Goal: Information Seeking & Learning: Learn about a topic

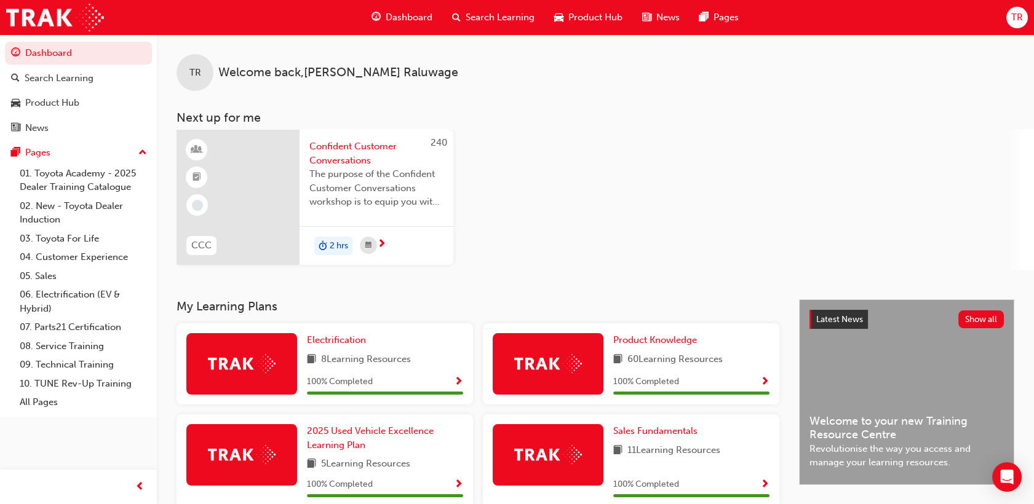
click at [478, 26] on div "Search Learning" at bounding box center [493, 17] width 102 height 25
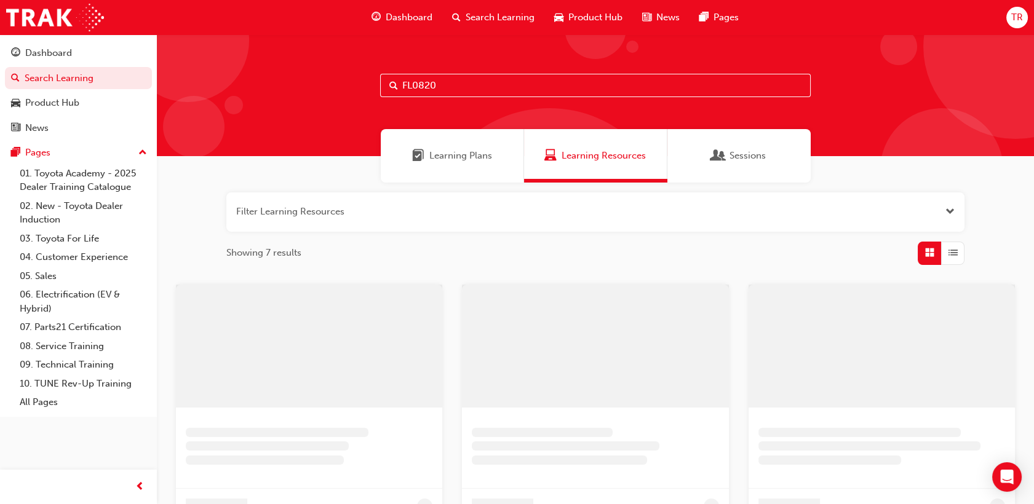
click at [454, 81] on input "FL0820" at bounding box center [595, 85] width 430 height 23
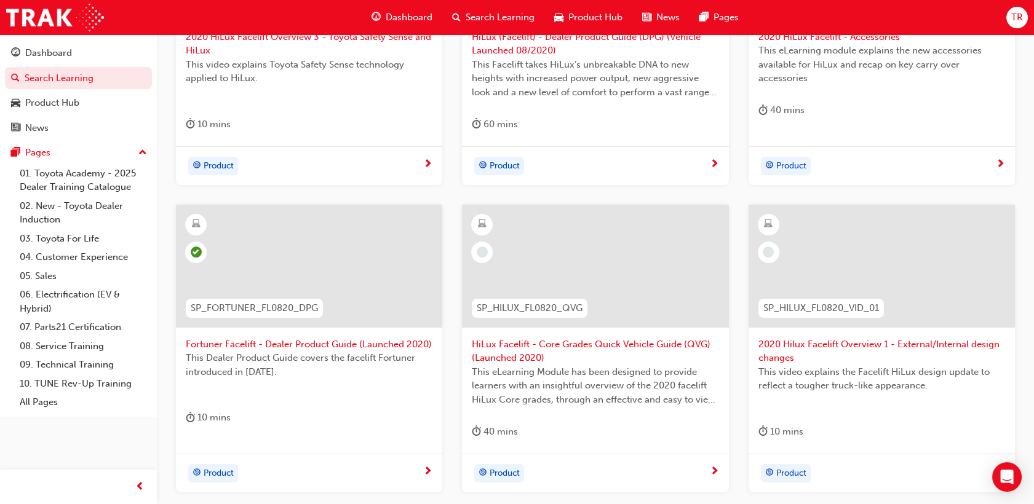
scroll to position [388, 0]
click at [869, 278] on div at bounding box center [881, 265] width 266 height 123
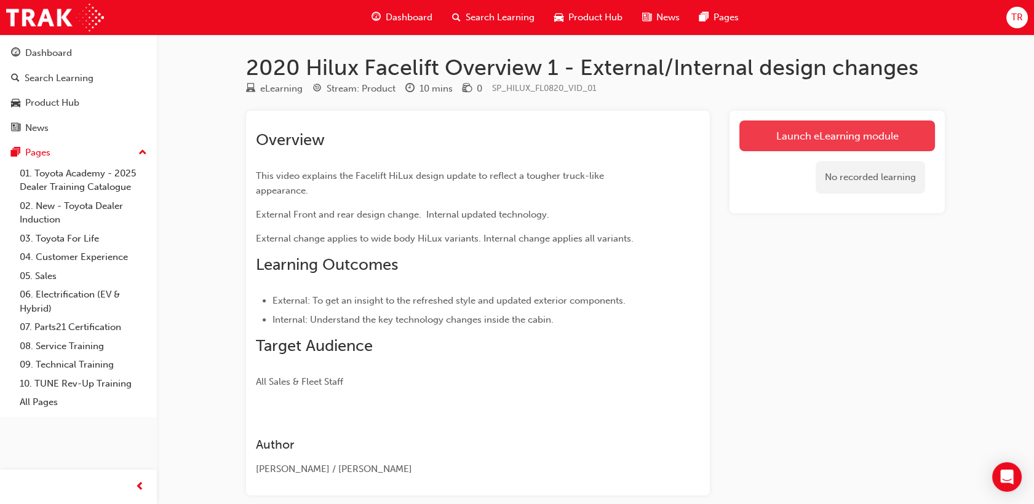
click at [790, 134] on link "Launch eLearning module" at bounding box center [837, 136] width 196 height 31
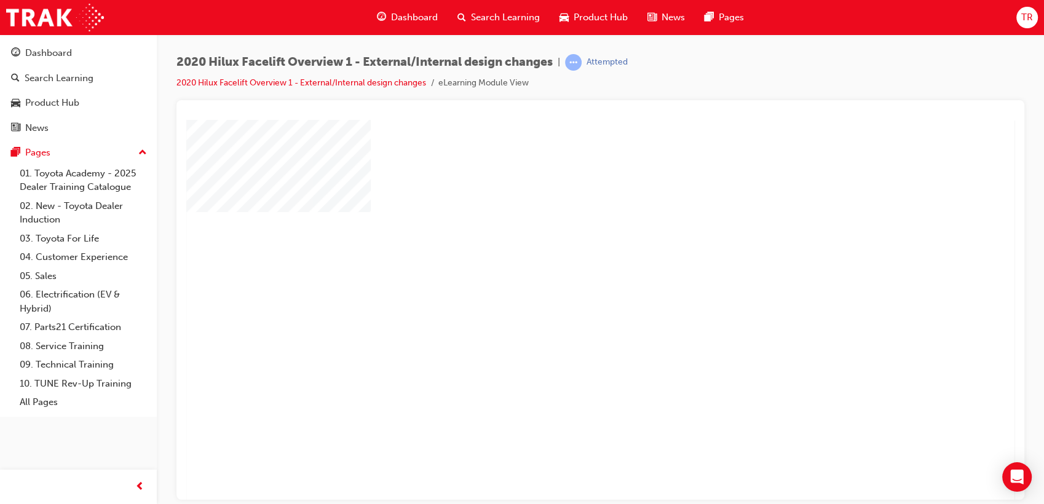
click at [565, 274] on div "play" at bounding box center [565, 274] width 0 height 0
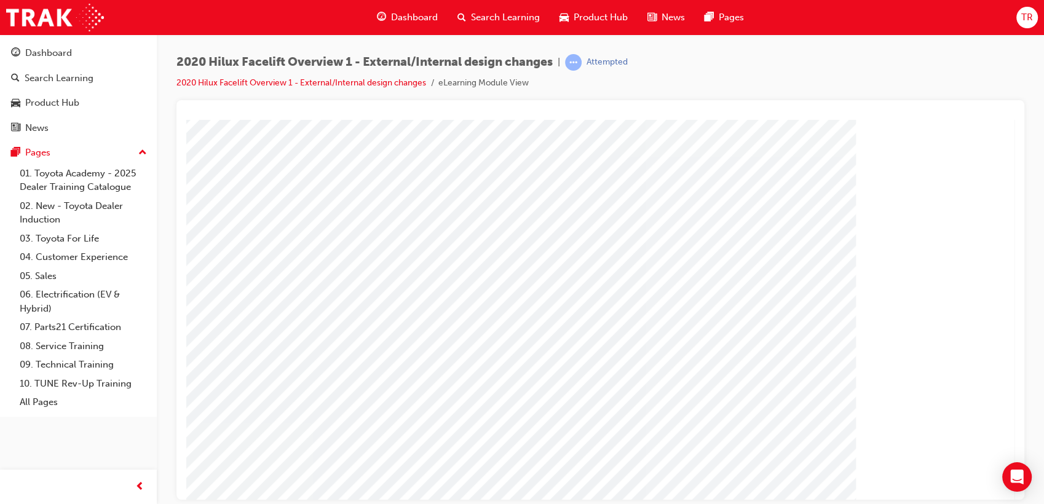
scroll to position [68, 0]
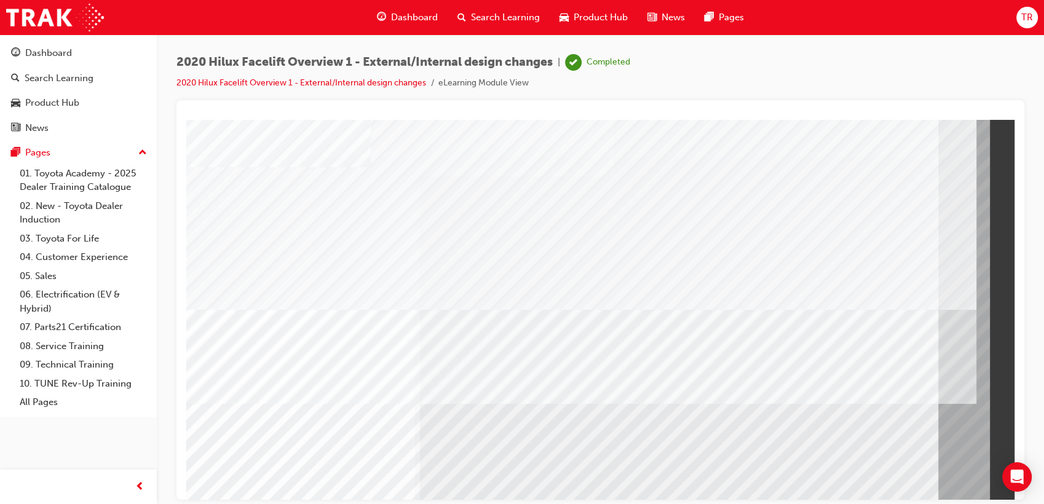
scroll to position [91, 0]
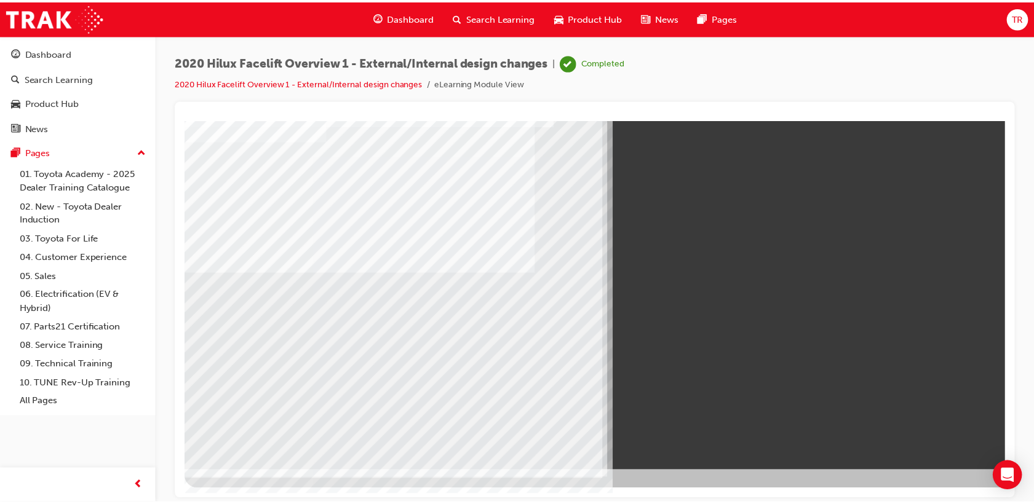
scroll to position [0, 0]
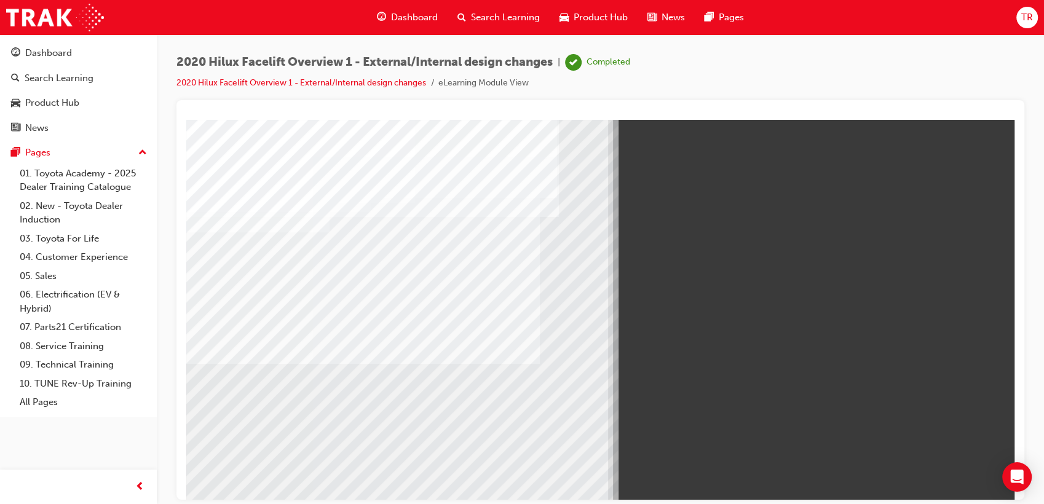
click at [494, 18] on span "Search Learning" at bounding box center [505, 17] width 69 height 14
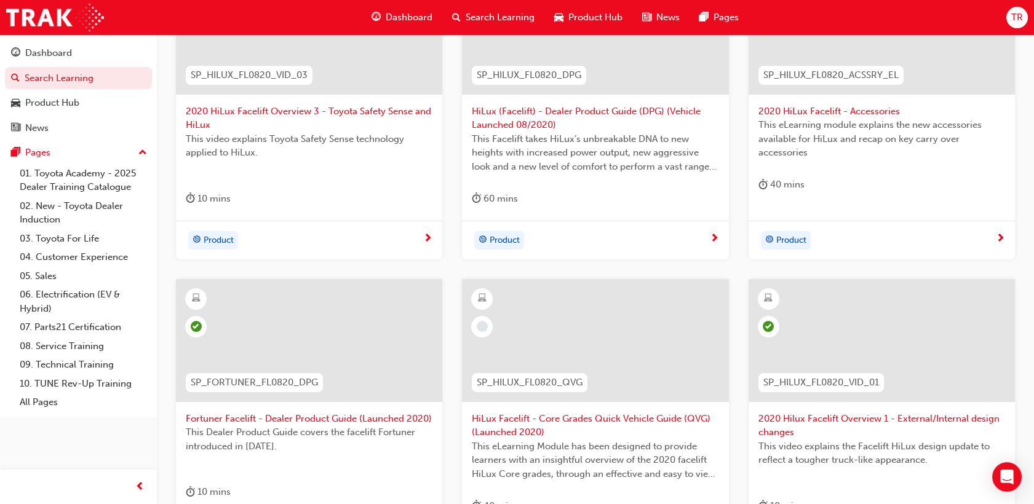
scroll to position [137, 0]
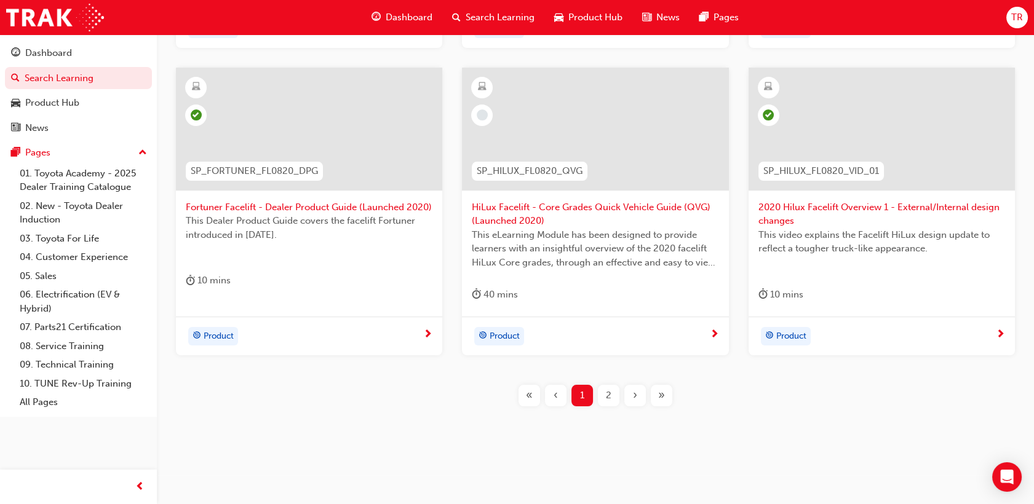
click at [607, 392] on span "2" at bounding box center [609, 396] width 6 height 14
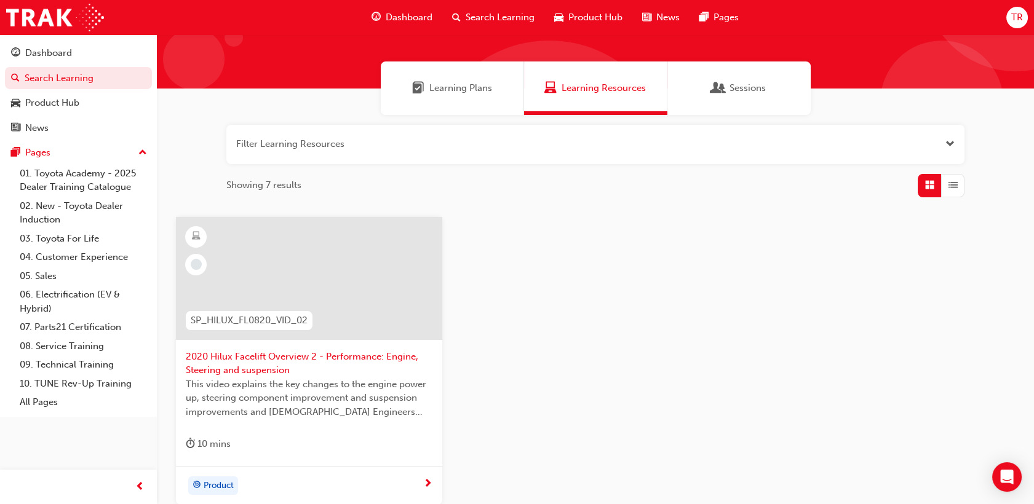
scroll to position [149, 0]
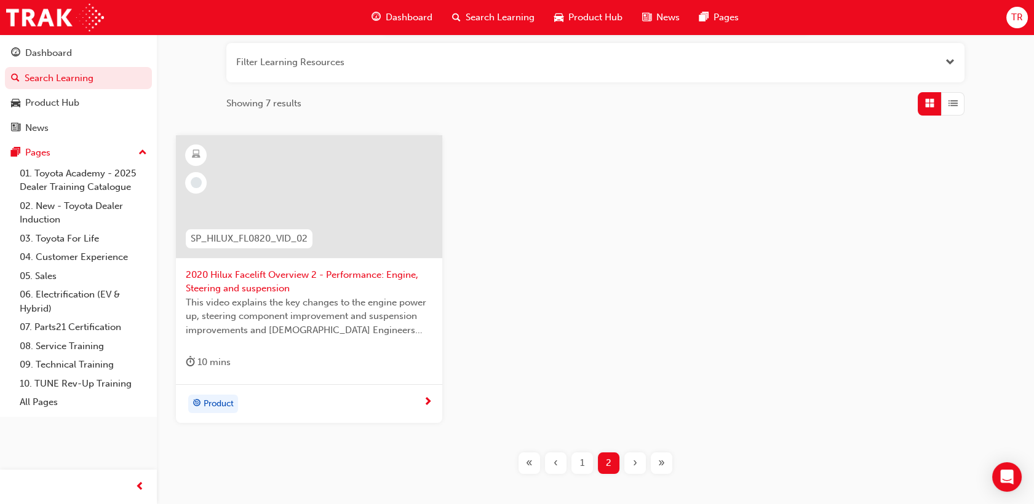
click at [338, 290] on span "2020 Hilux Facelift Overview 2 - Performance: Engine, Steering and suspension" at bounding box center [309, 282] width 247 height 28
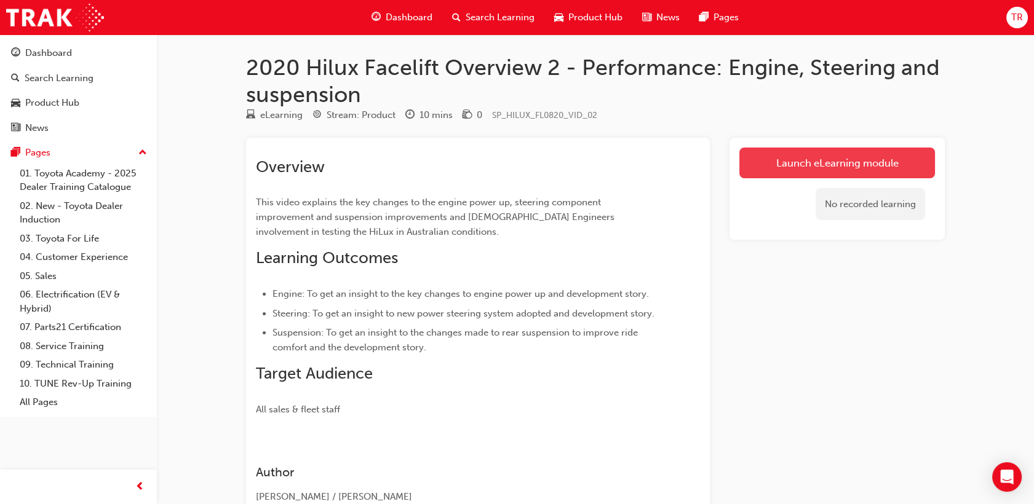
click at [840, 160] on link "Launch eLearning module" at bounding box center [837, 163] width 196 height 31
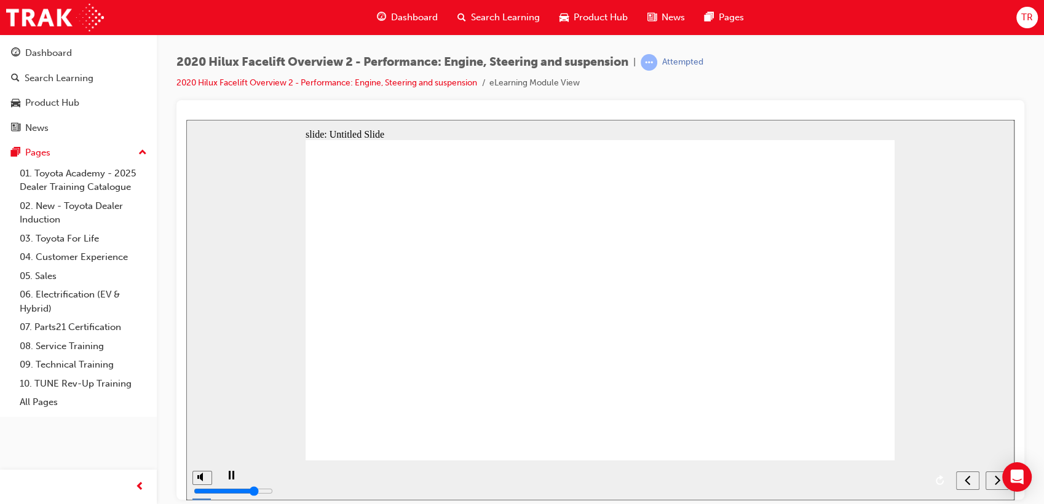
click at [994, 485] on icon "next" at bounding box center [997, 479] width 6 height 11
click at [991, 482] on icon "next" at bounding box center [992, 479] width 6 height 9
click at [479, 23] on span "Search Learning" at bounding box center [505, 17] width 69 height 14
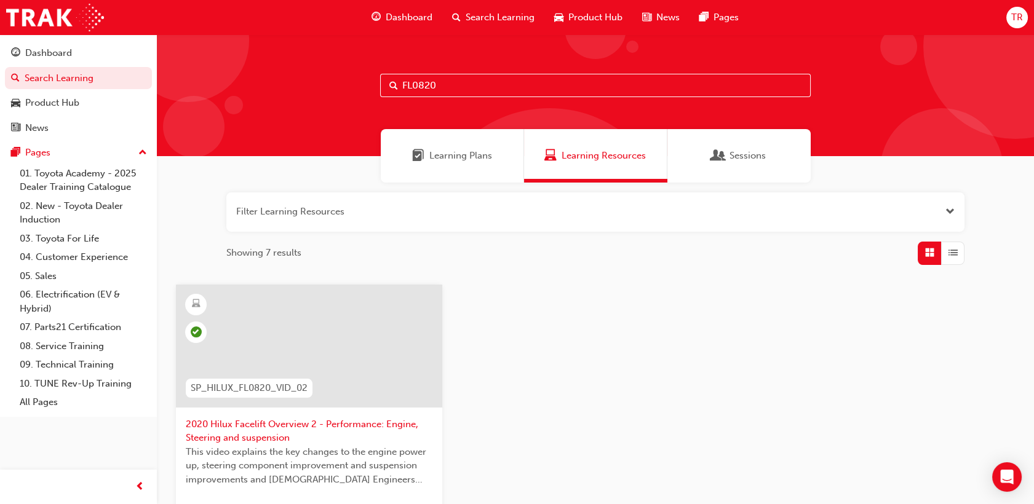
scroll to position [218, 0]
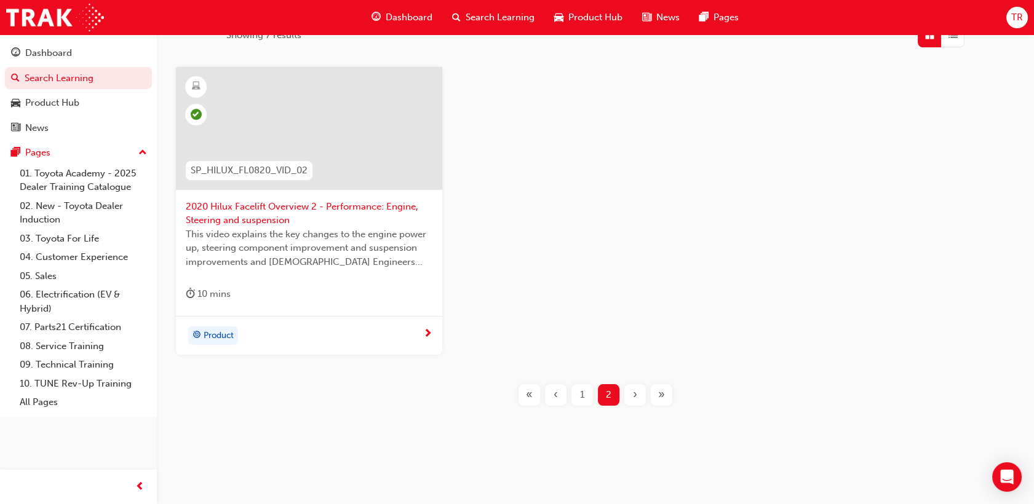
click at [589, 396] on div "1" at bounding box center [582, 395] width 22 height 22
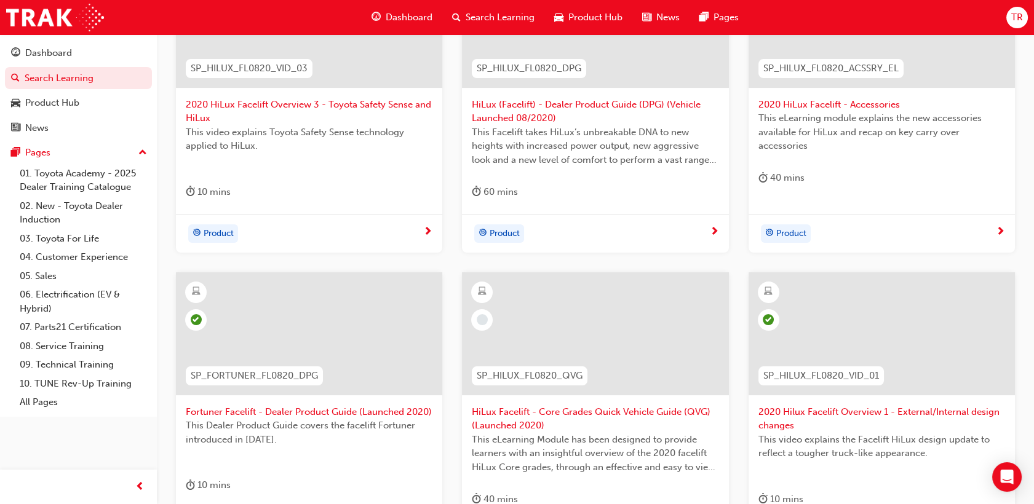
scroll to position [114, 0]
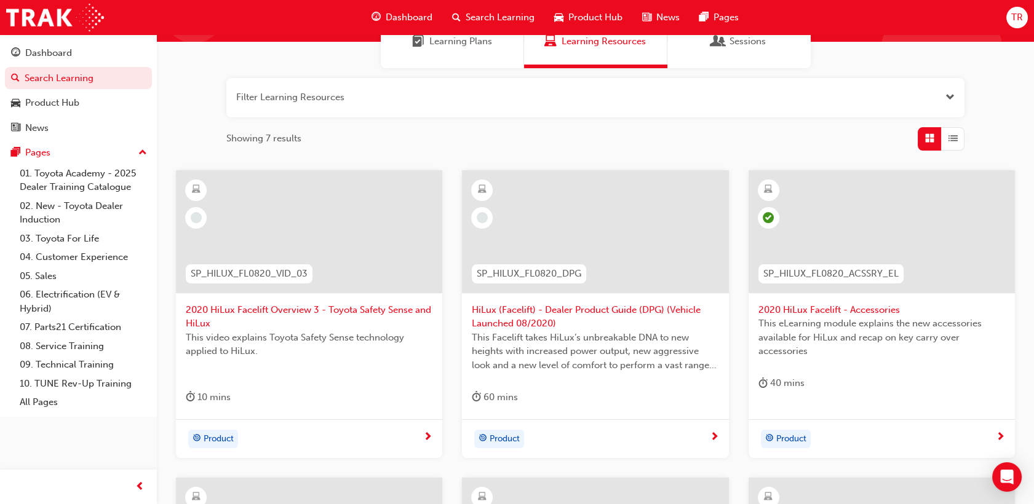
click at [358, 332] on span "This video explains Toyota Safety Sense technology applied to HiLux." at bounding box center [309, 345] width 247 height 28
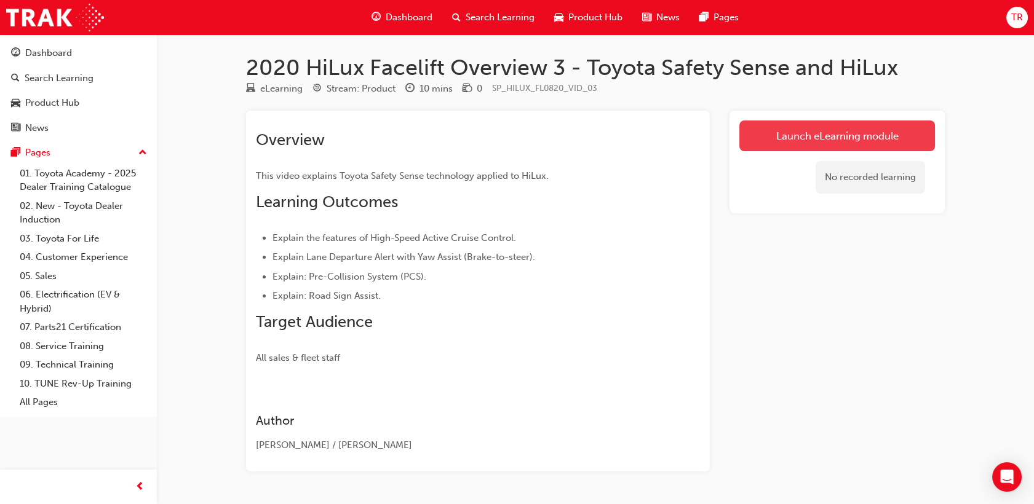
click at [839, 144] on link "Launch eLearning module" at bounding box center [837, 136] width 196 height 31
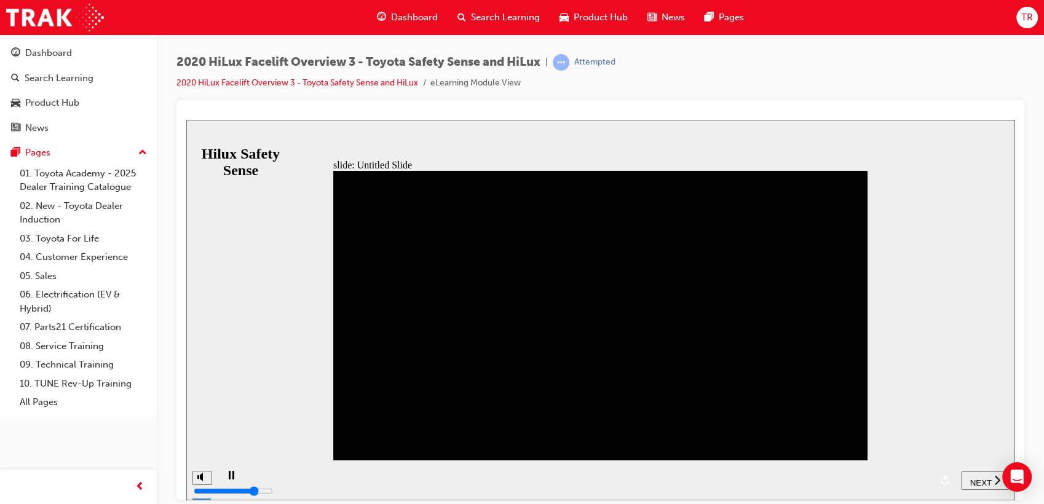
click at [985, 479] on span "NEXT" at bounding box center [981, 482] width 22 height 9
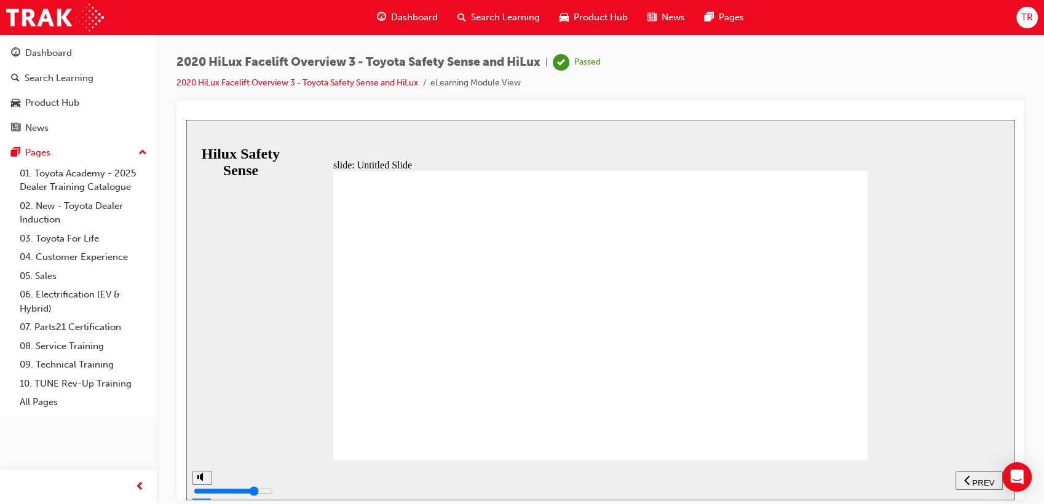
click at [521, 18] on span "Search Learning" at bounding box center [505, 17] width 69 height 14
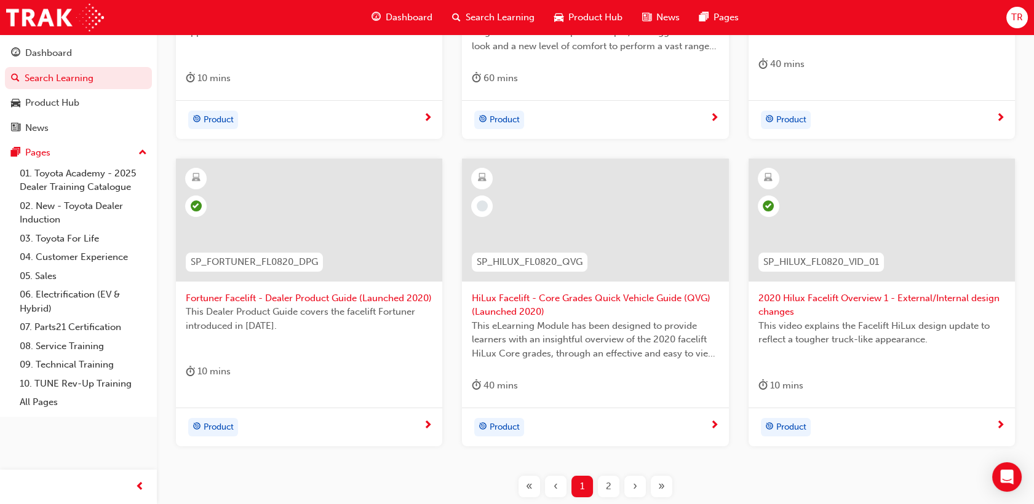
scroll to position [456, 0]
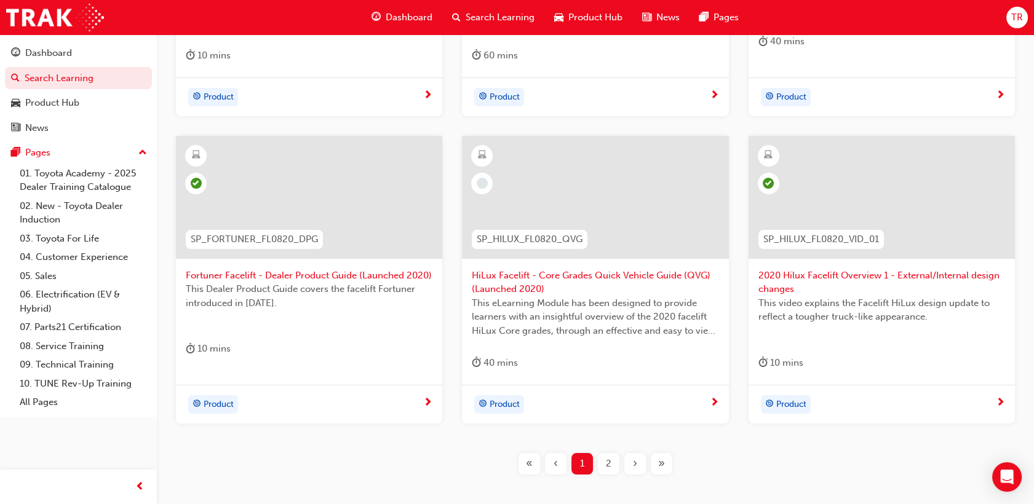
click at [604, 319] on span "This eLearning Module has been designed to provide learners with an insightful …" at bounding box center [595, 317] width 247 height 42
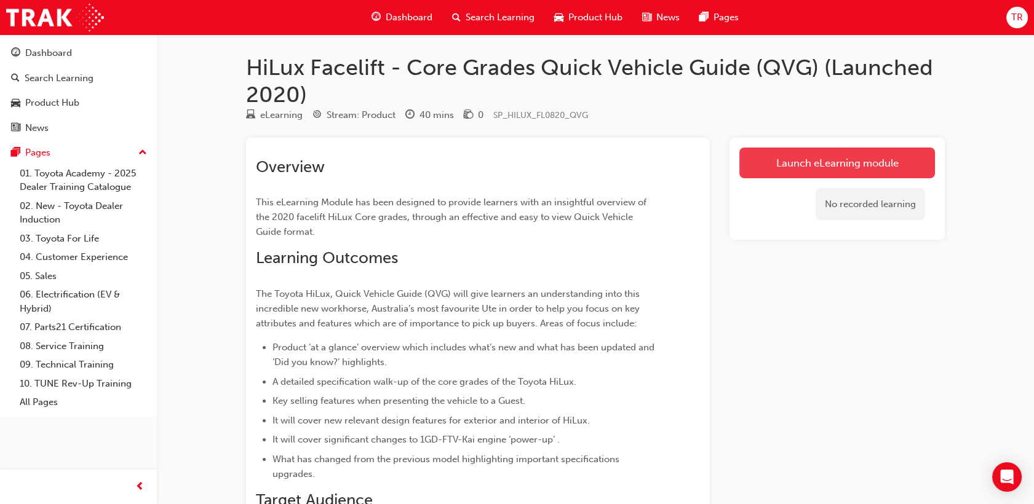
click at [790, 170] on link "Launch eLearning module" at bounding box center [837, 163] width 196 height 31
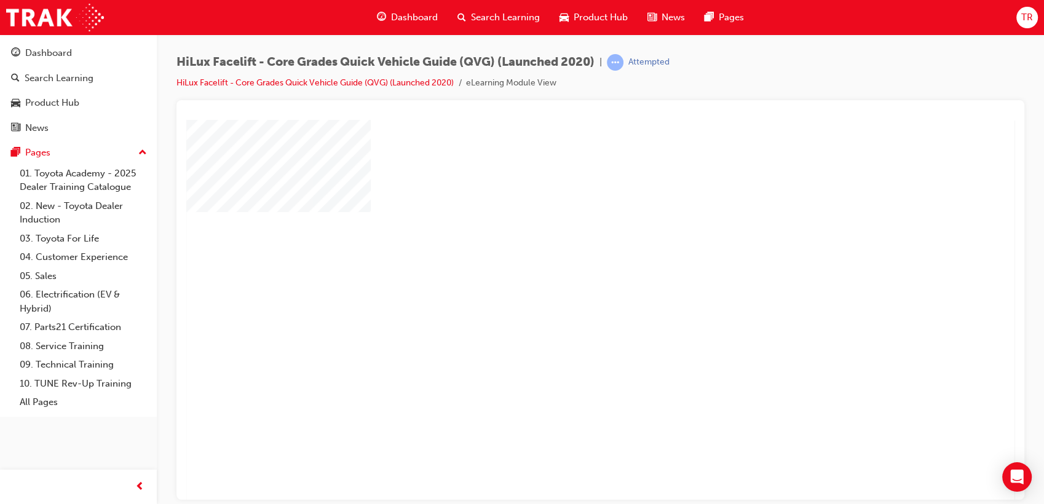
click at [565, 274] on div "play" at bounding box center [565, 274] width 0 height 0
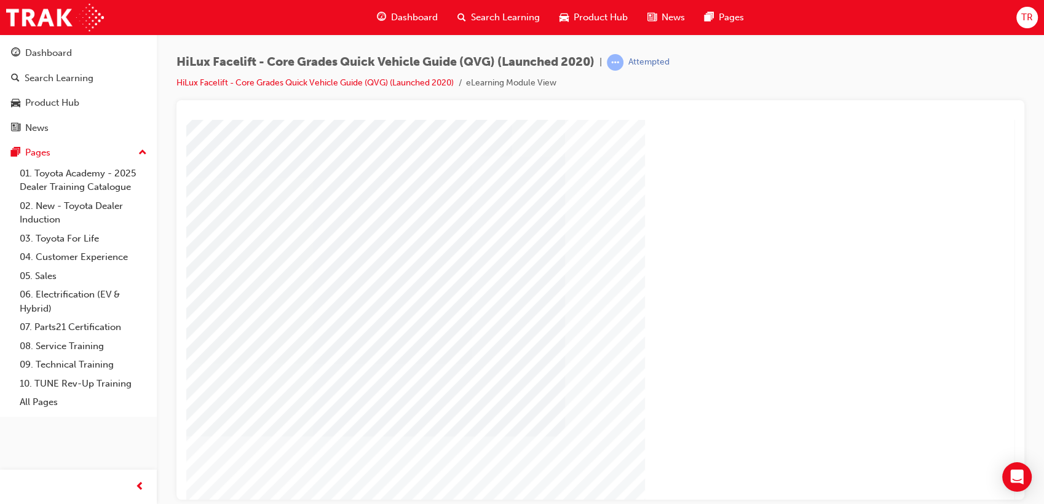
scroll to position [68, 0]
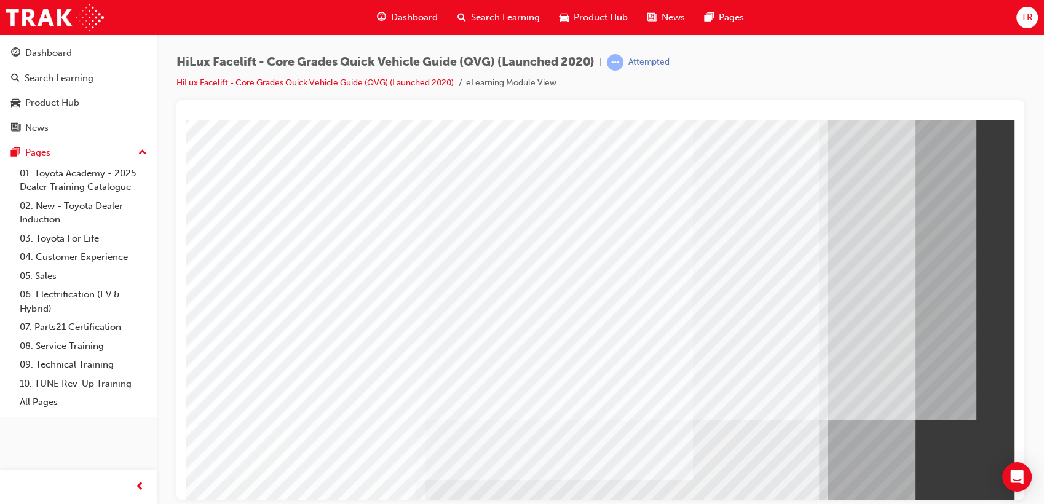
scroll to position [91, 0]
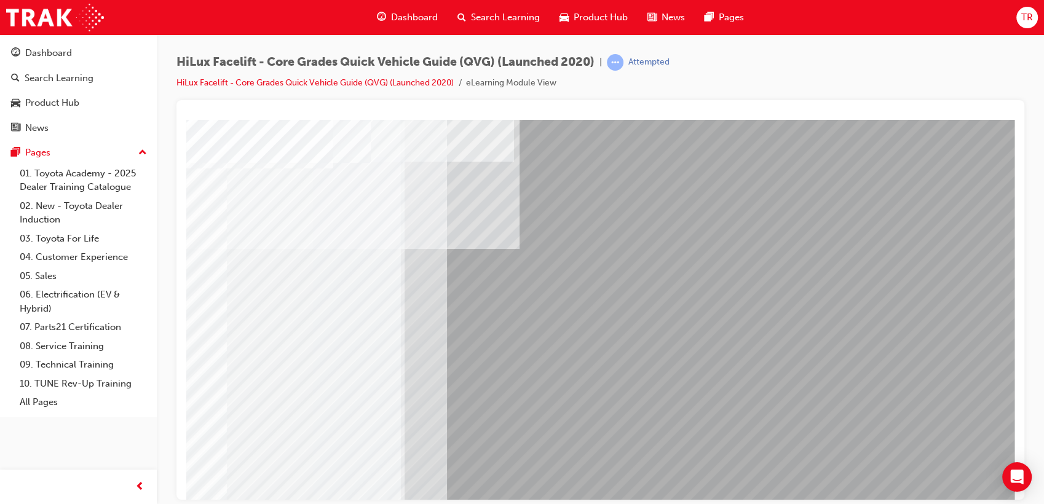
scroll to position [0, 0]
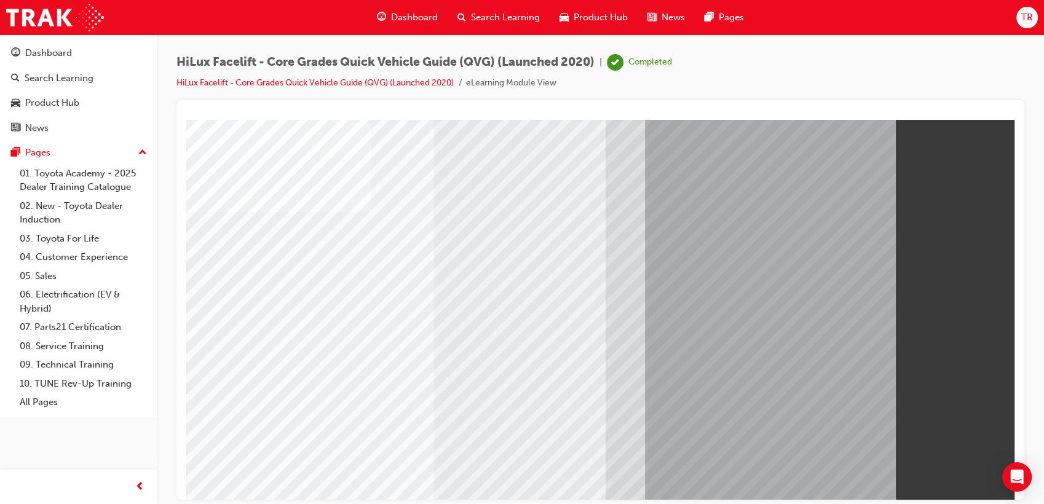
click at [481, 18] on span "Search Learning" at bounding box center [505, 17] width 69 height 14
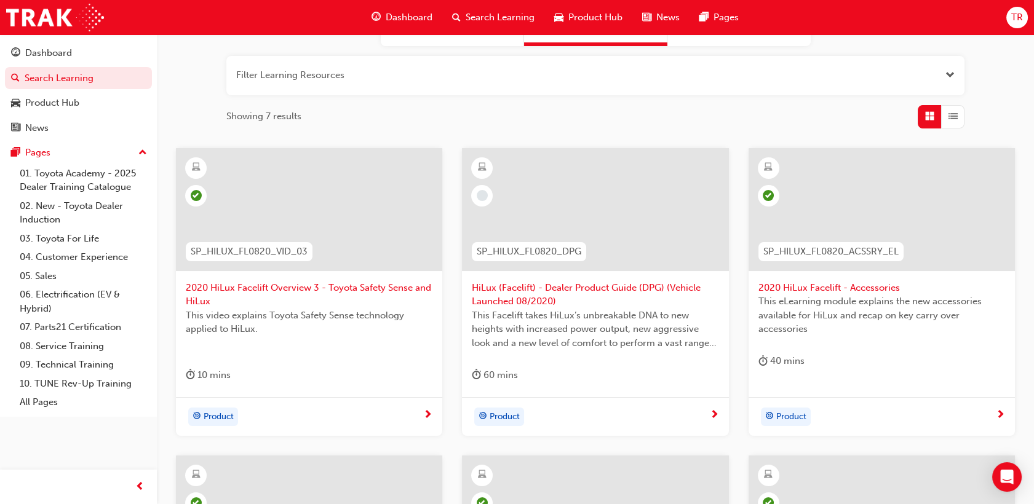
click at [563, 287] on span "HiLux (Facelift) - Dealer Product Guide (DPG) (Vehicle Launched 08/2020)" at bounding box center [595, 295] width 247 height 28
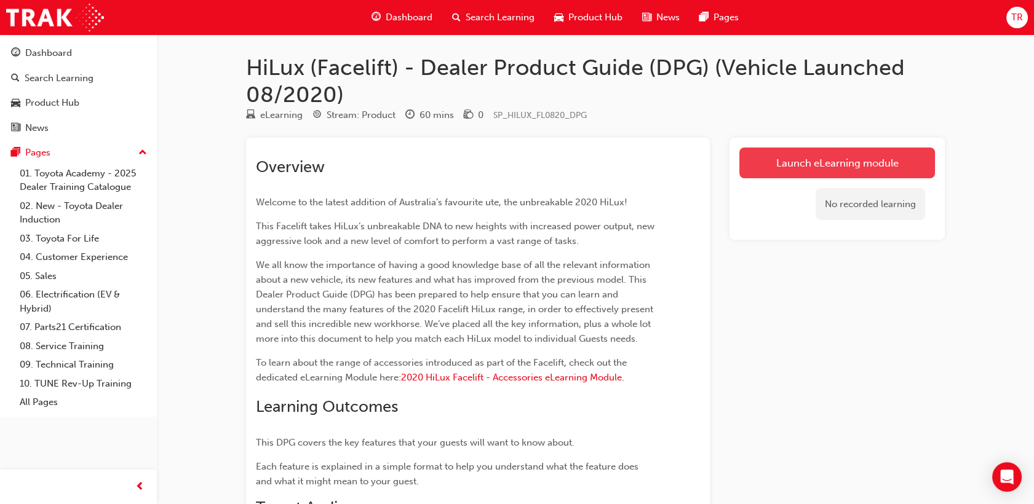
click at [754, 160] on link "Launch eLearning module" at bounding box center [837, 163] width 196 height 31
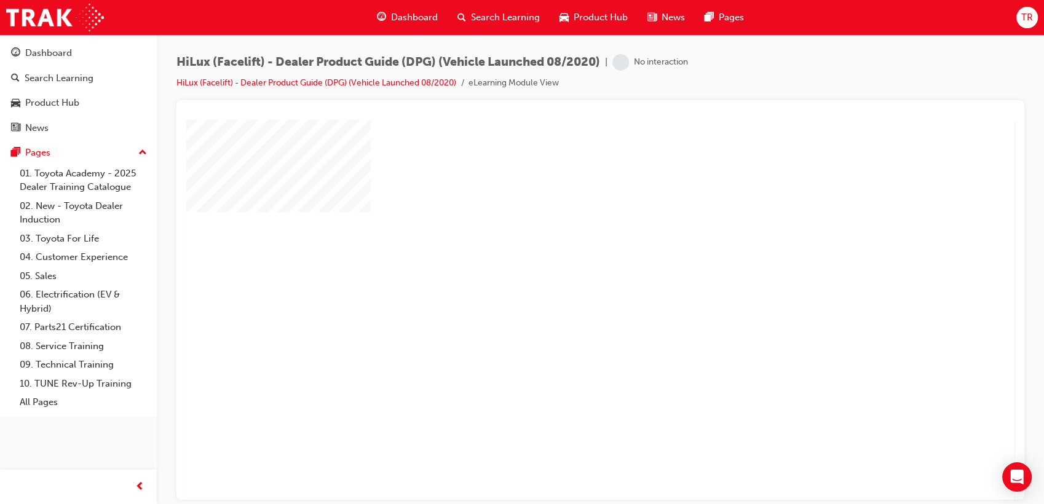
click at [615, 354] on div at bounding box center [604, 340] width 836 height 443
click at [565, 274] on div "play" at bounding box center [565, 274] width 0 height 0
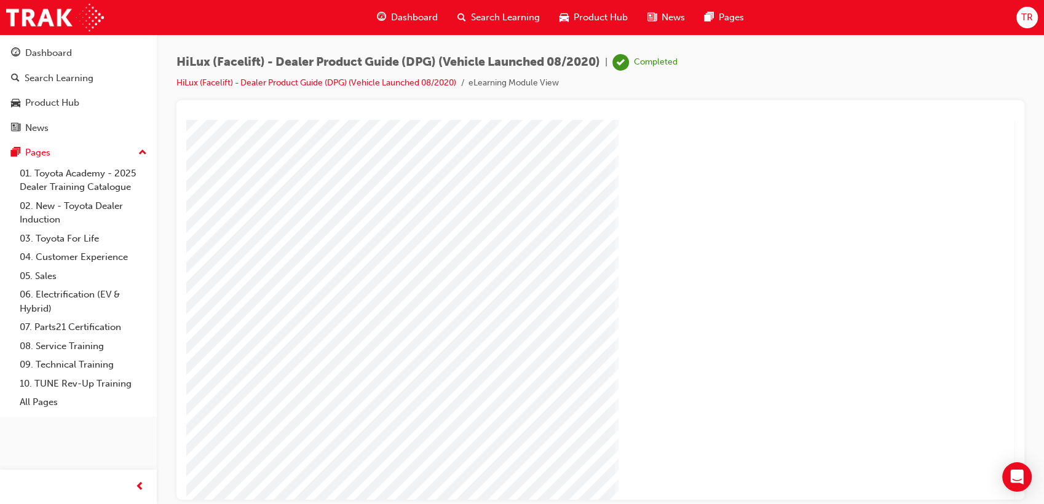
click at [470, 17] on div "Search Learning" at bounding box center [499, 17] width 102 height 25
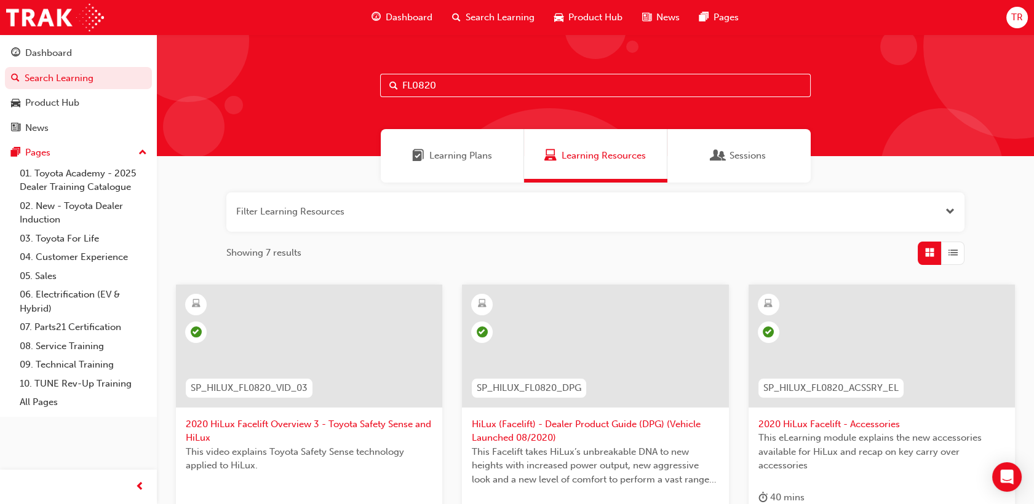
drag, startPoint x: 458, startPoint y: 76, endPoint x: 450, endPoint y: 77, distance: 8.1
click at [457, 76] on input "FL0820" at bounding box center [595, 85] width 430 height 23
drag, startPoint x: 450, startPoint y: 77, endPoint x: 436, endPoint y: 76, distance: 14.3
click at [440, 76] on input "FL0820" at bounding box center [595, 85] width 430 height 23
drag, startPoint x: 436, startPoint y: 87, endPoint x: 322, endPoint y: 84, distance: 113.8
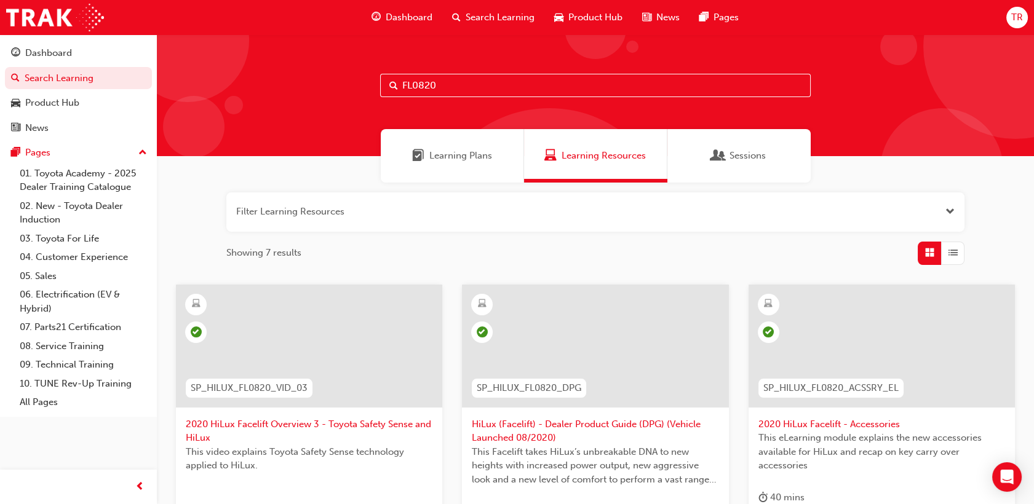
click at [322, 84] on div "FL0820" at bounding box center [595, 95] width 877 height 122
paste input "LC300_NM1021"
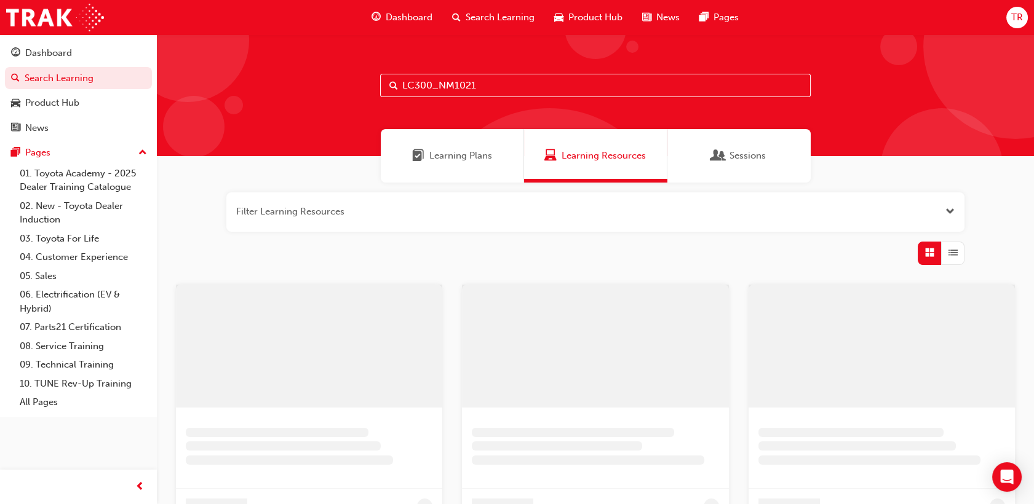
click at [346, 110] on div "LC300_NM1021" at bounding box center [595, 95] width 877 height 122
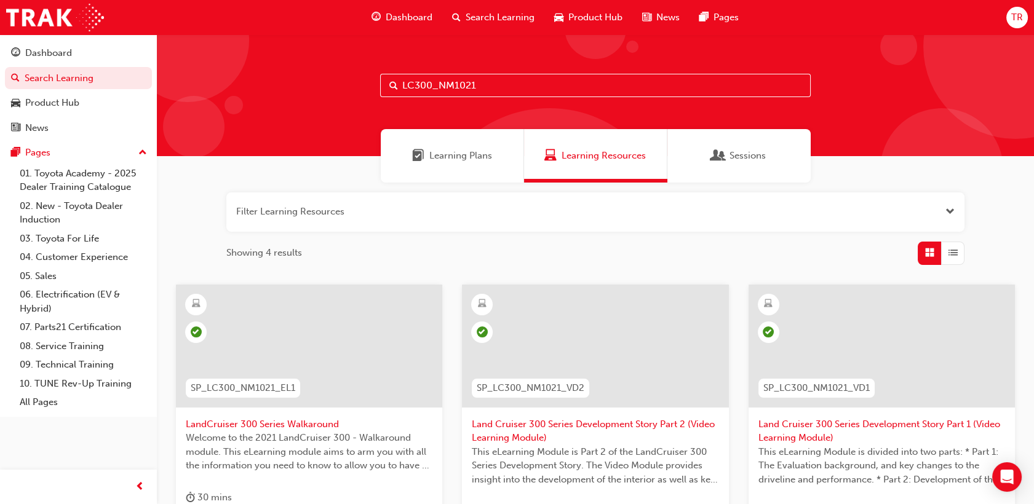
click at [287, 106] on div "LC300_NM1021" at bounding box center [595, 95] width 877 height 122
paste input "PRADO_FL1020"
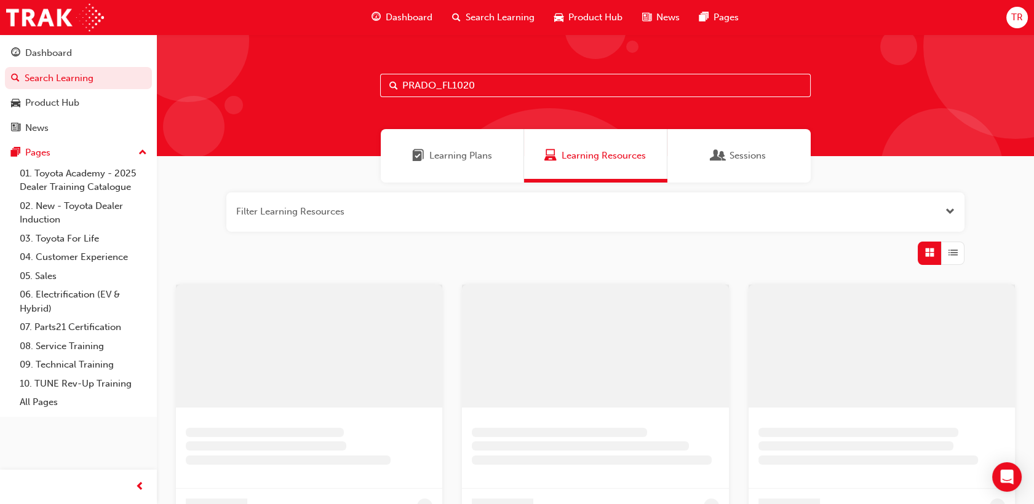
type input "PRADO_FL1020"
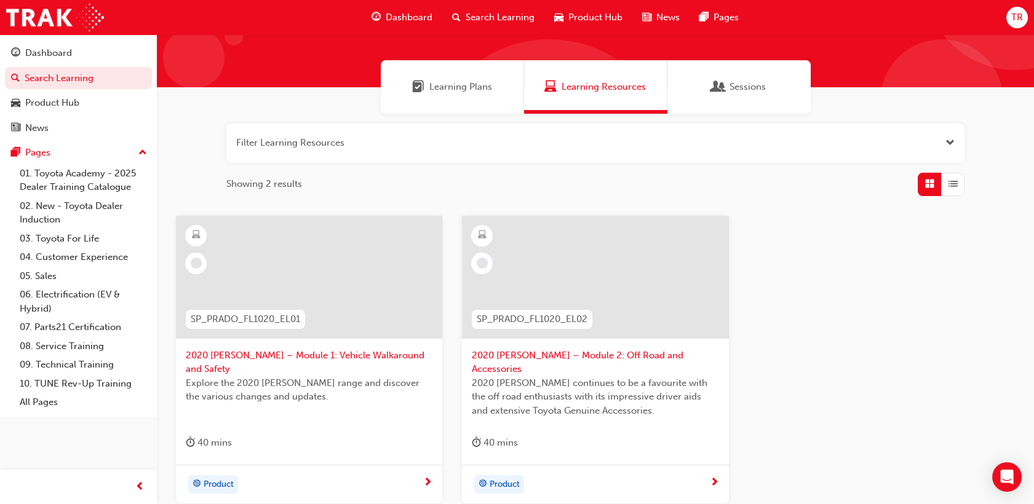
scroll to position [137, 0]
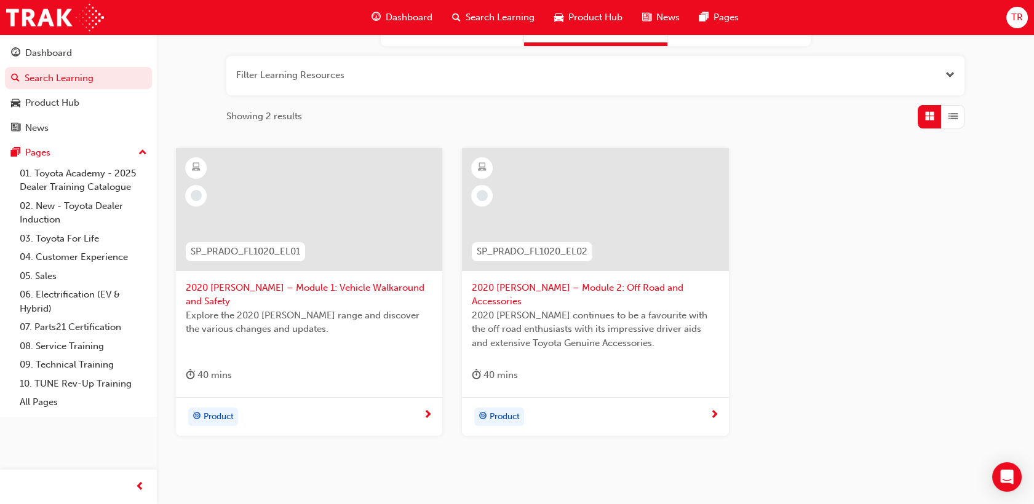
click at [526, 309] on span "2020 [PERSON_NAME] continues to be a favourite with the off road enthusiasts wi…" at bounding box center [595, 330] width 247 height 42
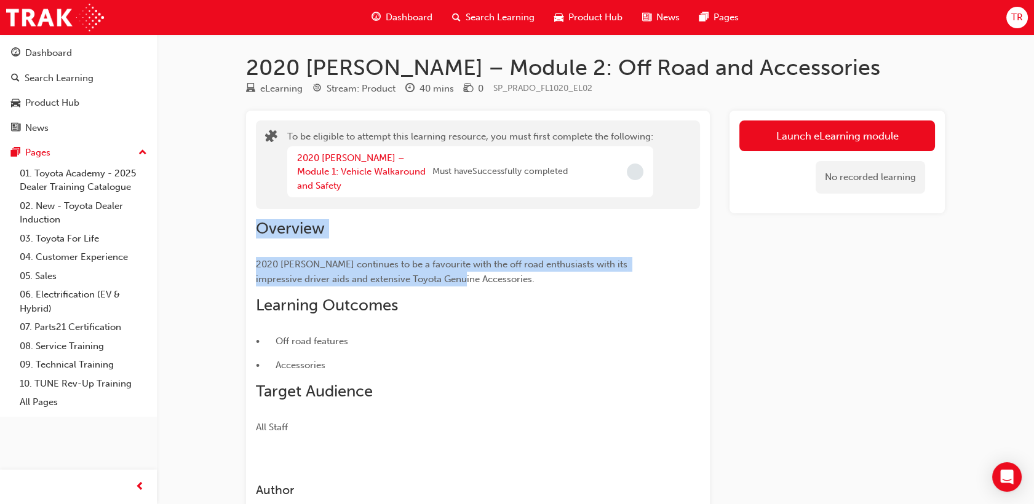
drag, startPoint x: 249, startPoint y: 213, endPoint x: 439, endPoint y: 269, distance: 198.2
click at [439, 269] on div "To be eligible to attempt this learning resource, you must first complete the f…" at bounding box center [478, 326] width 464 height 430
click at [442, 271] on span "2020 [PERSON_NAME] continues to be a favourite with the off road enthusiasts wi…" at bounding box center [443, 272] width 374 height 26
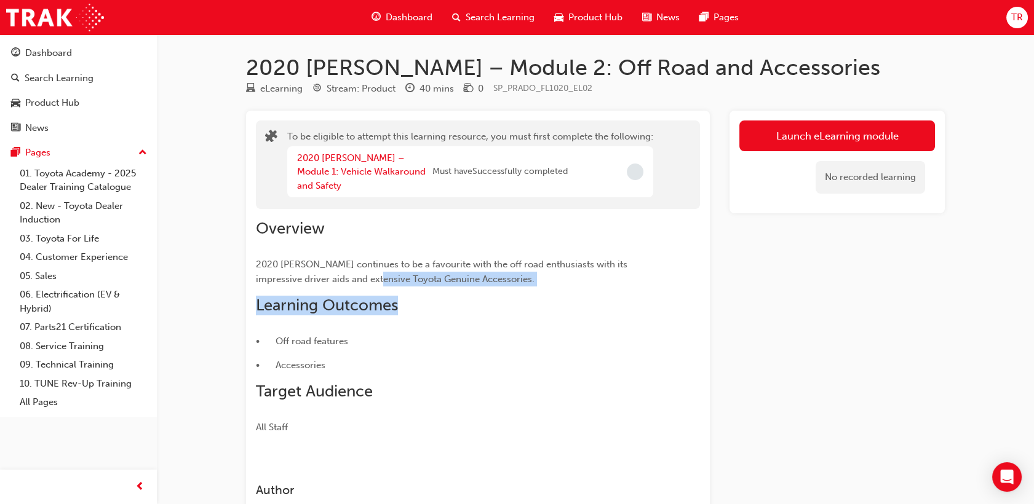
drag, startPoint x: 504, startPoint y: 273, endPoint x: 335, endPoint y: 266, distance: 169.3
click at [335, 266] on div "Overview 2020 Prado continues to be a favourite with the off road enthusiasts w…" at bounding box center [456, 327] width 400 height 216
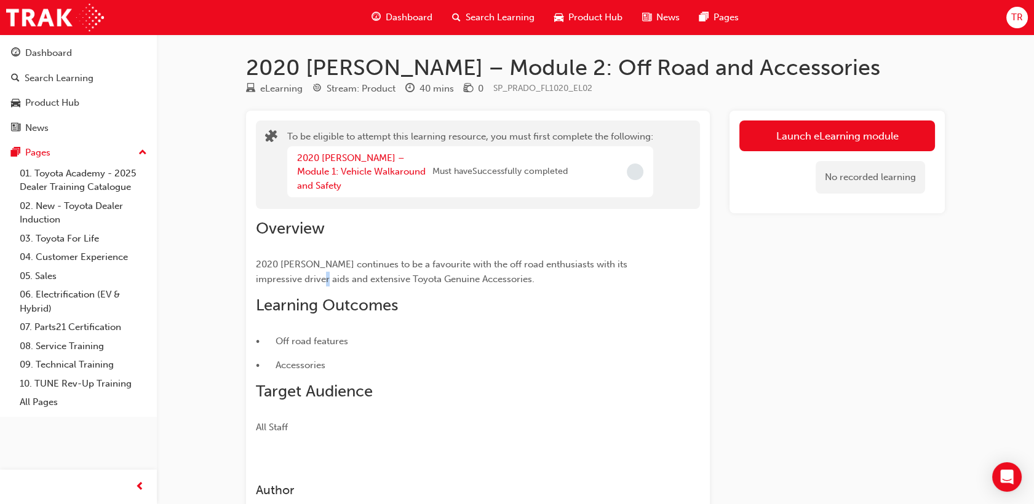
drag, startPoint x: 335, startPoint y: 266, endPoint x: 283, endPoint y: 260, distance: 51.9
click at [283, 260] on p "2020 [PERSON_NAME] continues to be a favourite with the off road enthusiasts wi…" at bounding box center [456, 272] width 400 height 30
drag, startPoint x: 283, startPoint y: 260, endPoint x: 261, endPoint y: 244, distance: 27.8
click at [261, 257] on p "2020 [PERSON_NAME] continues to be a favourite with the off road enthusiasts wi…" at bounding box center [456, 272] width 400 height 30
click at [740, 184] on div "No recorded learning" at bounding box center [837, 177] width 196 height 52
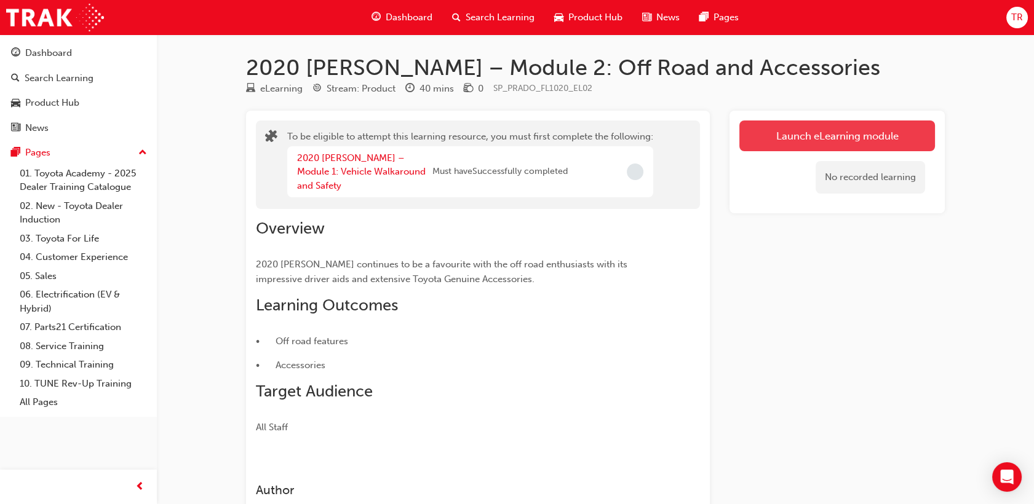
click at [760, 138] on button "Launch eLearning module" at bounding box center [837, 136] width 196 height 31
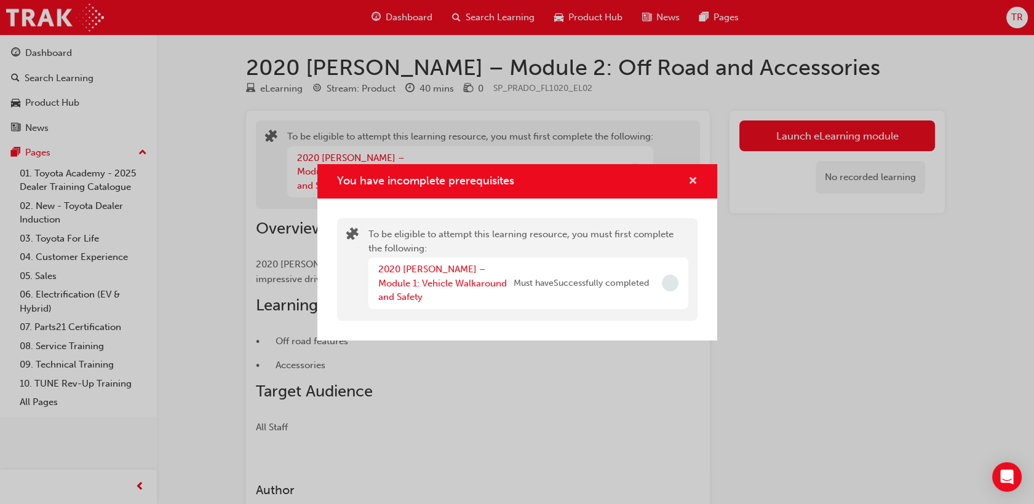
click at [693, 188] on span "cross-icon" at bounding box center [692, 181] width 9 height 11
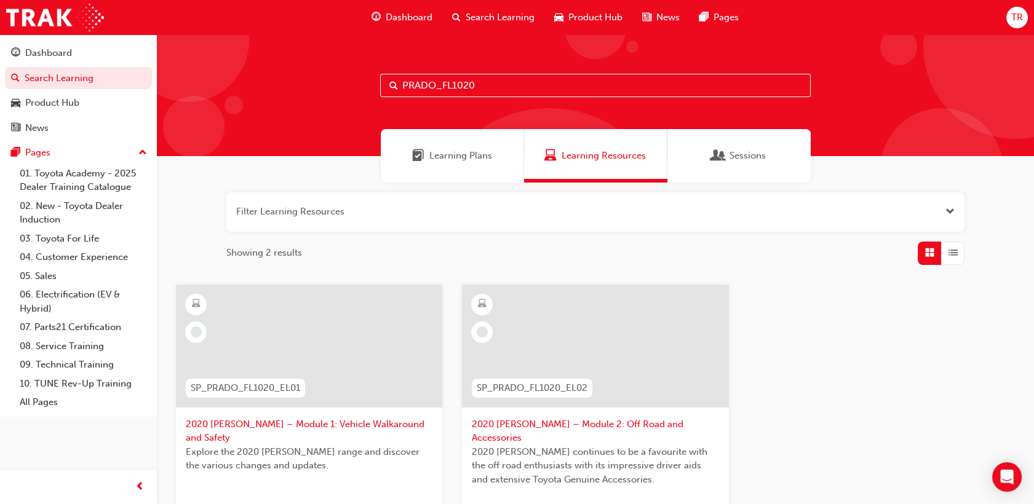
scroll to position [172, 0]
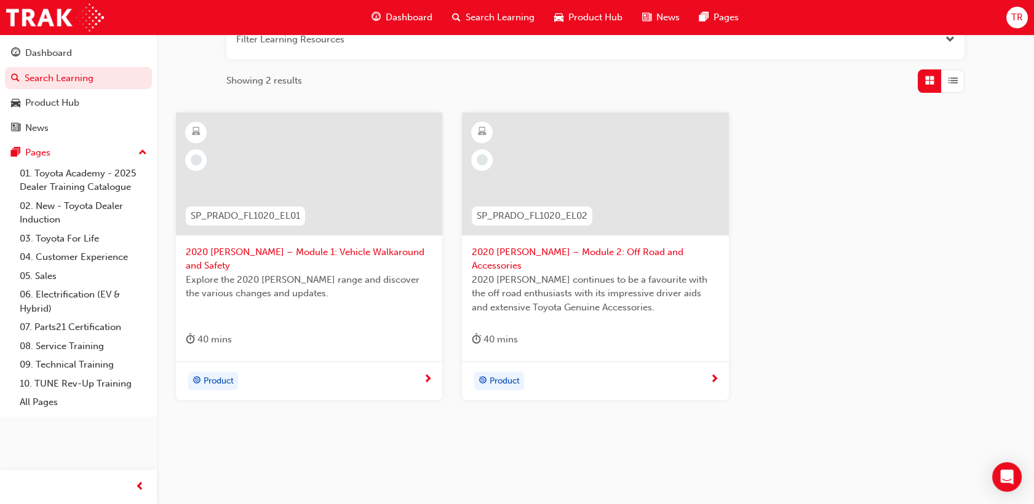
click at [739, 404] on div "SP_PRADO_FL1020_EL01 2020 Prado – Module 1: Vehicle Walkaround and Safety Explo…" at bounding box center [595, 266] width 858 height 307
click at [352, 245] on span "2020 [PERSON_NAME] – Module 1: Vehicle Walkaround and Safety" at bounding box center [309, 259] width 247 height 28
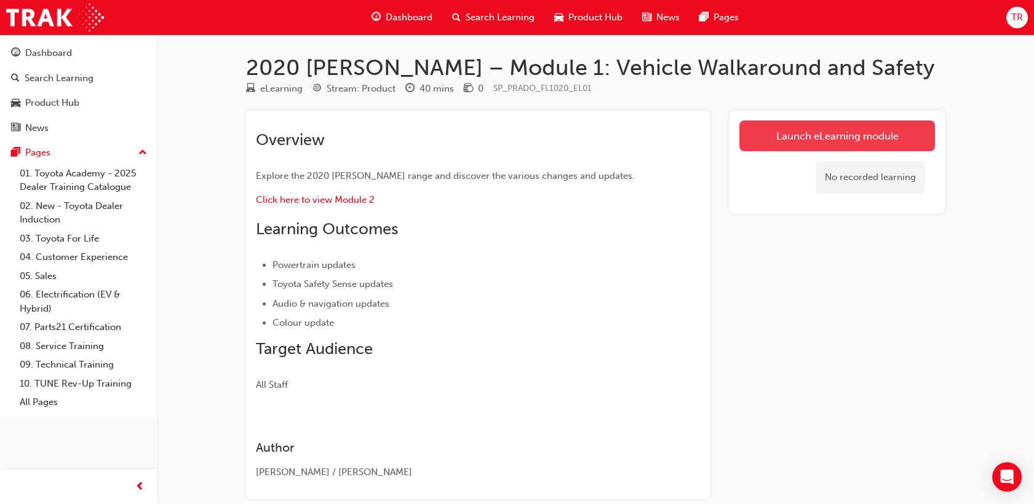
click at [790, 134] on link "Launch eLearning module" at bounding box center [837, 136] width 196 height 31
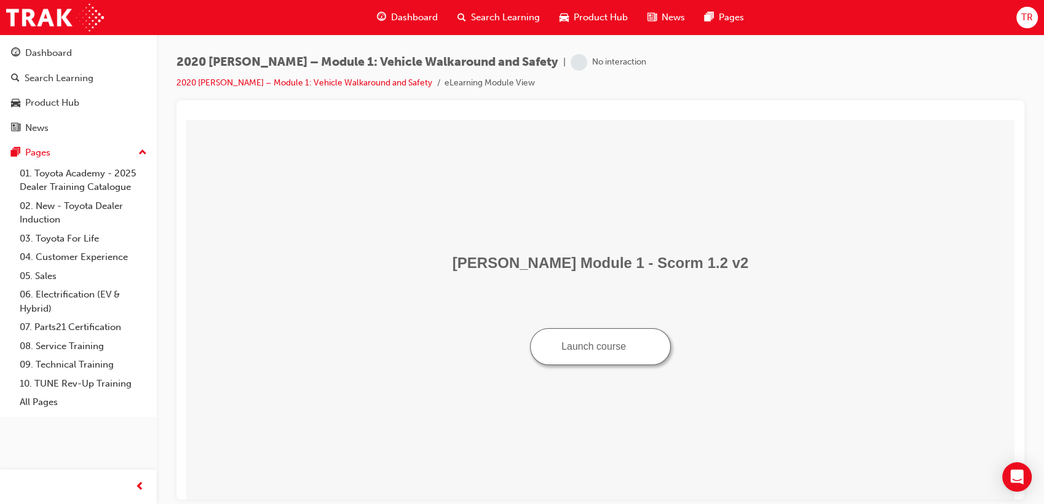
click at [595, 359] on button "Launch course" at bounding box center [600, 346] width 141 height 37
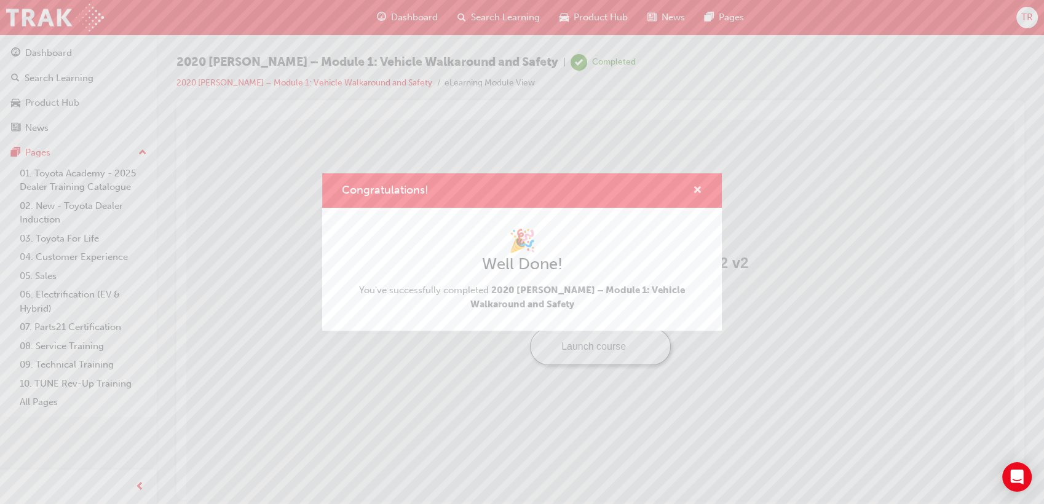
click at [694, 187] on span "cross-icon" at bounding box center [697, 191] width 9 height 11
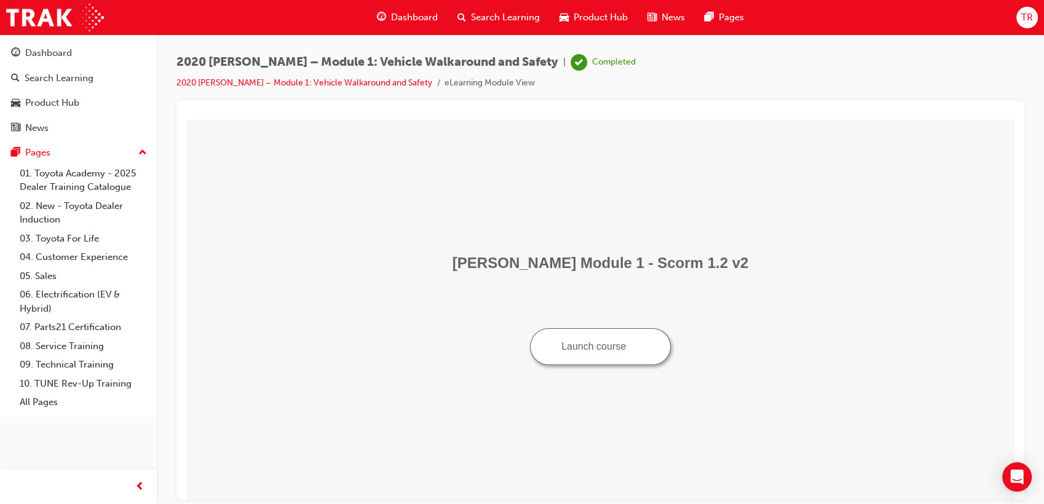
click at [489, 26] on div "Search Learning" at bounding box center [499, 17] width 102 height 25
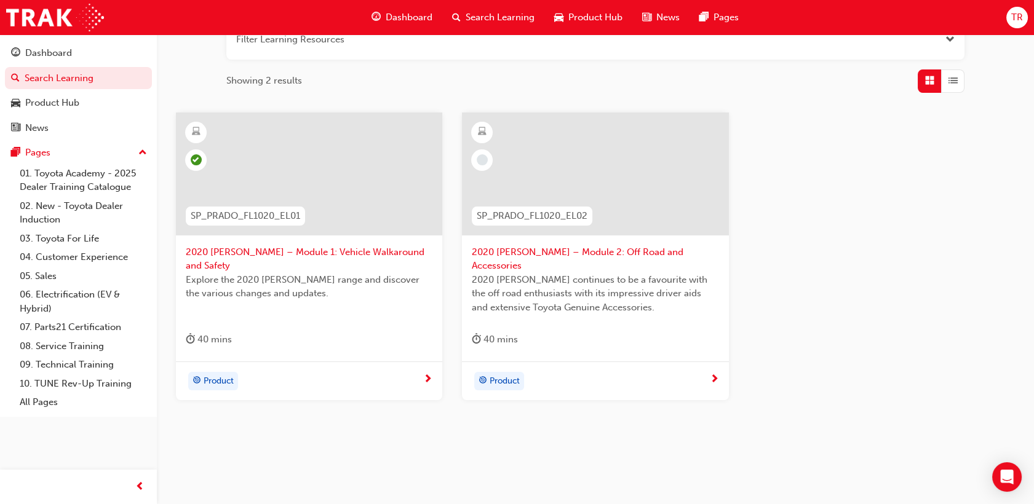
click at [526, 254] on span "2020 [PERSON_NAME] – Module 2: Off Road and Accessories" at bounding box center [595, 259] width 247 height 28
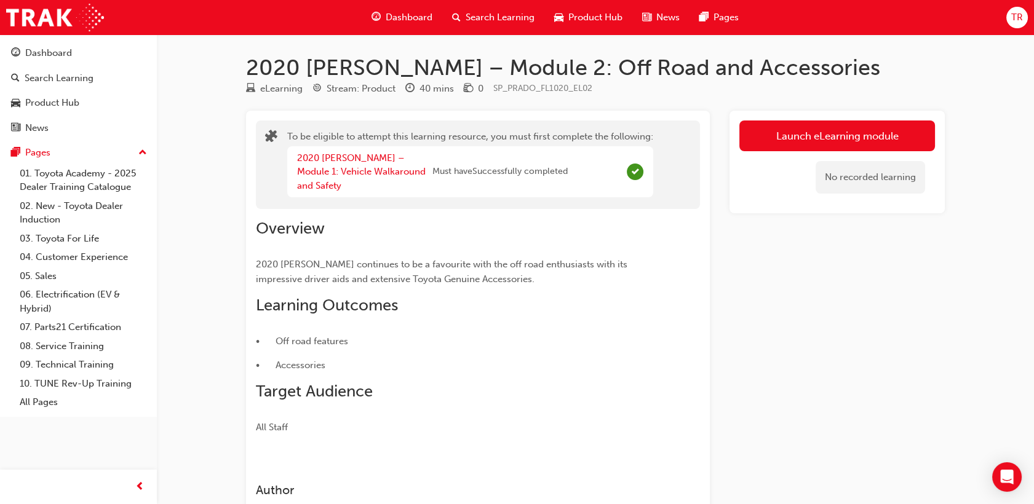
click at [713, 236] on div "To be eligible to attempt this learning resource, you must first complete the f…" at bounding box center [595, 326] width 699 height 430
click at [765, 140] on button "Launch eLearning module" at bounding box center [837, 136] width 196 height 31
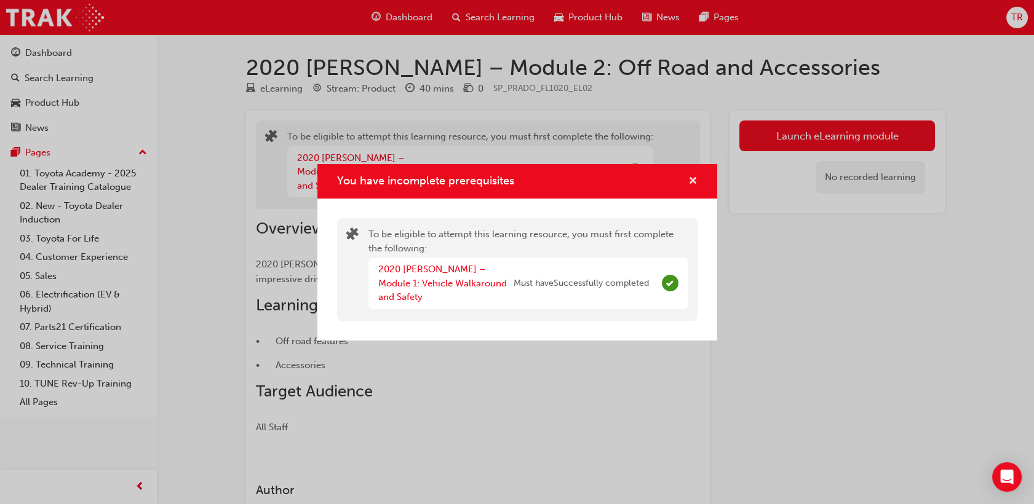
click at [694, 188] on span "cross-icon" at bounding box center [692, 181] width 9 height 11
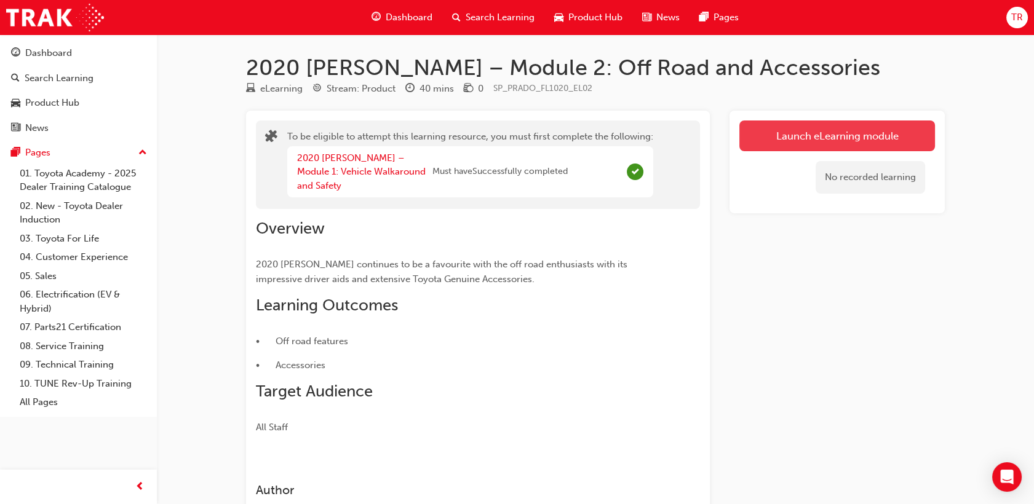
click at [772, 138] on button "Launch eLearning module" at bounding box center [837, 136] width 196 height 31
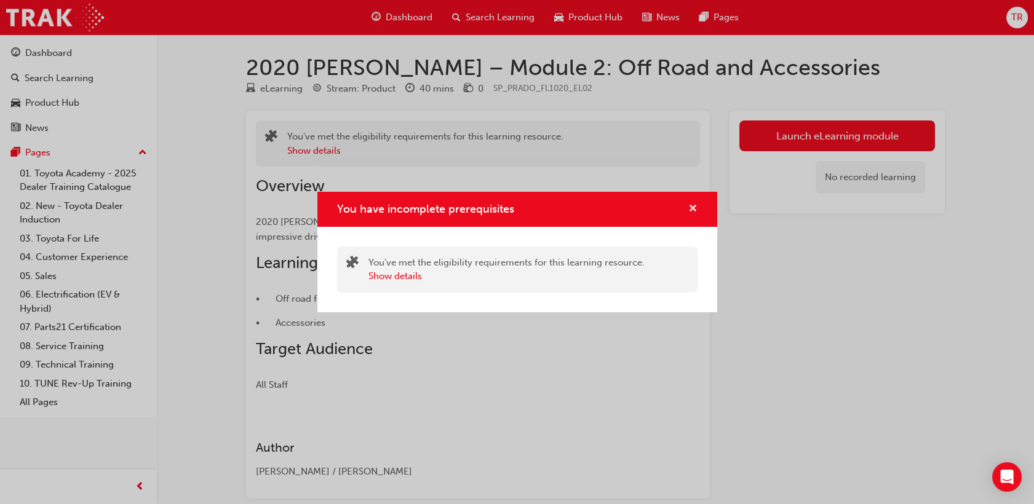
click at [689, 207] on span "cross-icon" at bounding box center [692, 209] width 9 height 11
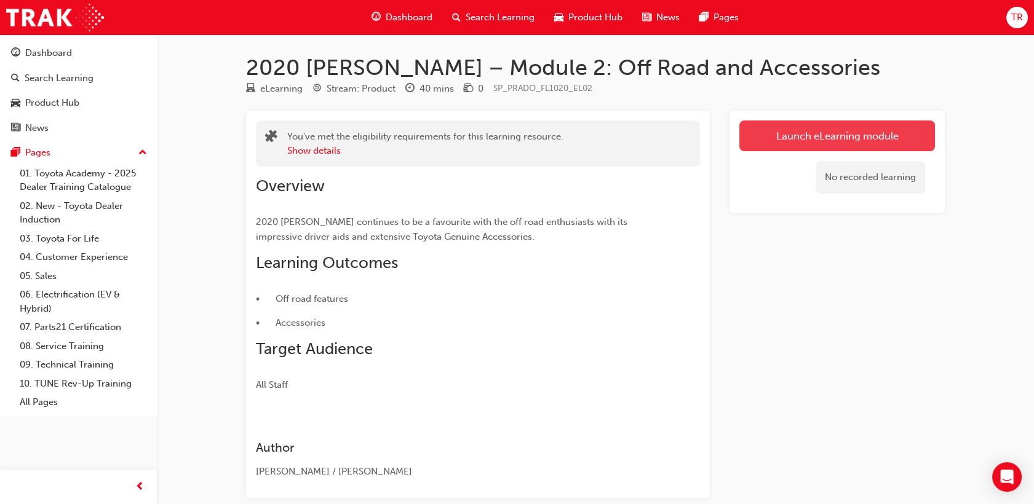
click at [798, 143] on link "Launch eLearning module" at bounding box center [837, 136] width 196 height 31
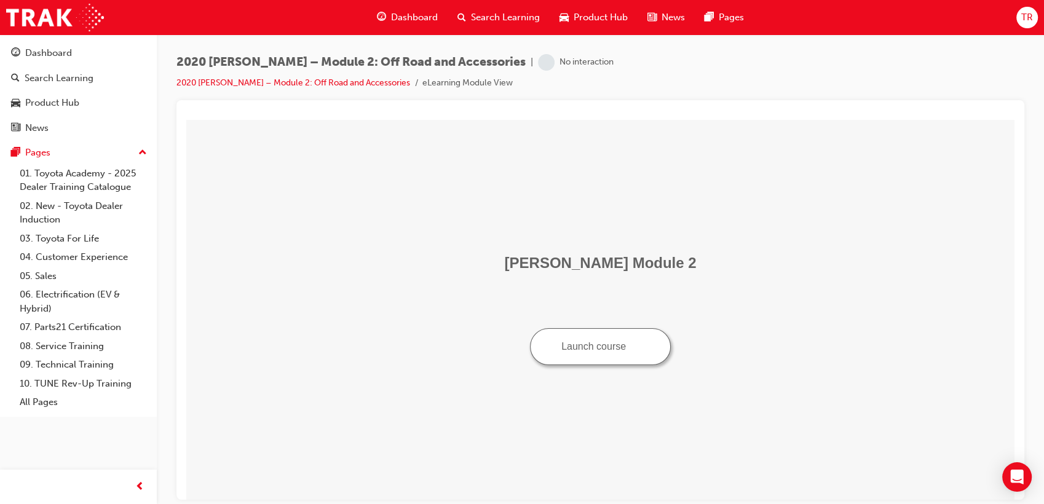
click at [595, 352] on button "Launch course" at bounding box center [600, 346] width 141 height 37
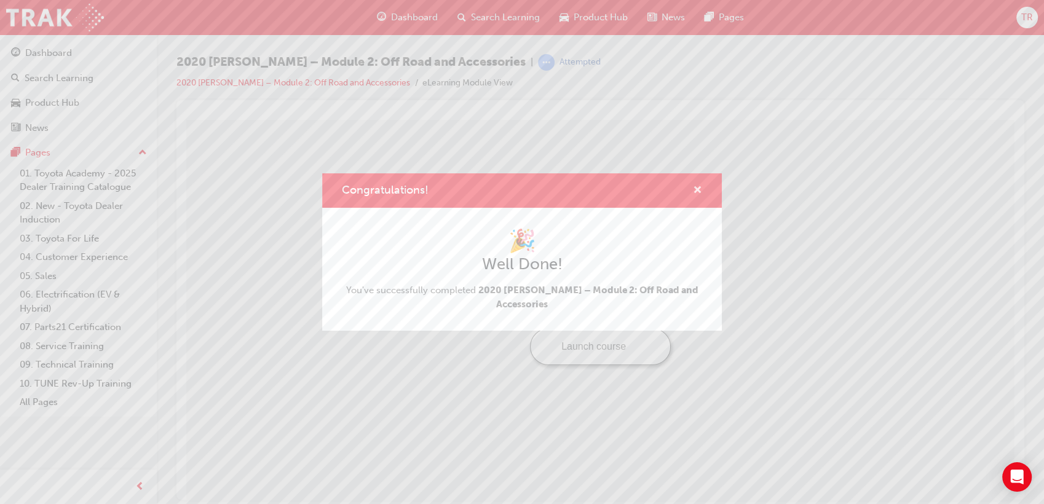
click at [701, 195] on span "cross-icon" at bounding box center [697, 191] width 9 height 11
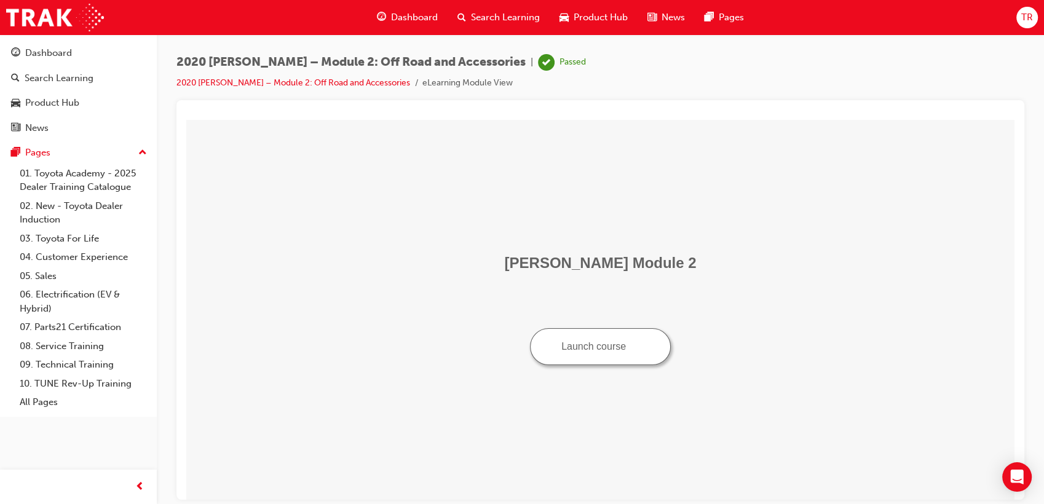
click at [493, 14] on span "Search Learning" at bounding box center [505, 17] width 69 height 14
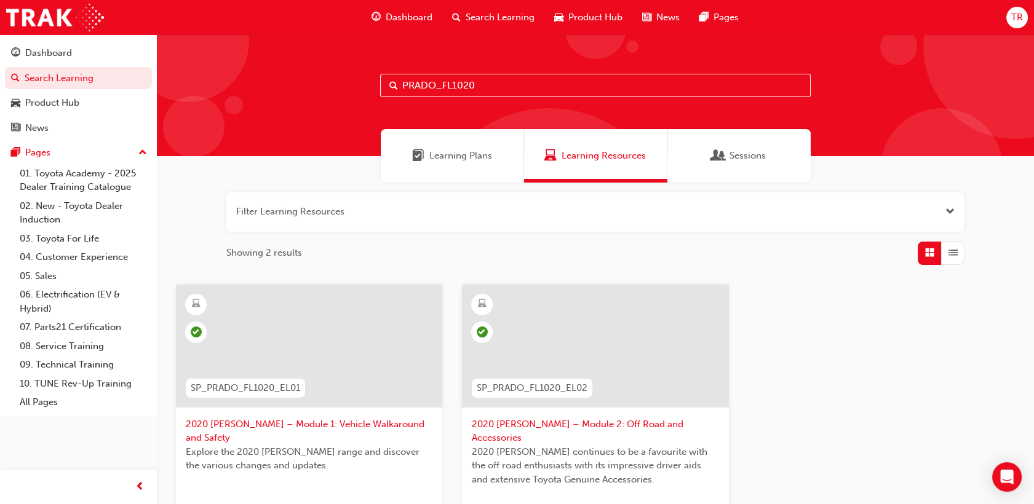
drag, startPoint x: 498, startPoint y: 84, endPoint x: 334, endPoint y: 82, distance: 164.2
click at [336, 82] on div "PRADO_FL1020" at bounding box center [595, 95] width 877 height 122
paste input "NM"
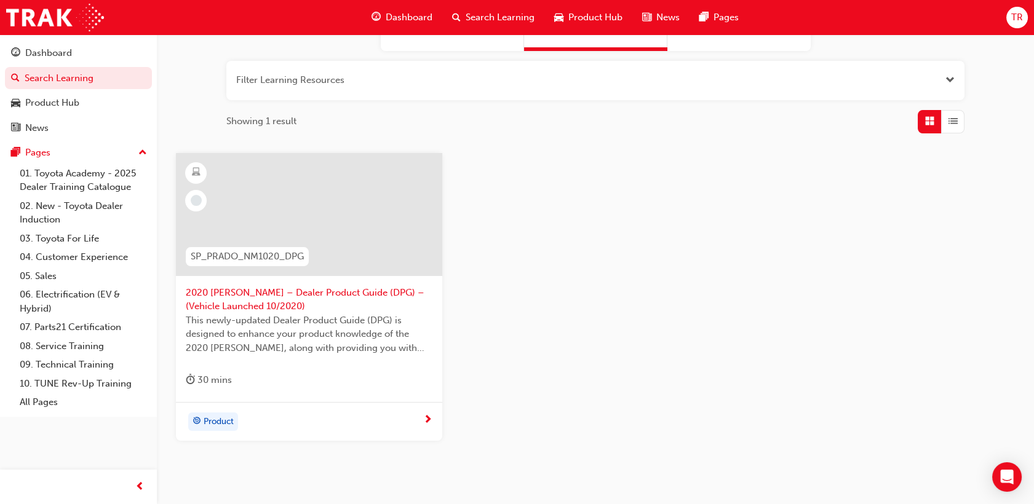
scroll to position [137, 0]
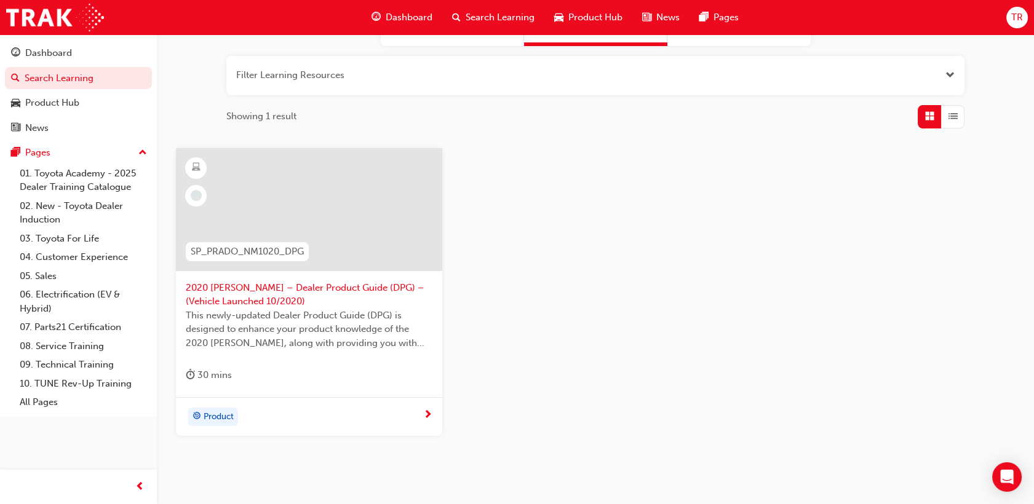
type input "PRADO_NM1020"
click at [293, 285] on span "2020 [PERSON_NAME] – Dealer Product Guide (DPG) – (Vehicle Launched 10/2020)" at bounding box center [309, 295] width 247 height 28
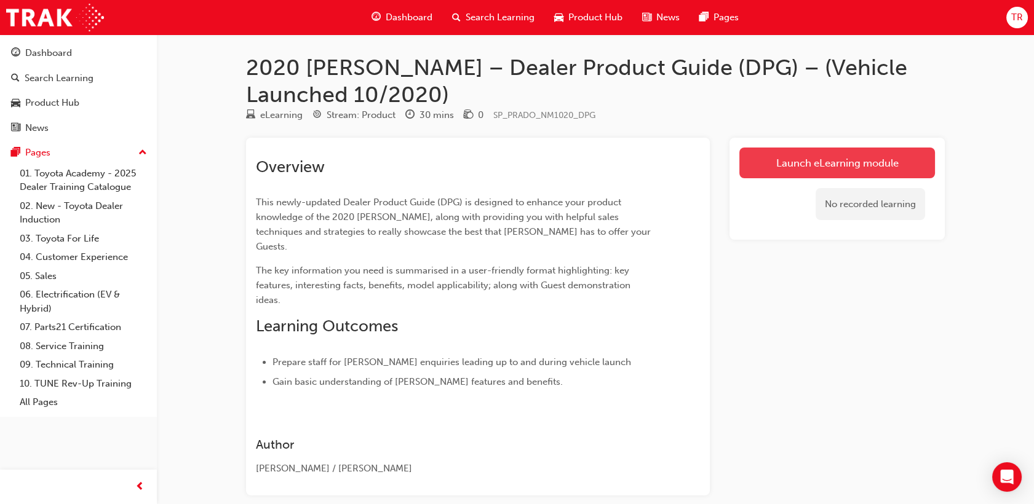
click at [810, 155] on link "Launch eLearning module" at bounding box center [837, 163] width 196 height 31
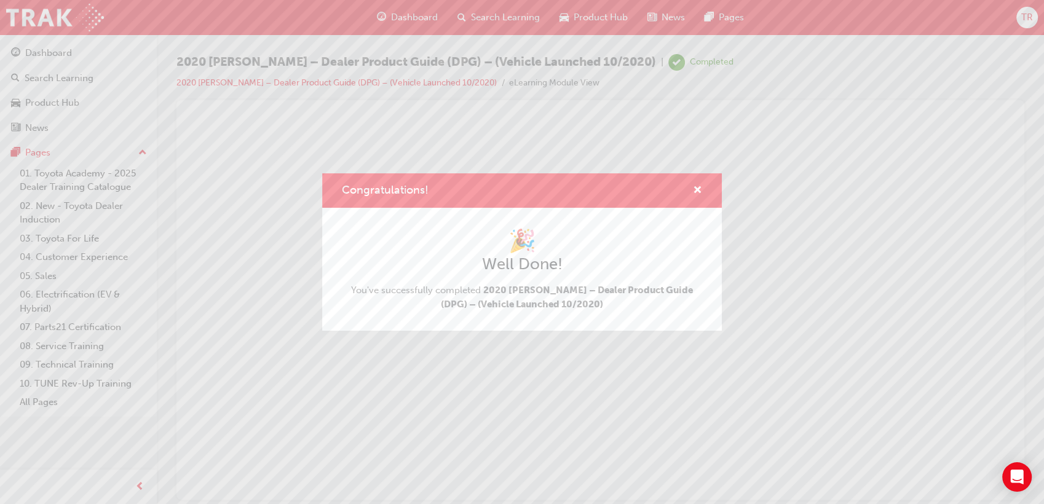
click at [703, 191] on div "Congratulations!" at bounding box center [522, 190] width 400 height 35
click at [697, 189] on span "cross-icon" at bounding box center [697, 191] width 9 height 11
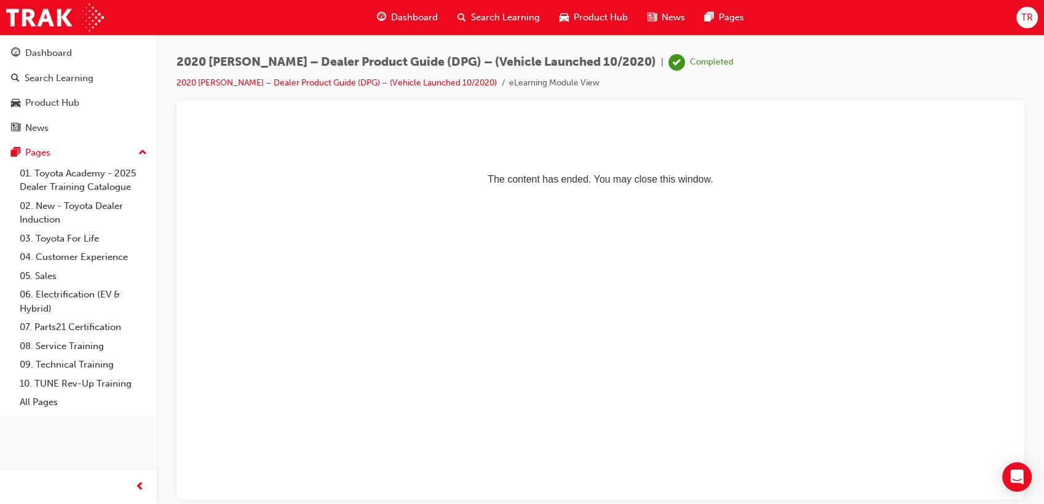
click at [503, 18] on span "Search Learning" at bounding box center [505, 17] width 69 height 14
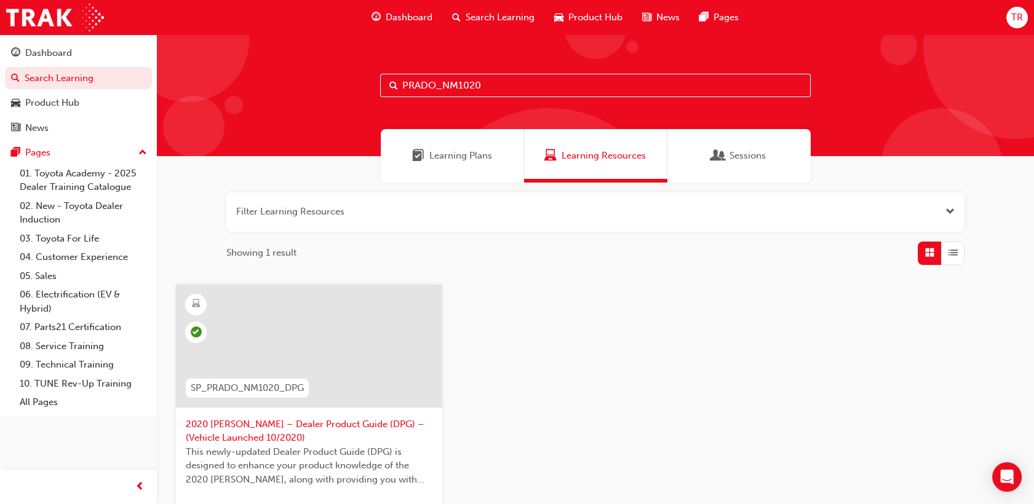
drag, startPoint x: 499, startPoint y: 86, endPoint x: 323, endPoint y: 85, distance: 175.9
click at [327, 85] on div "PRADO_NM1020" at bounding box center [595, 95] width 877 height 122
paste input "RAV4_NM0519"
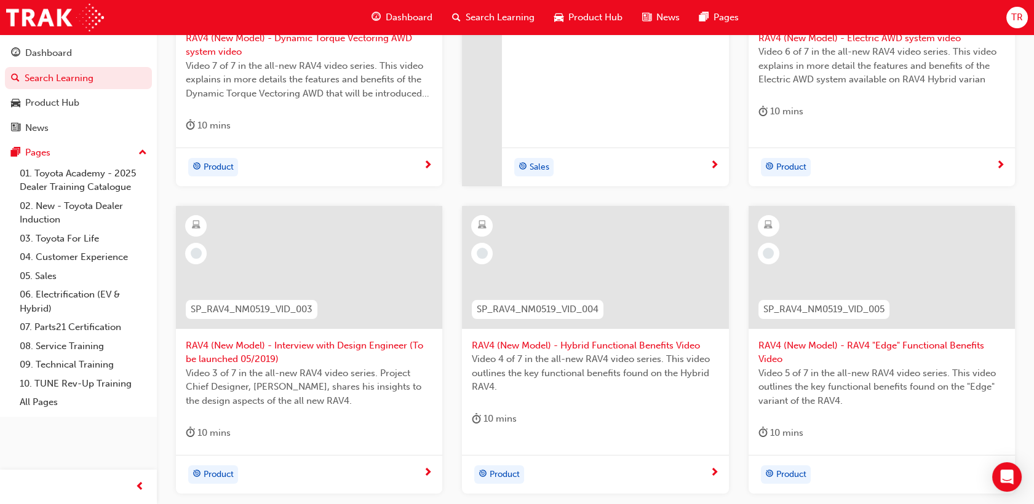
scroll to position [525, 0]
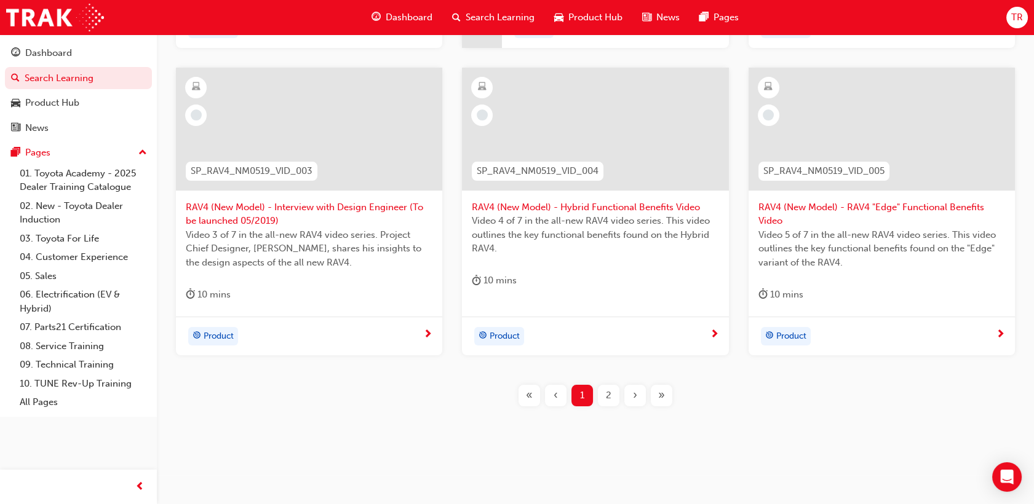
type input "RAV4_NM0519"
click at [604, 396] on div "2" at bounding box center [609, 396] width 22 height 22
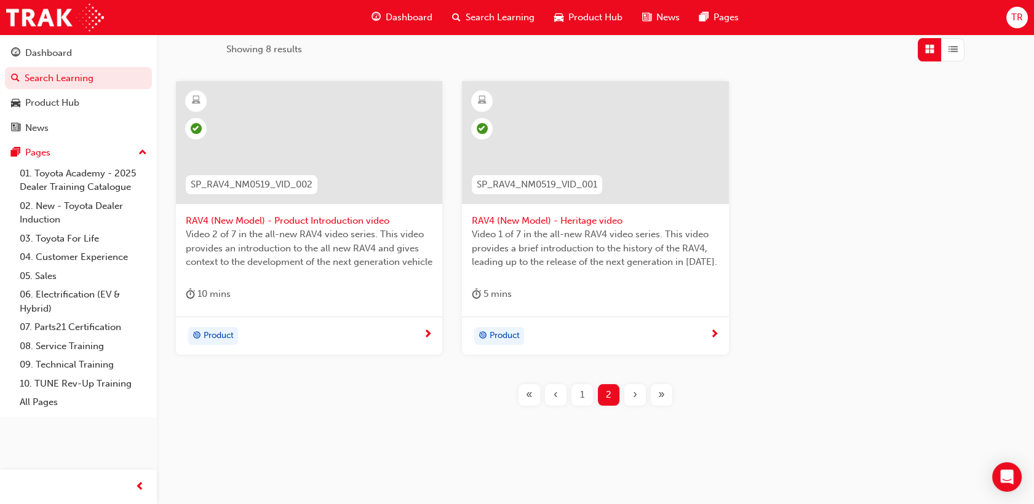
click at [585, 396] on div "1" at bounding box center [582, 395] width 22 height 22
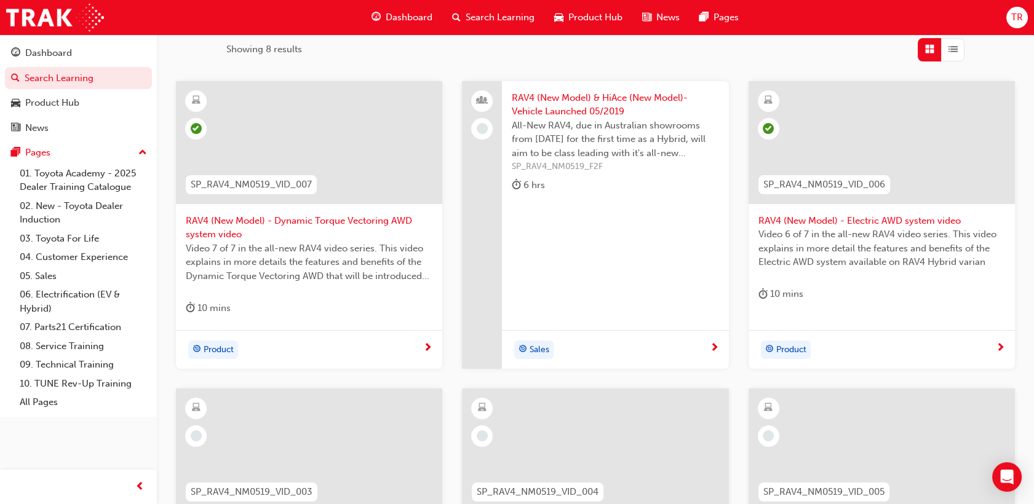
click at [448, 68] on div "Filter Learning Resources Showing 8 results SP_RAV4_NM0519_VID_007 RAV4 (New Mo…" at bounding box center [595, 368] width 877 height 778
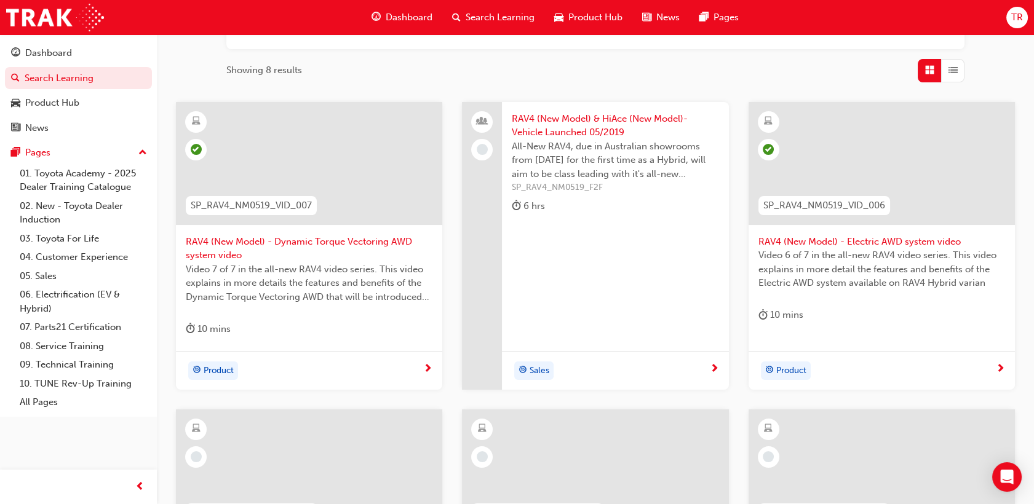
scroll to position [456, 0]
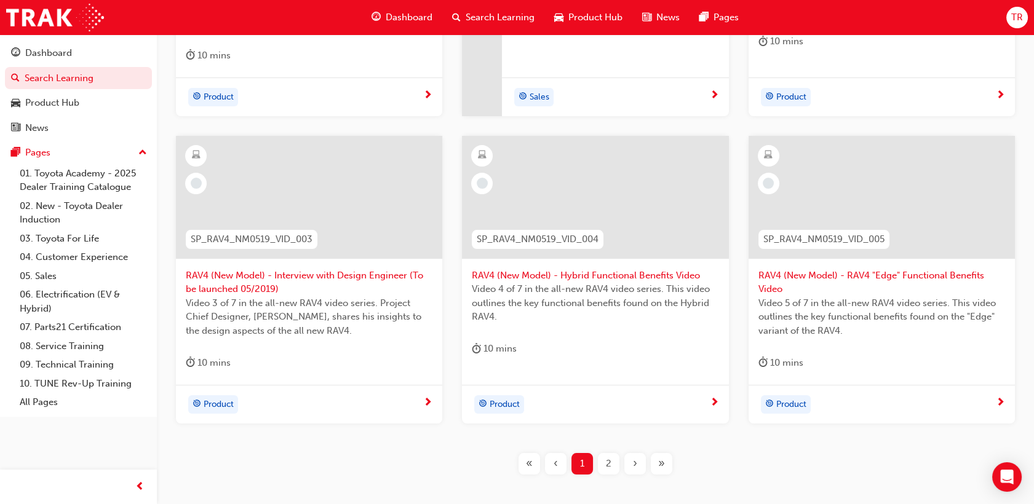
click at [326, 288] on span "RAV4 (New Model) - Interview with Design Engineer (To be launched 05/2019)" at bounding box center [309, 283] width 247 height 28
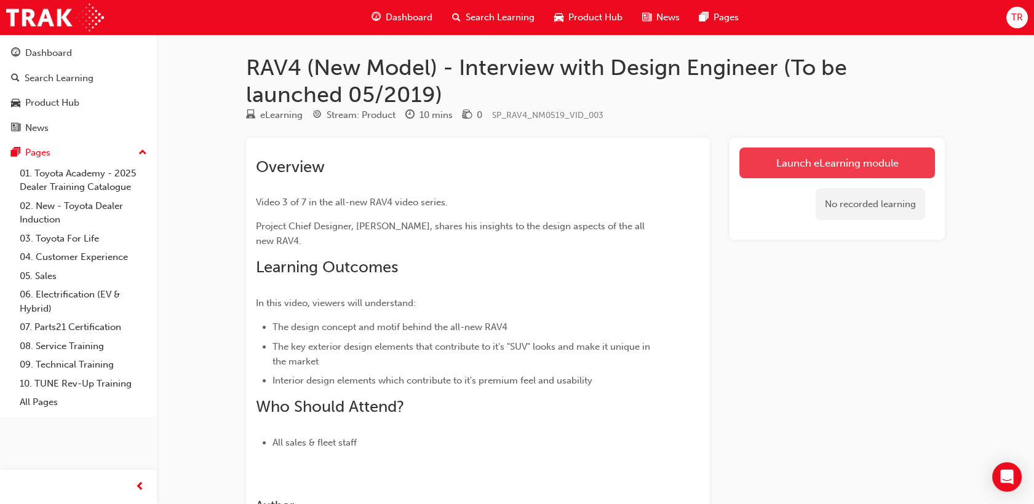
click at [761, 164] on link "Launch eLearning module" at bounding box center [837, 163] width 196 height 31
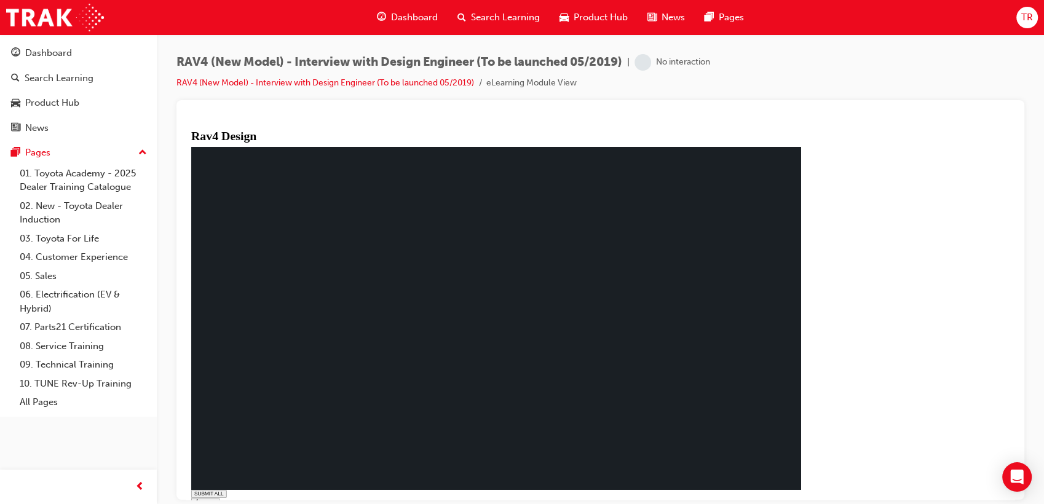
type input "0.002"
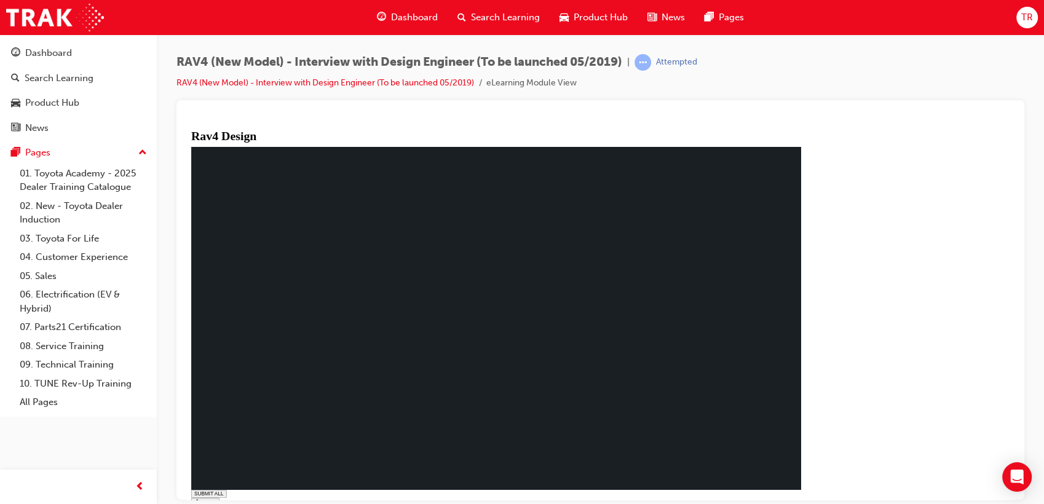
drag, startPoint x: 413, startPoint y: 335, endPoint x: 397, endPoint y: 317, distance: 23.9
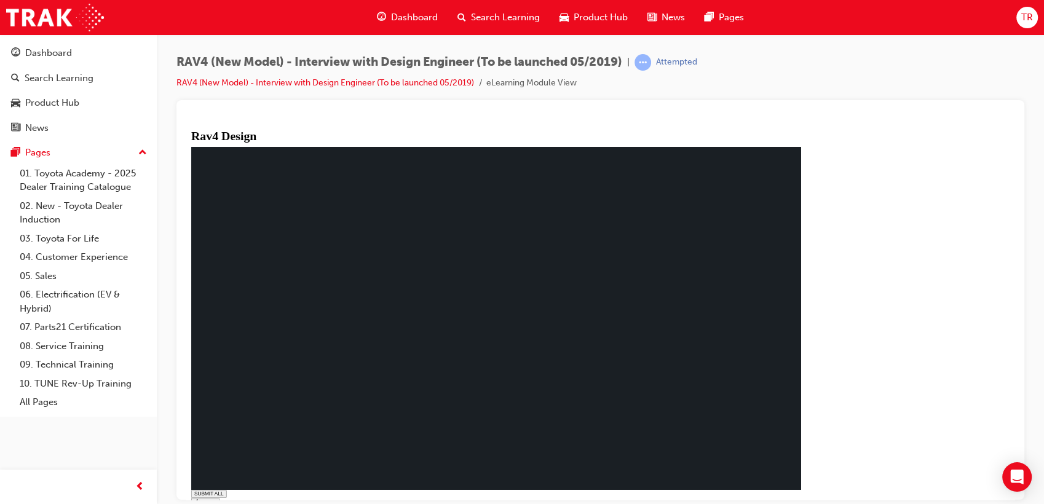
drag, startPoint x: 413, startPoint y: 202, endPoint x: 791, endPoint y: 194, distance: 378.9
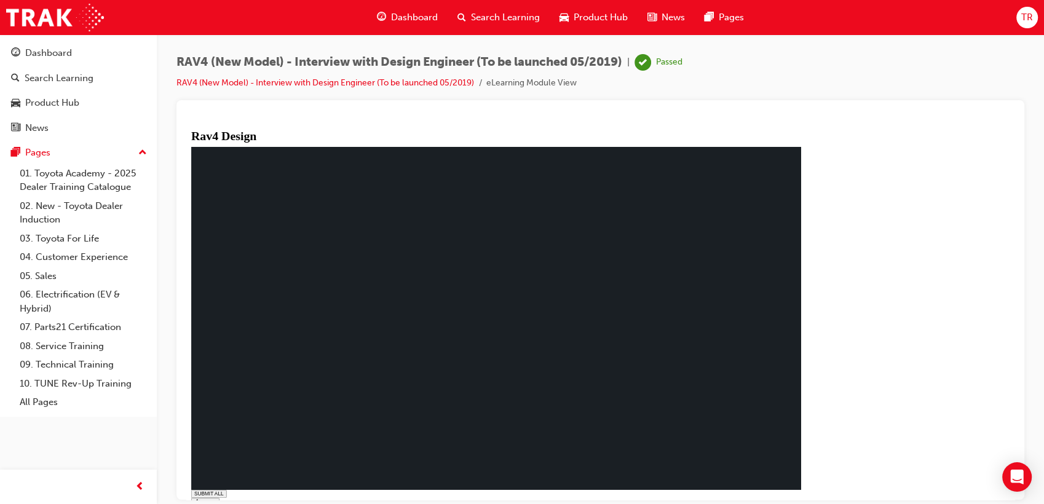
click at [509, 18] on span "Search Learning" at bounding box center [505, 17] width 69 height 14
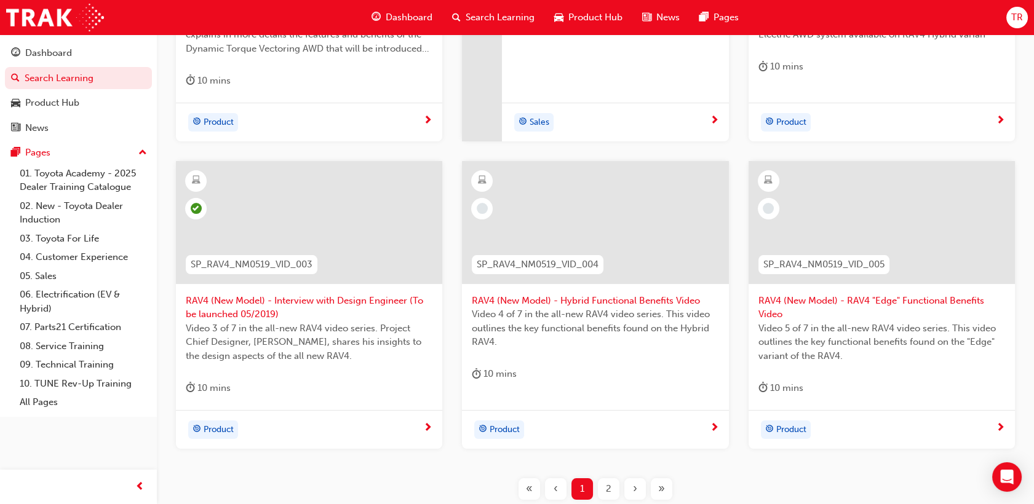
scroll to position [410, 0]
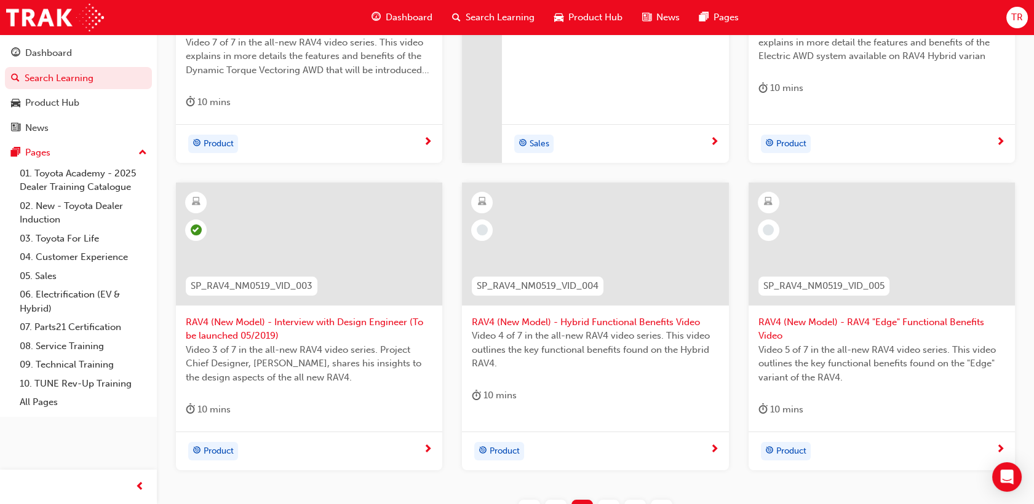
click at [605, 320] on span "RAV4 (New Model) - Hybrid Functional Benefits Video" at bounding box center [595, 322] width 247 height 14
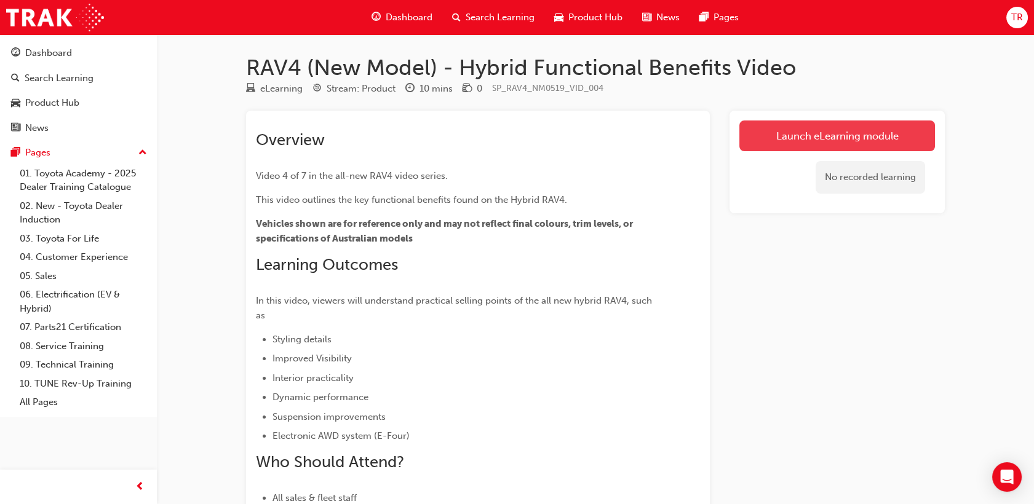
click at [788, 130] on link "Launch eLearning module" at bounding box center [837, 136] width 196 height 31
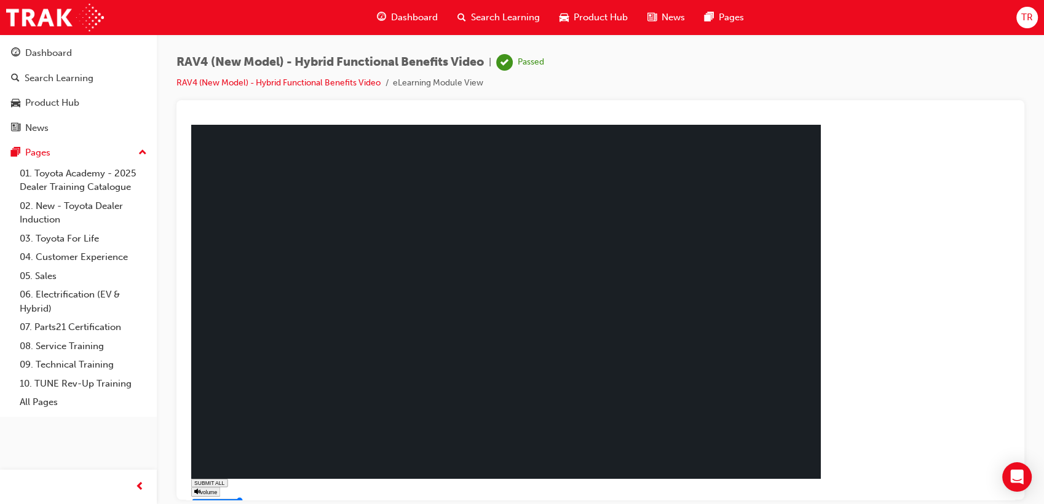
type input "0.802"
click at [496, 16] on span "Search Learning" at bounding box center [505, 17] width 69 height 14
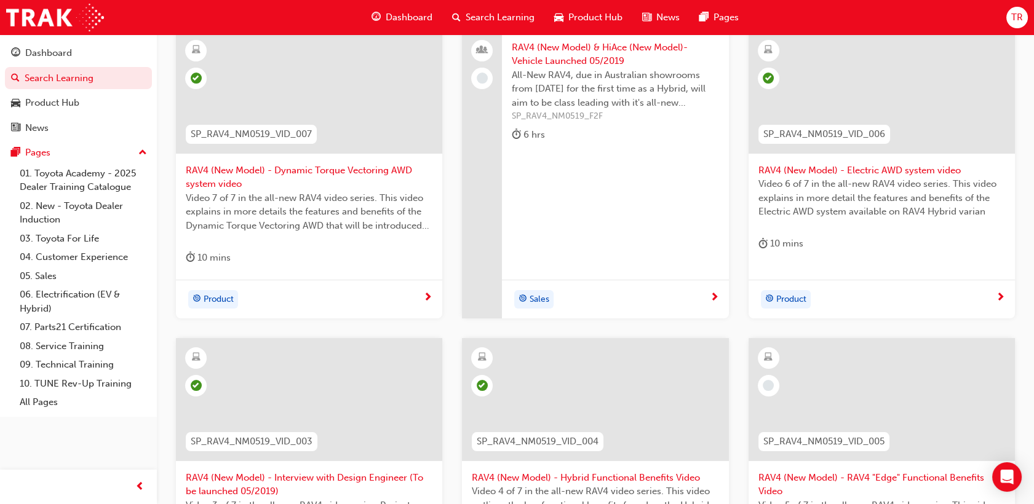
scroll to position [478, 0]
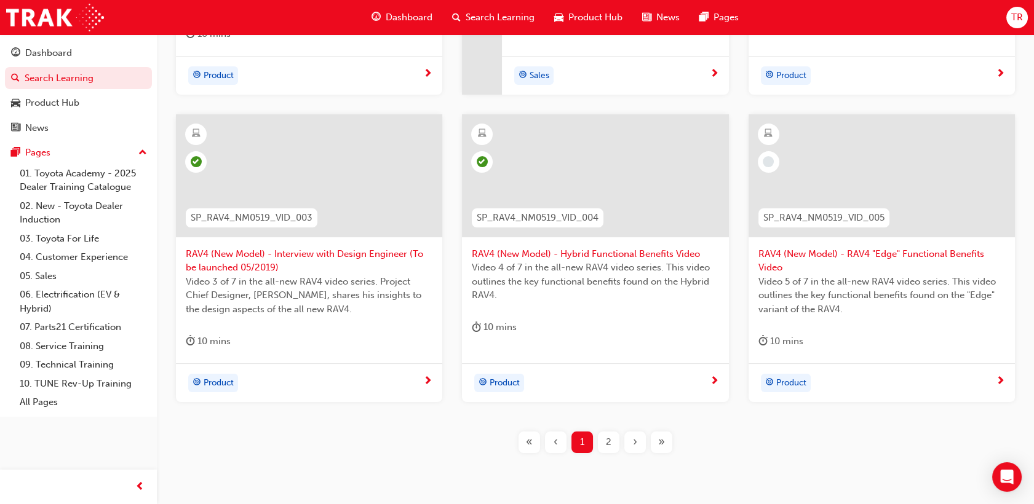
click at [895, 263] on span "RAV4 (New Model) - RAV4 "Edge" Functional Benefits Video" at bounding box center [881, 261] width 247 height 28
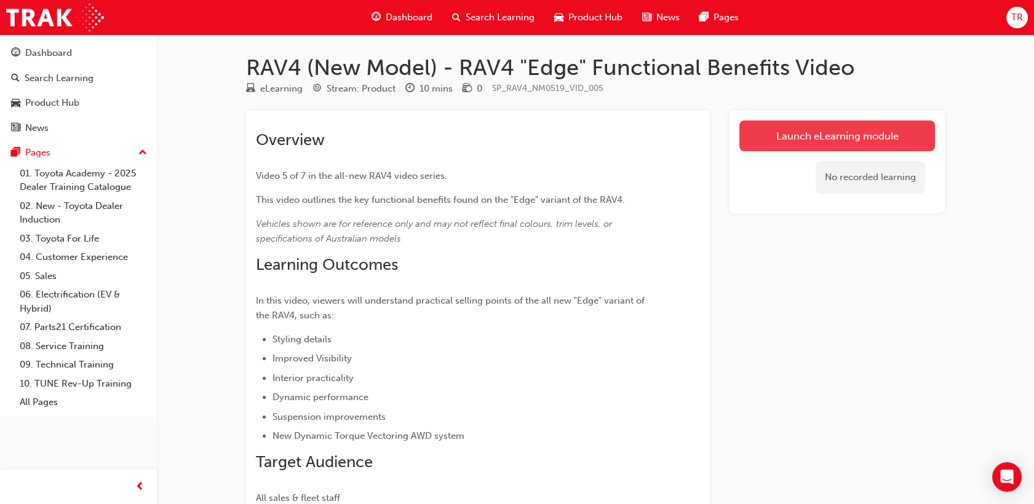
click at [805, 140] on link "Launch eLearning module" at bounding box center [837, 136] width 196 height 31
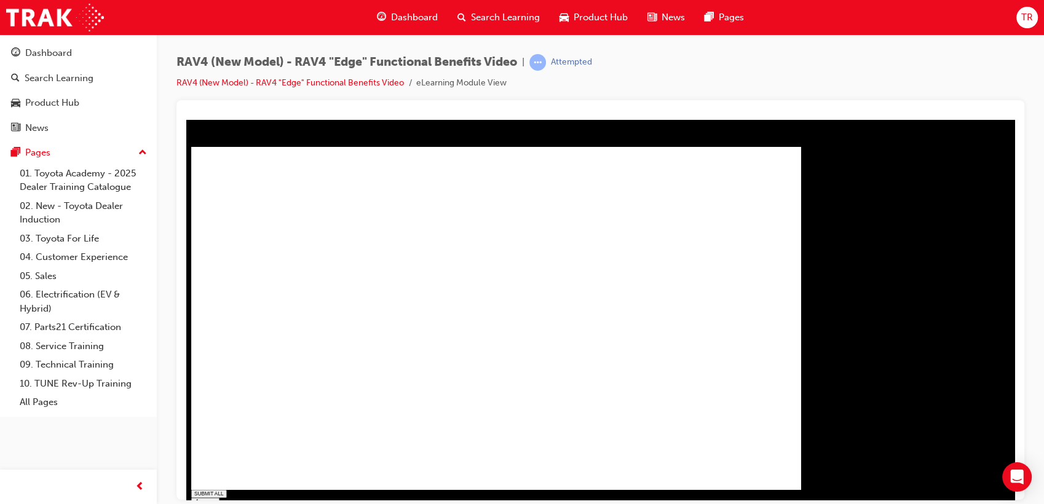
type input "0.012"
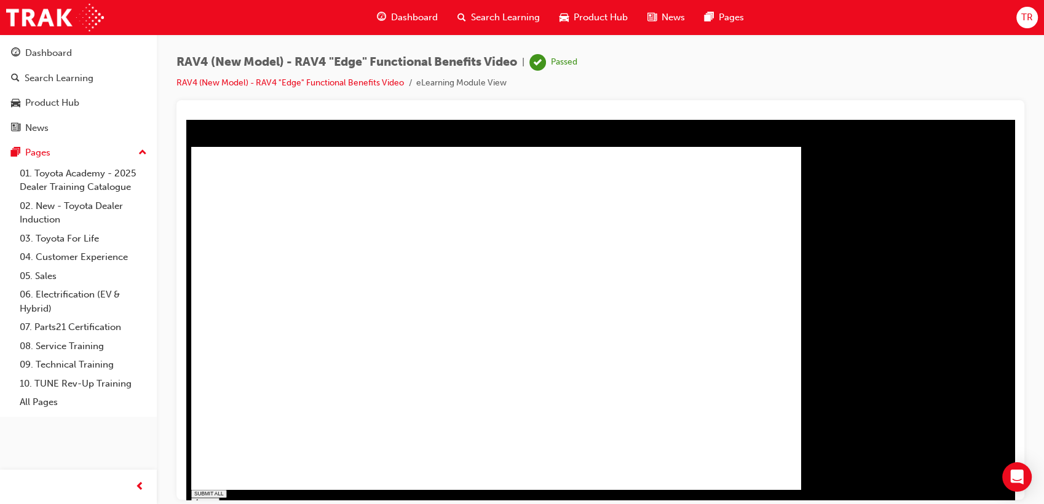
click at [503, 26] on div "Search Learning" at bounding box center [499, 17] width 102 height 25
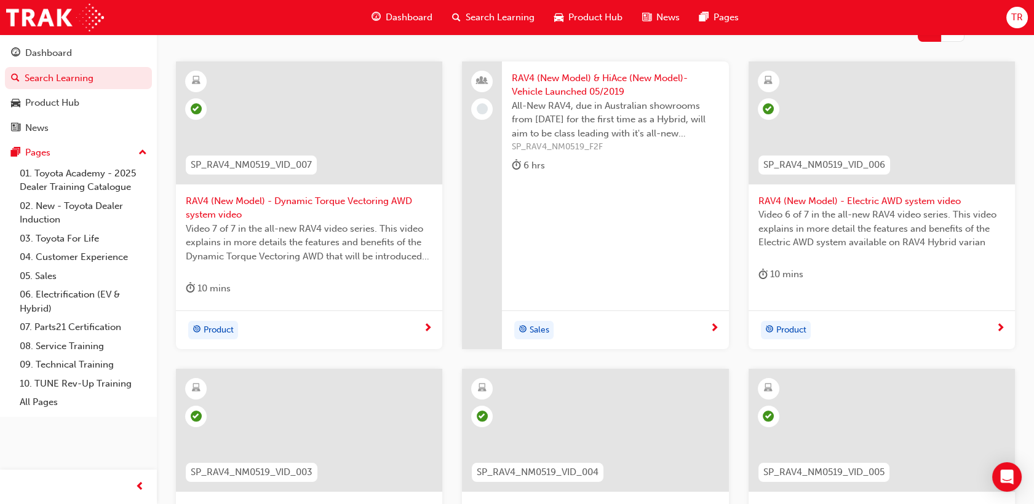
scroll to position [525, 0]
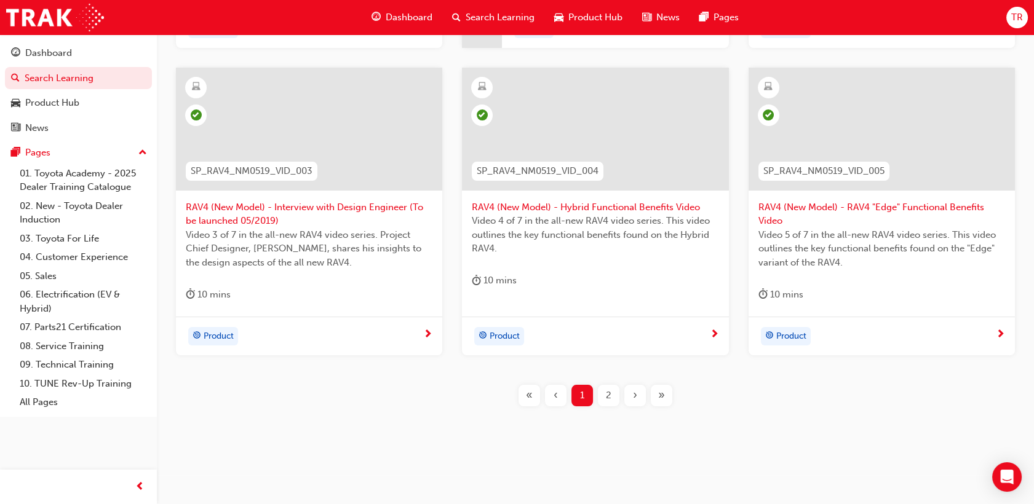
click at [612, 392] on div "2" at bounding box center [609, 396] width 22 height 22
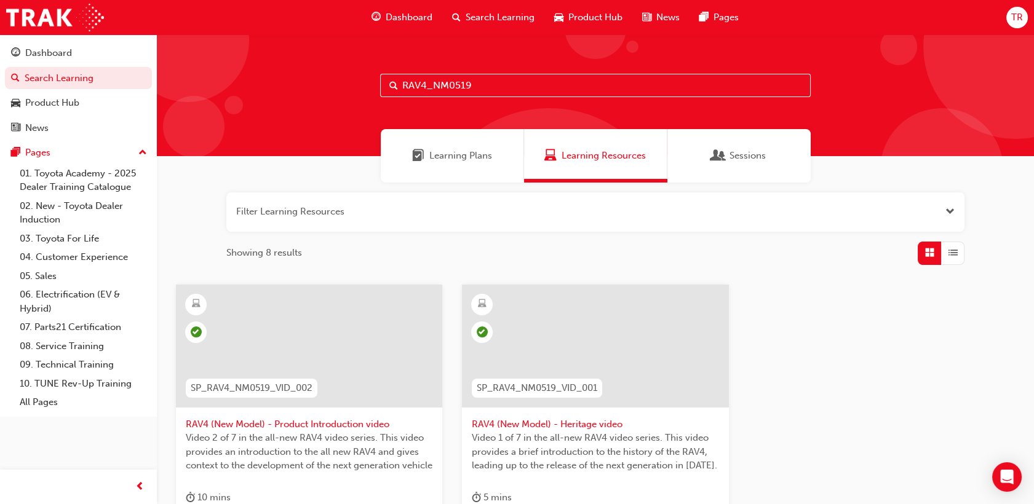
drag, startPoint x: 475, startPoint y: 87, endPoint x: 357, endPoint y: 78, distance: 118.4
click at [356, 79] on div "RAV4_NM0519" at bounding box center [595, 95] width 877 height 122
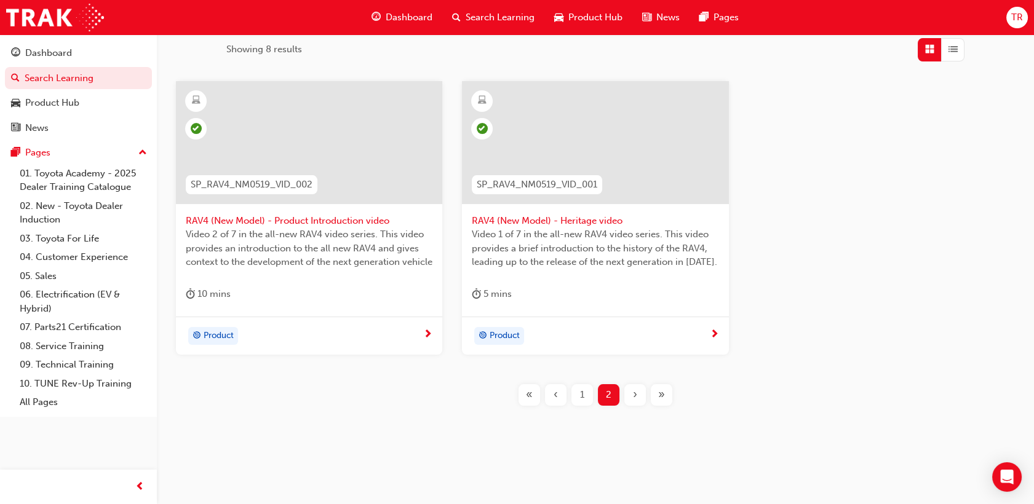
click at [577, 395] on div "1" at bounding box center [582, 395] width 22 height 22
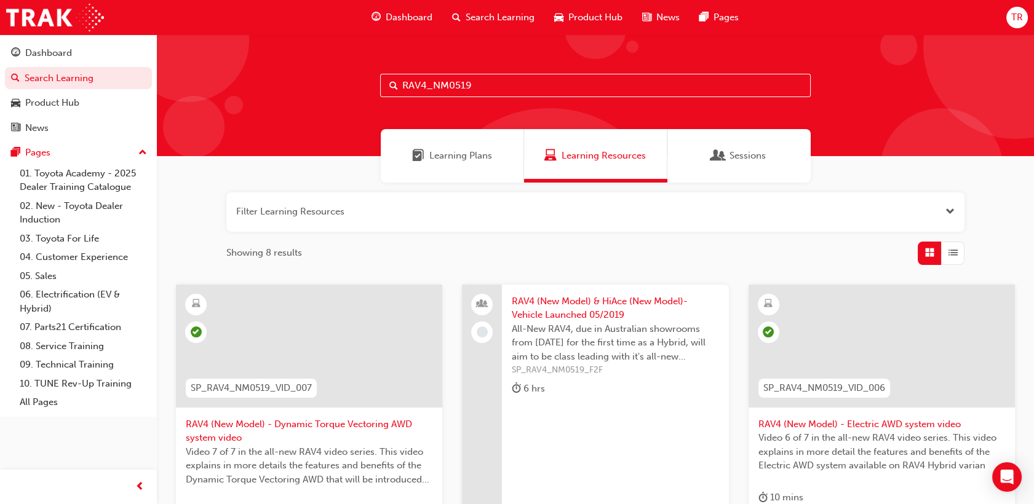
drag, startPoint x: 483, startPoint y: 82, endPoint x: 356, endPoint y: 80, distance: 127.3
click at [363, 81] on div "RAV4_NM0519" at bounding box center [595, 95] width 877 height 122
paste input "YARIS_NM0820"
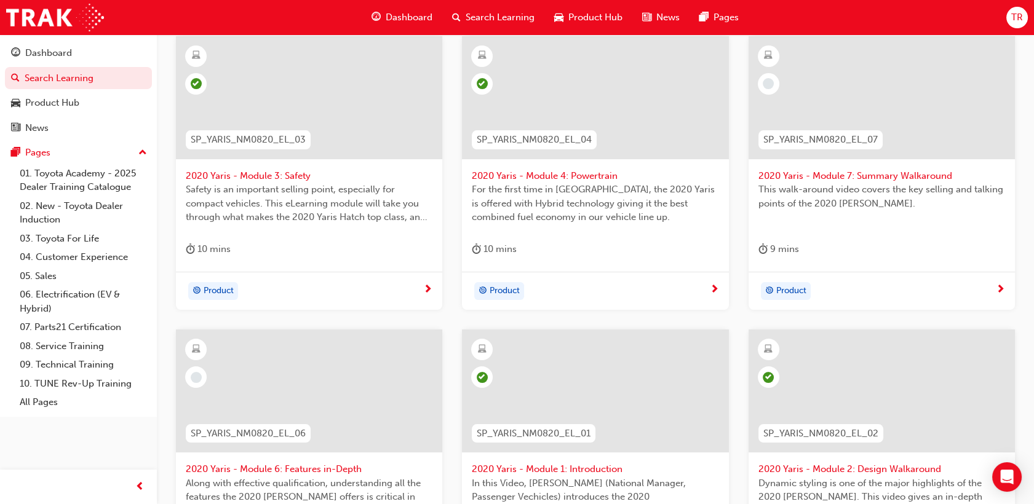
scroll to position [137, 0]
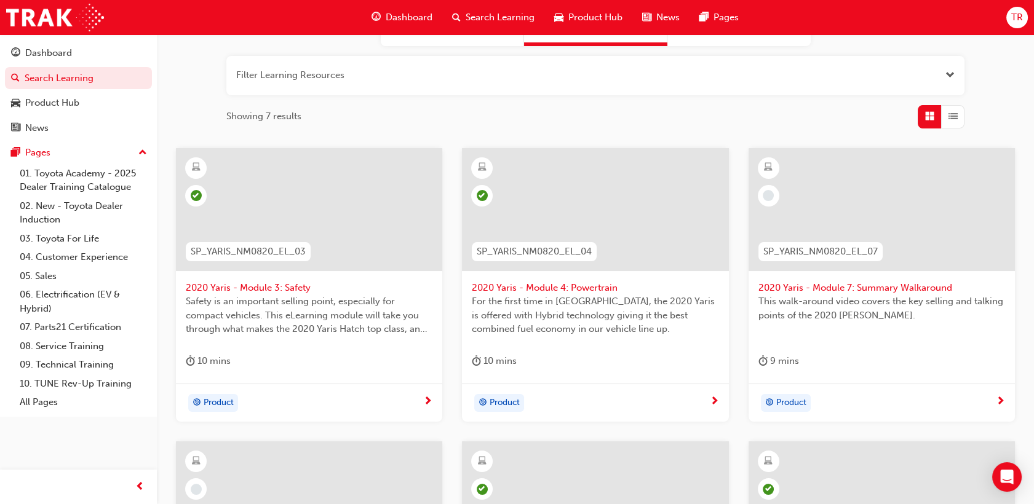
type input "YARIS_NM0820"
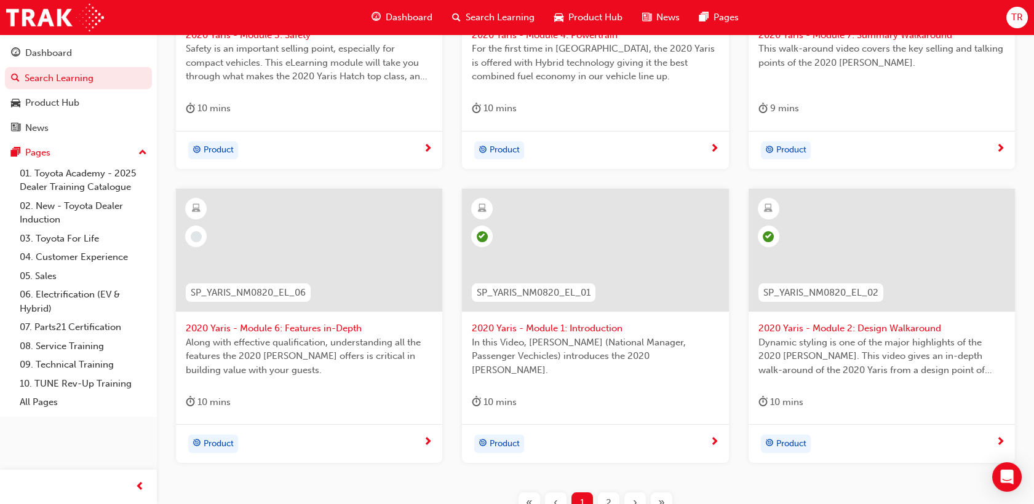
scroll to position [410, 0]
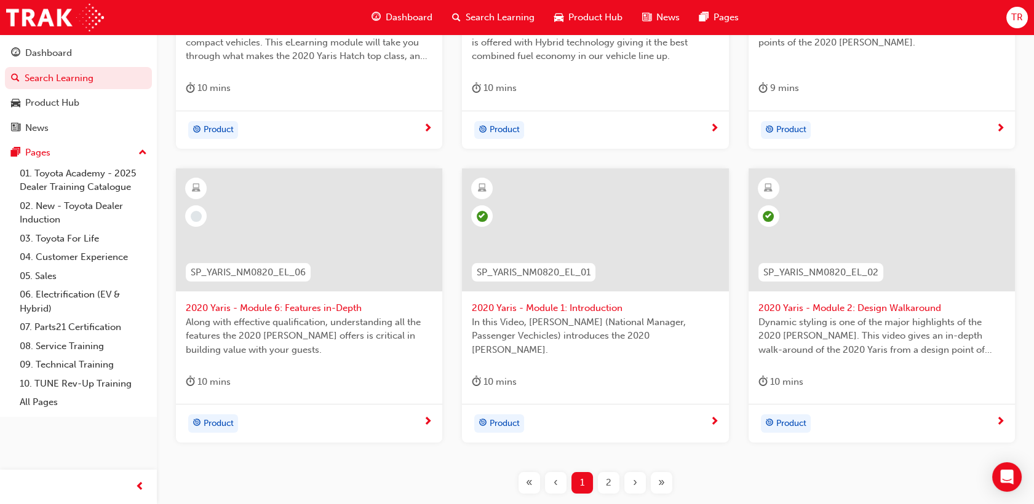
click at [360, 307] on span "2020 Yaris - Module 6: Features in-Depth" at bounding box center [309, 308] width 247 height 14
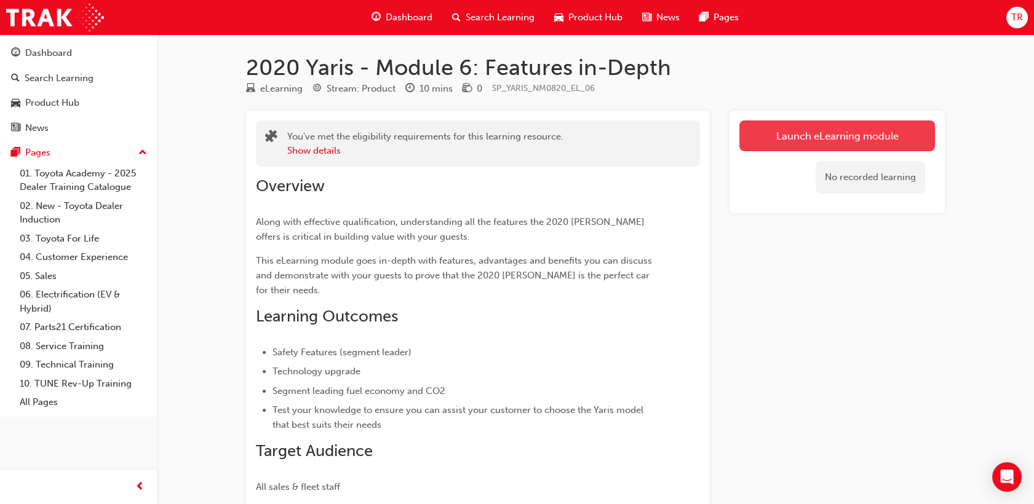
click at [806, 138] on link "Launch eLearning module" at bounding box center [837, 136] width 196 height 31
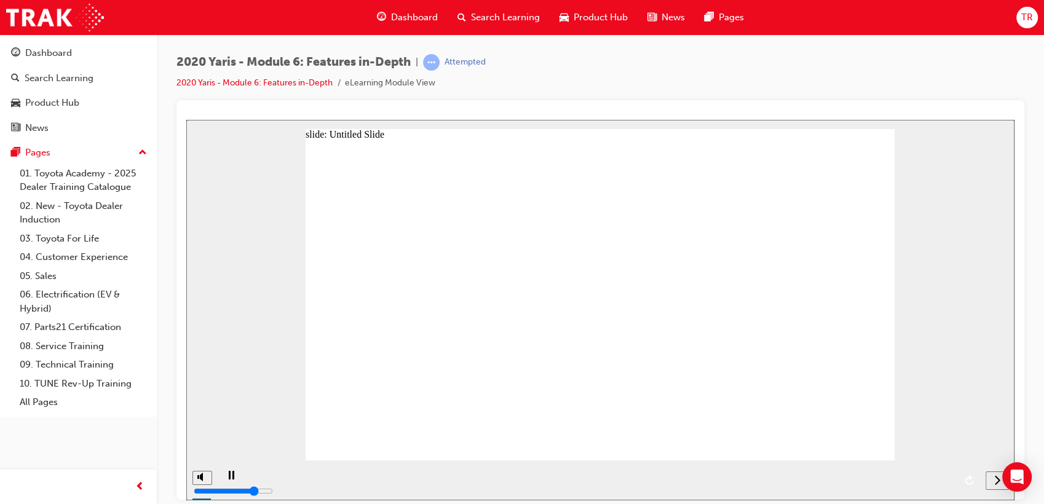
click at [991, 480] on div "next" at bounding box center [998, 480] width 14 height 13
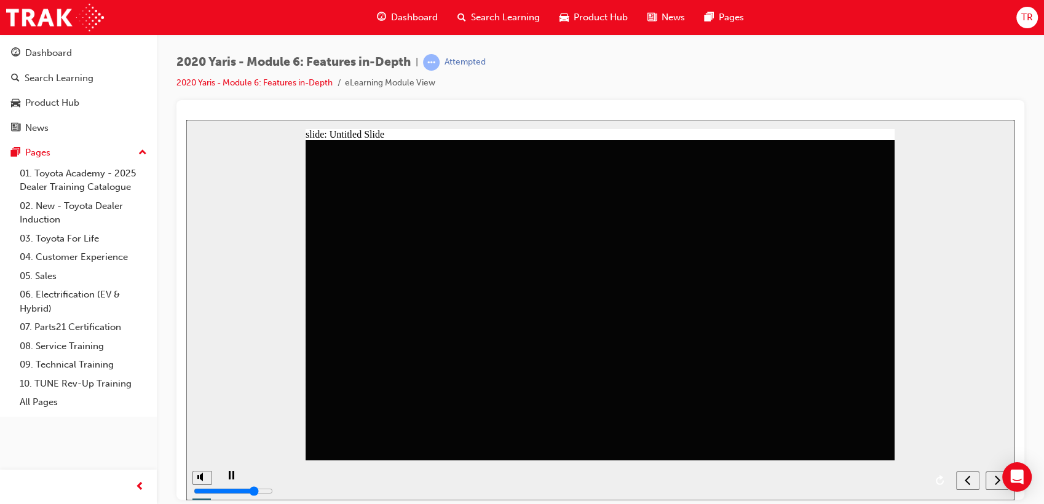
drag, startPoint x: 572, startPoint y: 347, endPoint x: 582, endPoint y: 347, distance: 9.9
click at [996, 481] on icon "next" at bounding box center [997, 479] width 6 height 11
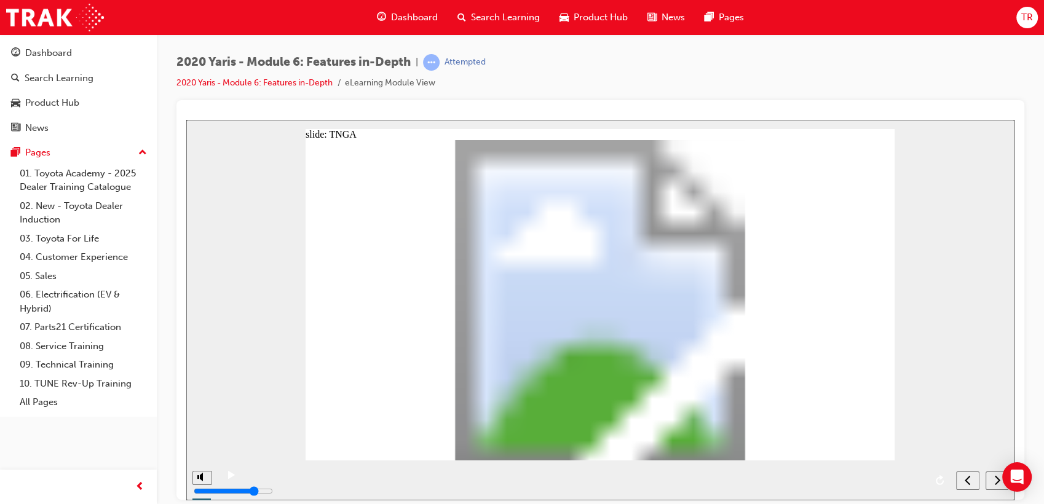
click at [996, 481] on icon "next" at bounding box center [997, 479] width 6 height 11
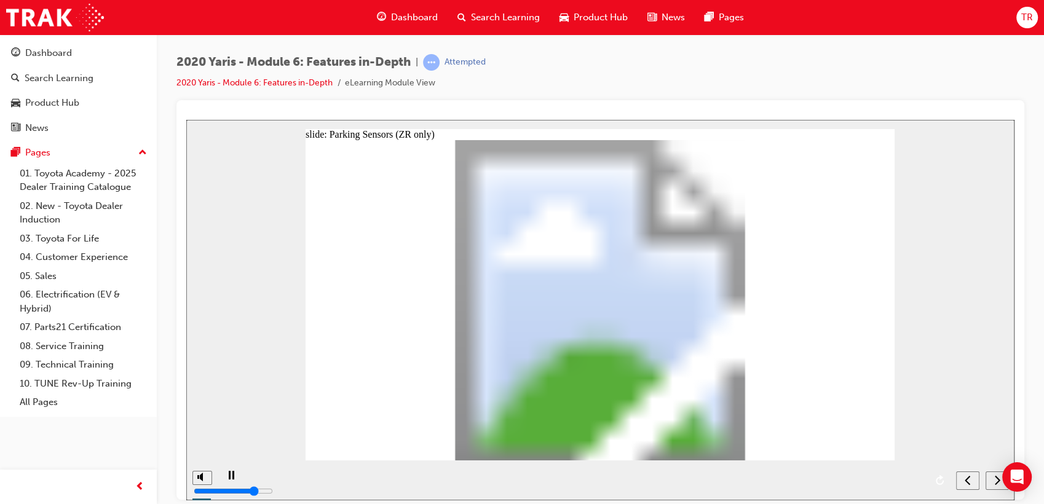
click at [996, 481] on icon "next" at bounding box center [997, 479] width 6 height 11
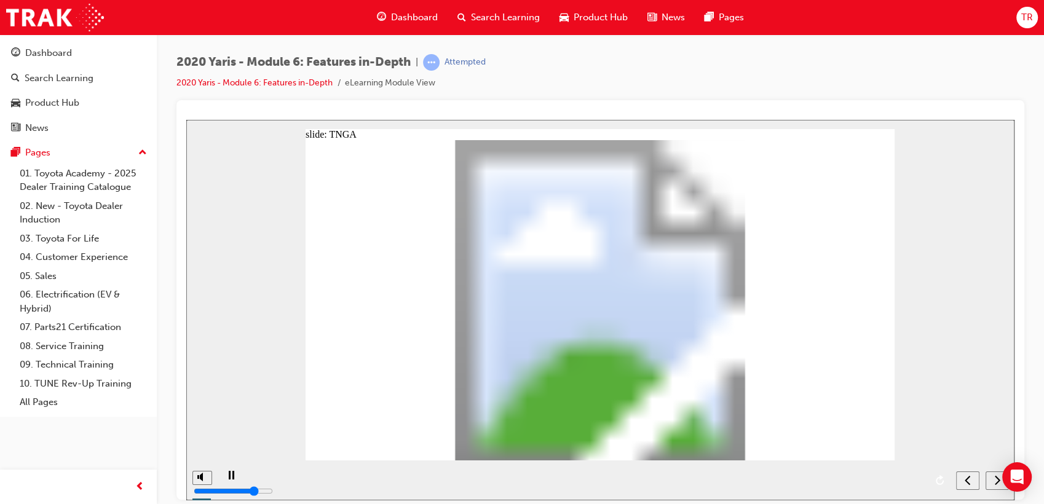
click at [996, 481] on icon "next" at bounding box center [997, 479] width 6 height 11
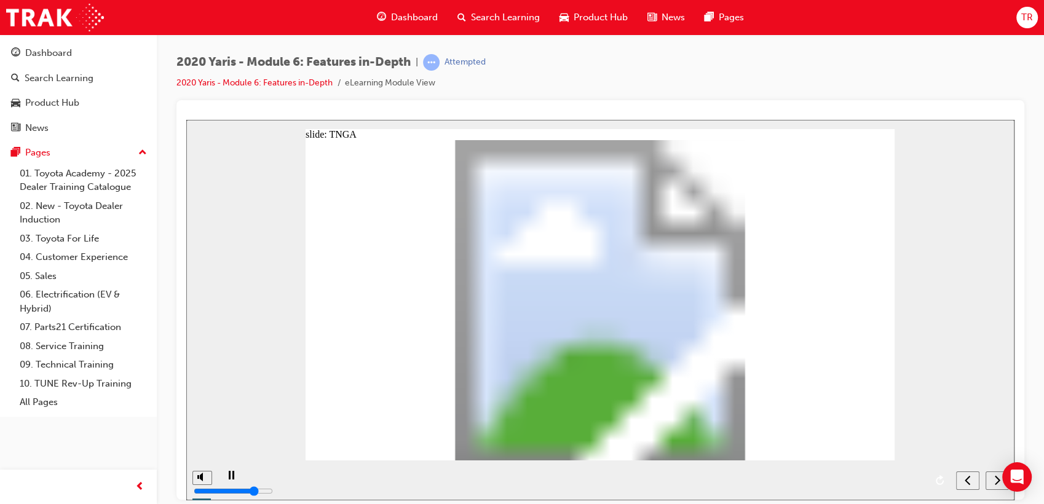
click at [996, 481] on icon "next" at bounding box center [997, 479] width 6 height 11
click at [996, 481] on icon "submit" at bounding box center [995, 479] width 10 height 11
click at [995, 482] on icon "submit" at bounding box center [995, 479] width 10 height 11
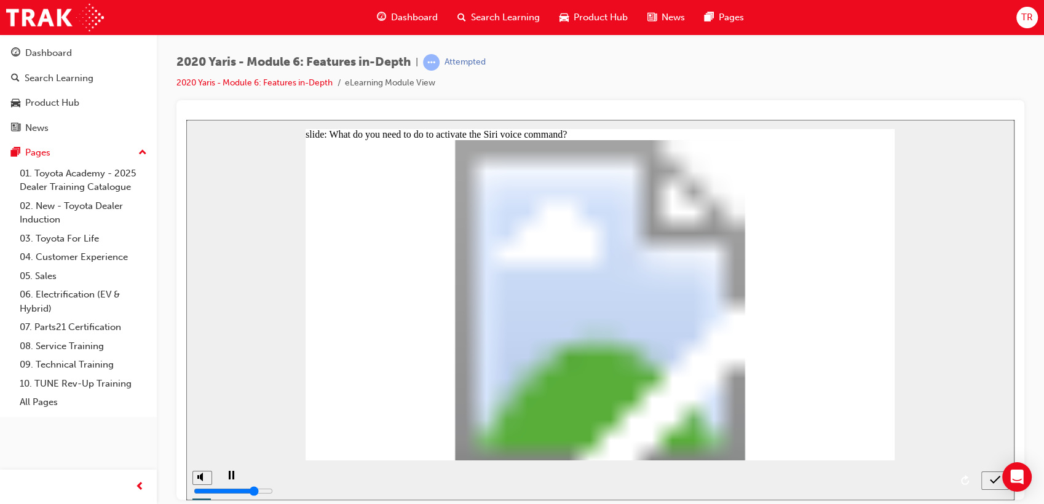
radio input "true"
click at [995, 480] on icon "submit" at bounding box center [995, 479] width 10 height 8
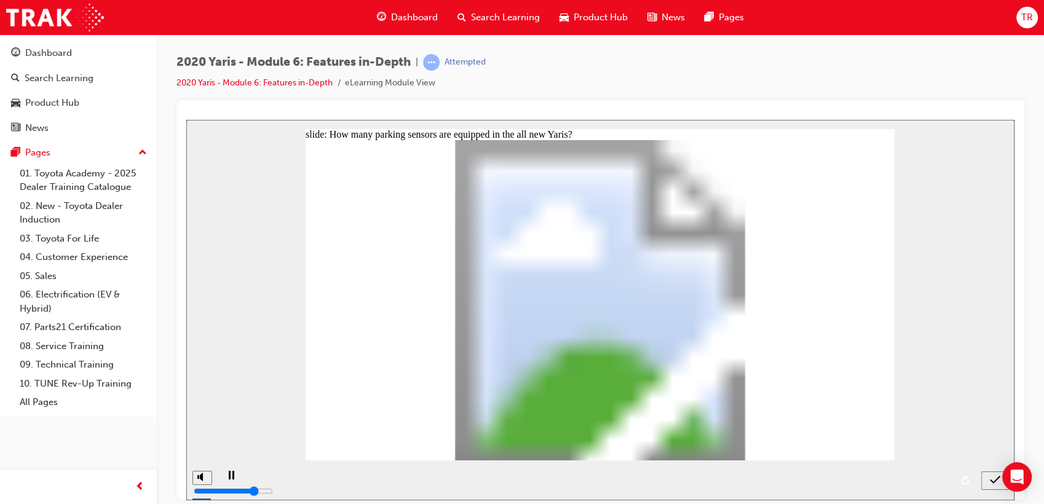
radio input "true"
click at [994, 477] on icon "submit" at bounding box center [995, 479] width 10 height 11
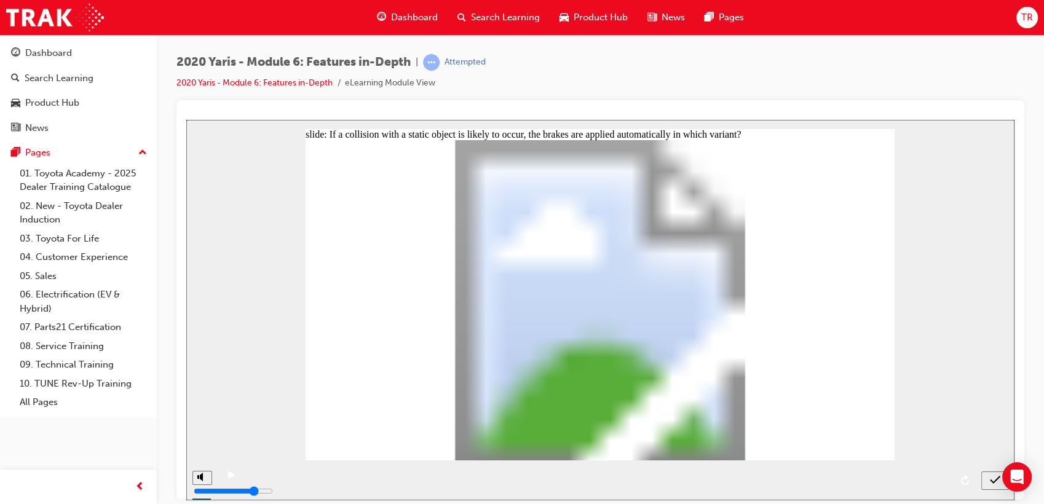
radio input "true"
click at [992, 479] on icon "submit" at bounding box center [995, 479] width 10 height 11
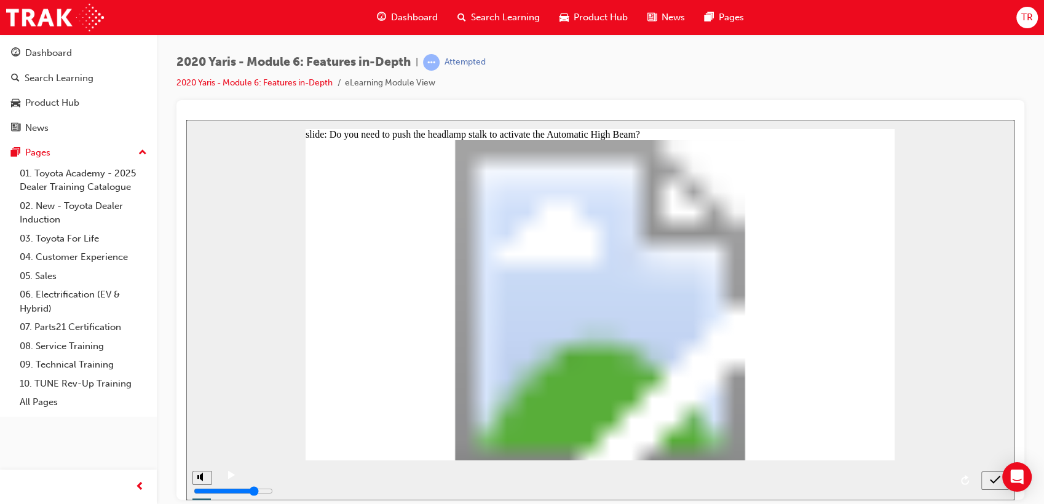
radio input "false"
radio input "true"
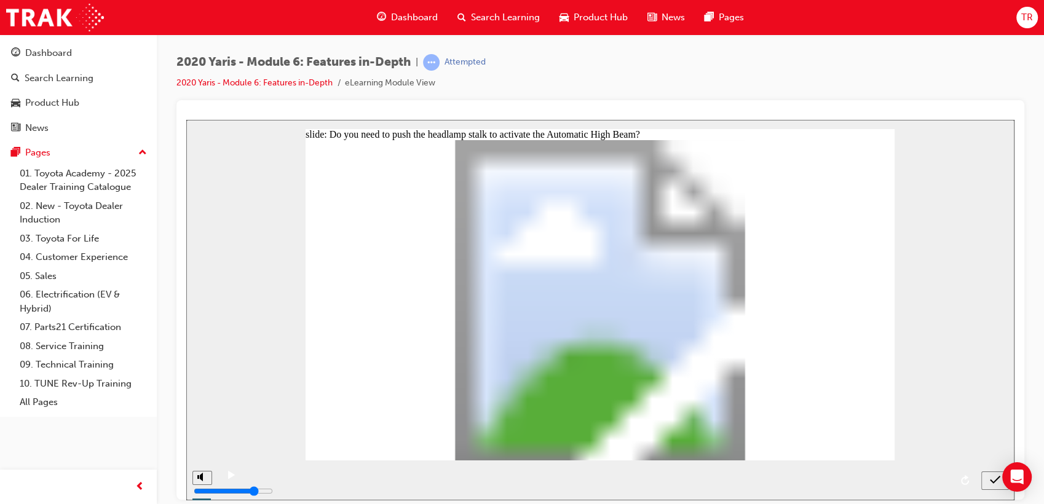
click at [988, 481] on div "submit" at bounding box center [995, 480] width 18 height 13
radio input "true"
click at [994, 485] on icon "submit" at bounding box center [995, 479] width 10 height 11
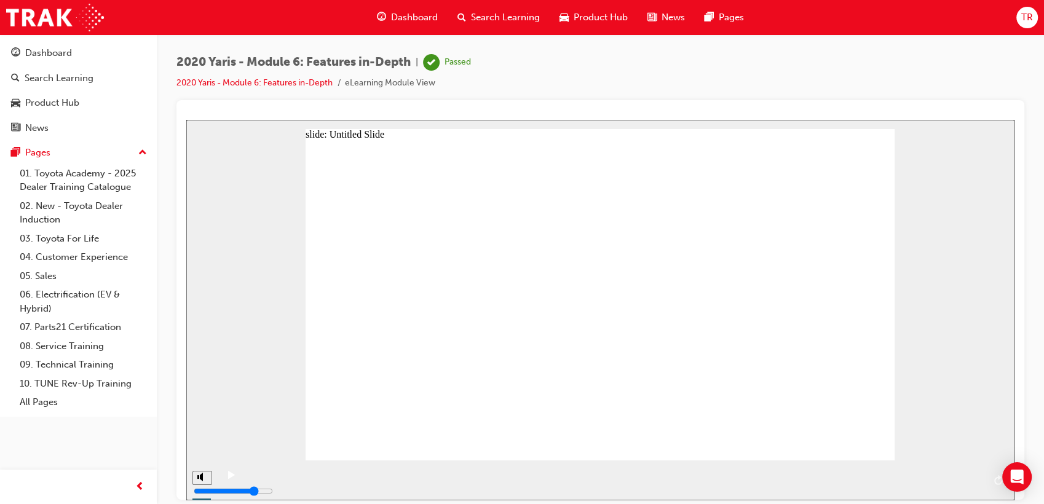
click at [484, 24] on div "Search Learning" at bounding box center [499, 17] width 102 height 25
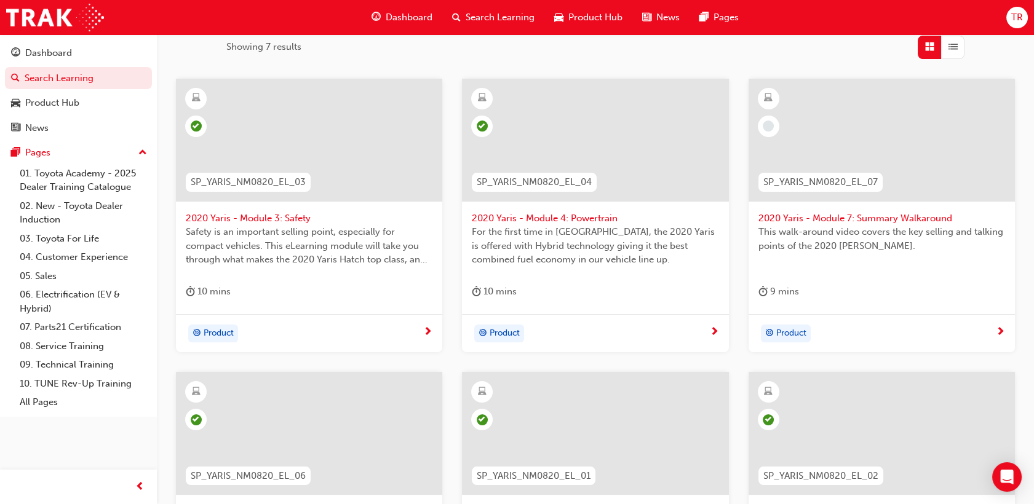
scroll to position [137, 0]
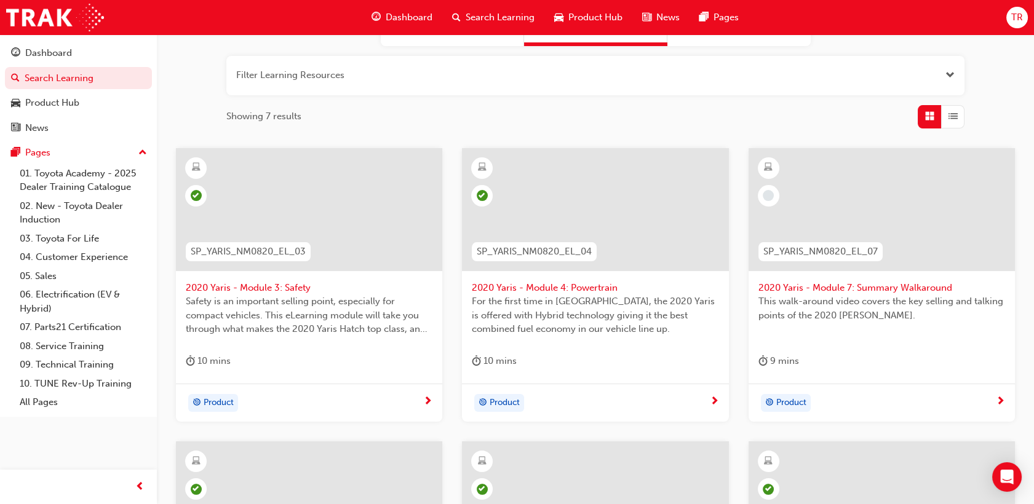
click at [830, 295] on span "This walk-around video covers the key selling and talking points of the 2020 [P…" at bounding box center [881, 309] width 247 height 28
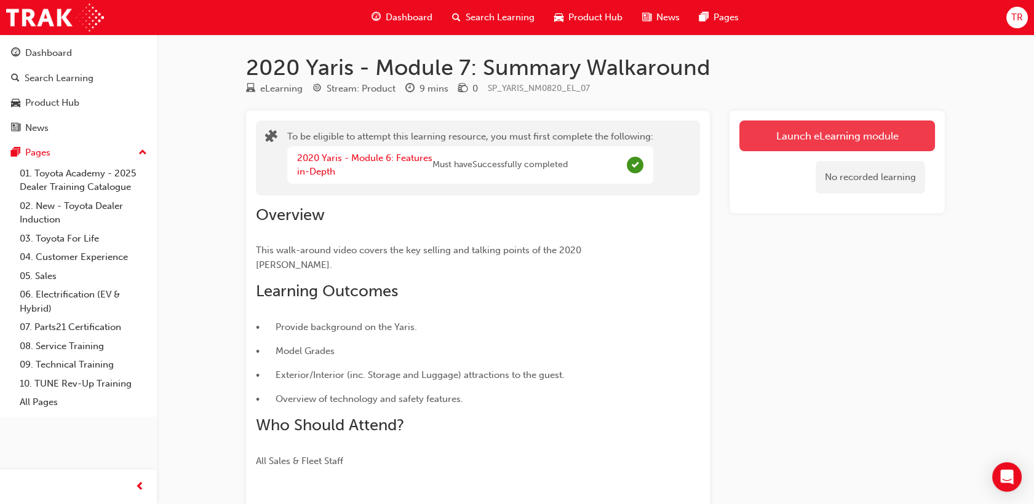
click at [792, 138] on button "Launch eLearning module" at bounding box center [837, 136] width 196 height 31
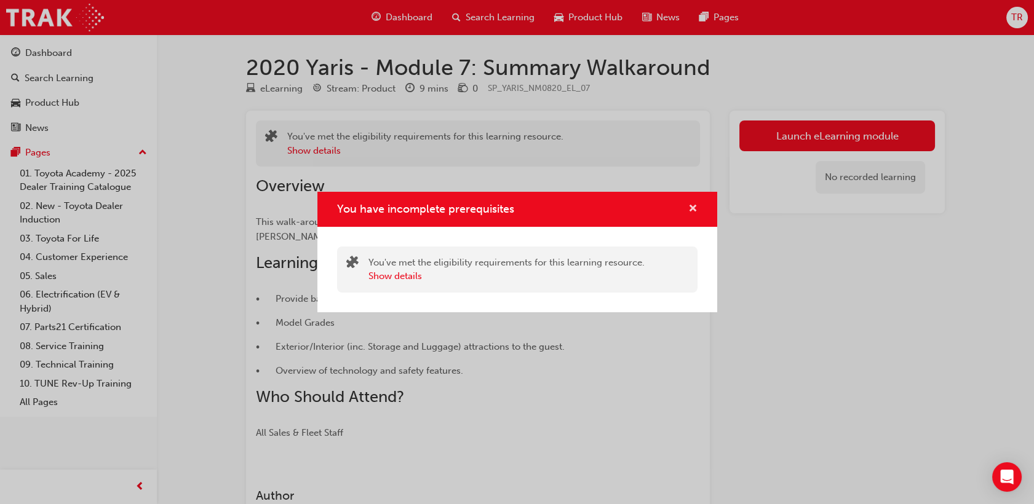
click at [696, 207] on span "cross-icon" at bounding box center [692, 209] width 9 height 11
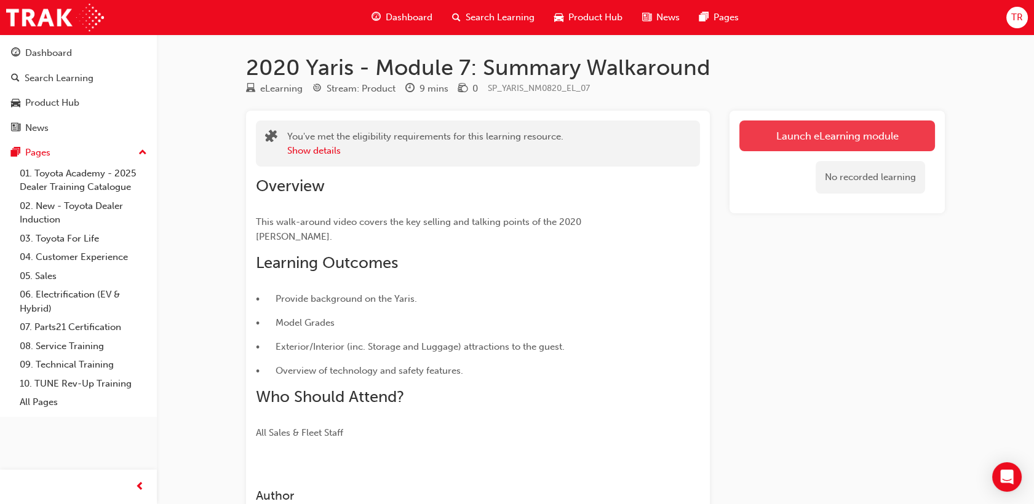
click at [772, 130] on button "Launch eLearning module" at bounding box center [837, 136] width 196 height 31
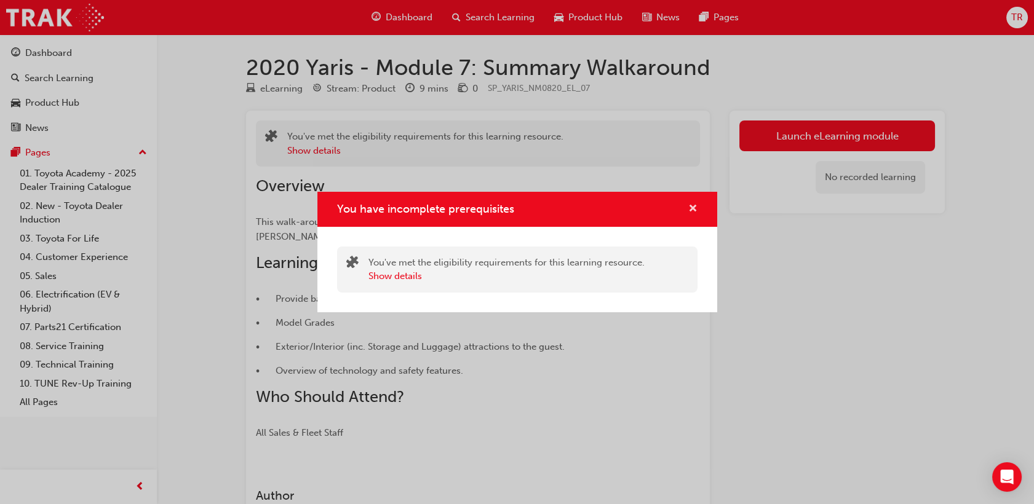
click at [688, 209] on span "cross-icon" at bounding box center [692, 209] width 9 height 11
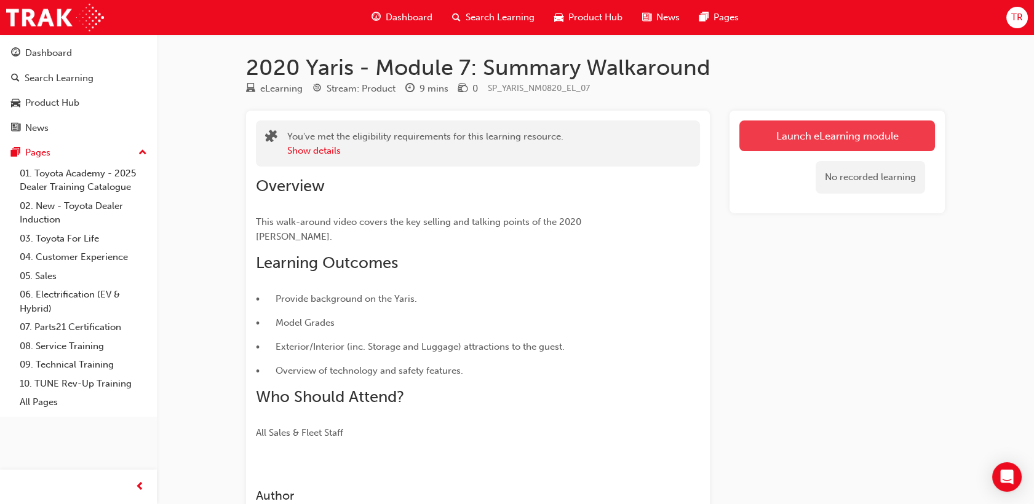
click at [760, 141] on link "Launch eLearning module" at bounding box center [837, 136] width 196 height 31
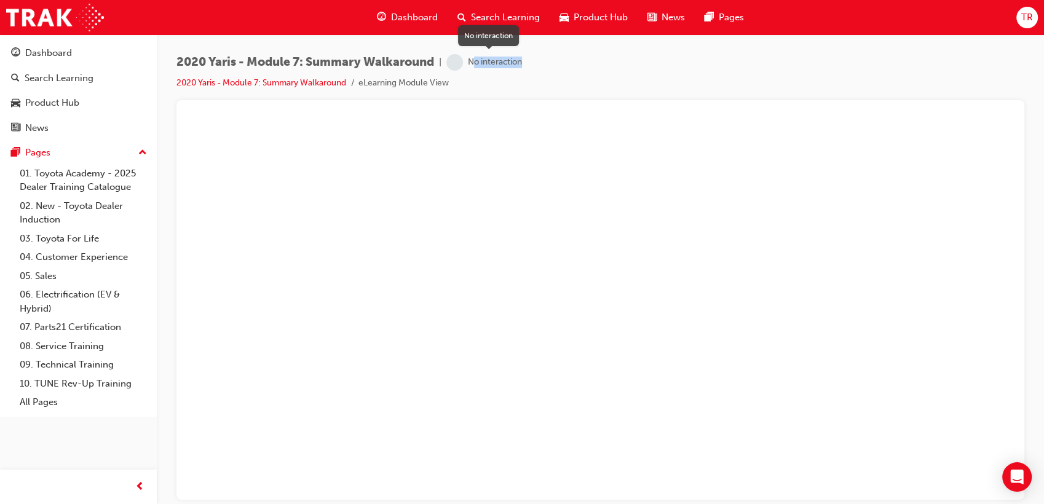
drag, startPoint x: 532, startPoint y: 65, endPoint x: 481, endPoint y: 64, distance: 51.0
click at [481, 64] on div "2020 Yaris - Module 7: Summary Walkaround | No interaction 2020 Yaris - Module …" at bounding box center [600, 77] width 848 height 46
click at [481, 64] on div "No interaction" at bounding box center [495, 63] width 54 height 12
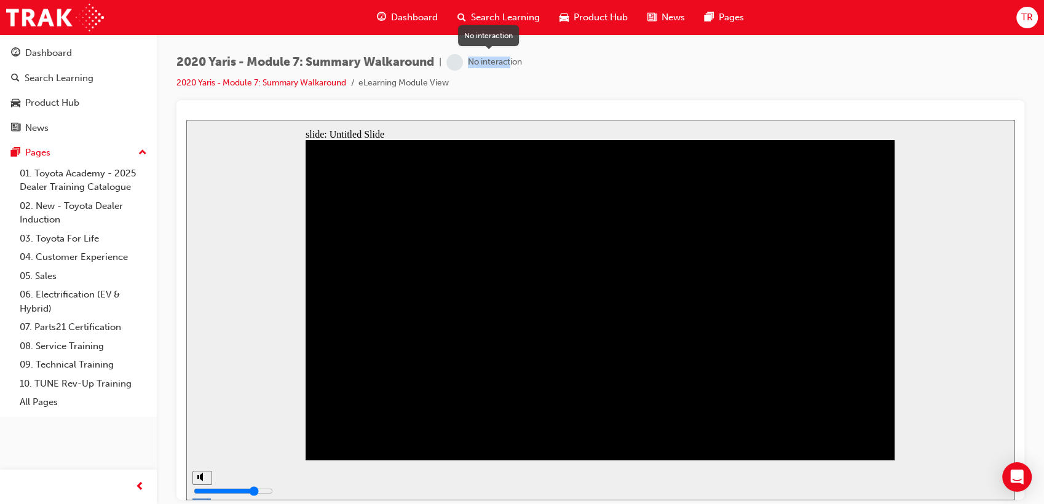
drag, startPoint x: 470, startPoint y: 63, endPoint x: 519, endPoint y: 65, distance: 49.3
click at [518, 65] on div "No interaction" at bounding box center [484, 62] width 76 height 17
click at [522, 64] on div "No interaction" at bounding box center [495, 63] width 54 height 12
click at [202, 448] on input "volume" at bounding box center [233, 445] width 79 height 10
click at [201, 449] on input "volume" at bounding box center [233, 445] width 79 height 10
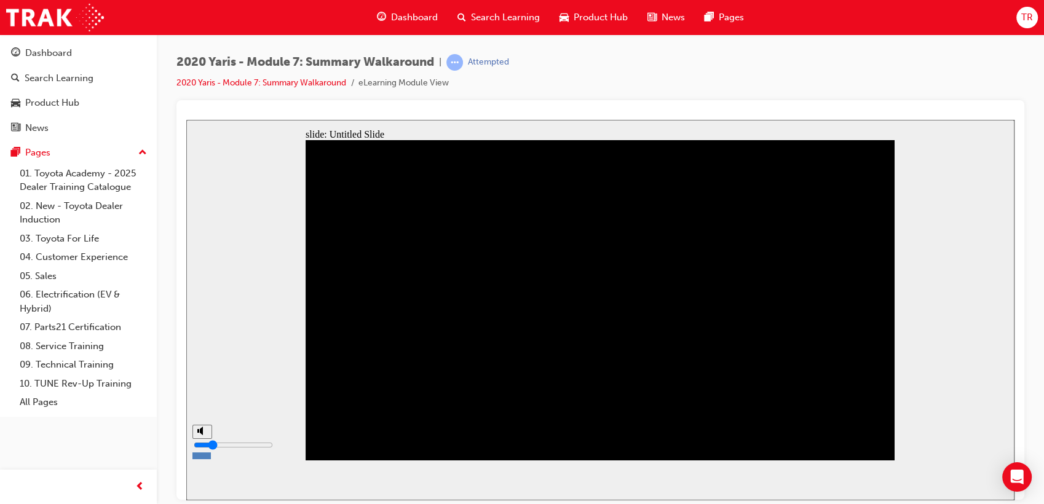
click at [201, 449] on input "volume" at bounding box center [233, 445] width 79 height 10
click at [204, 448] on input "volume" at bounding box center [233, 445] width 79 height 10
click at [204, 445] on input "volume" at bounding box center [233, 445] width 79 height 10
click at [202, 445] on input "volume" at bounding box center [233, 445] width 79 height 10
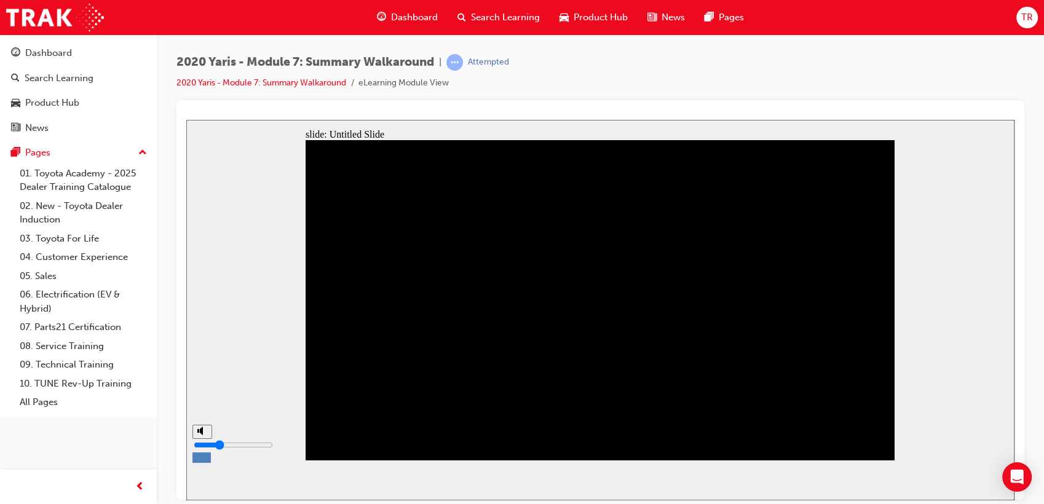
type input "3"
click at [202, 448] on input "volume" at bounding box center [233, 445] width 79 height 10
click at [496, 21] on span "Search Learning" at bounding box center [505, 17] width 69 height 14
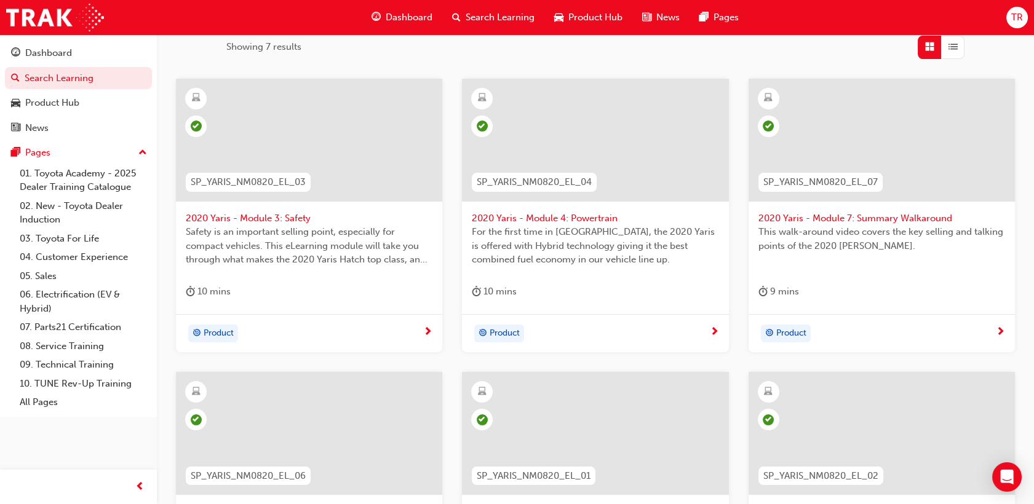
scroll to position [410, 0]
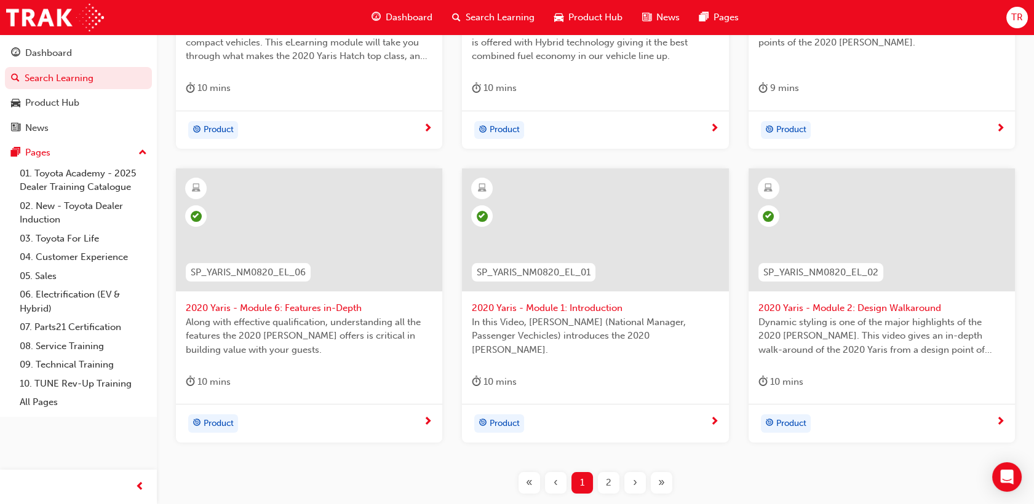
click at [610, 480] on span "2" at bounding box center [609, 483] width 6 height 14
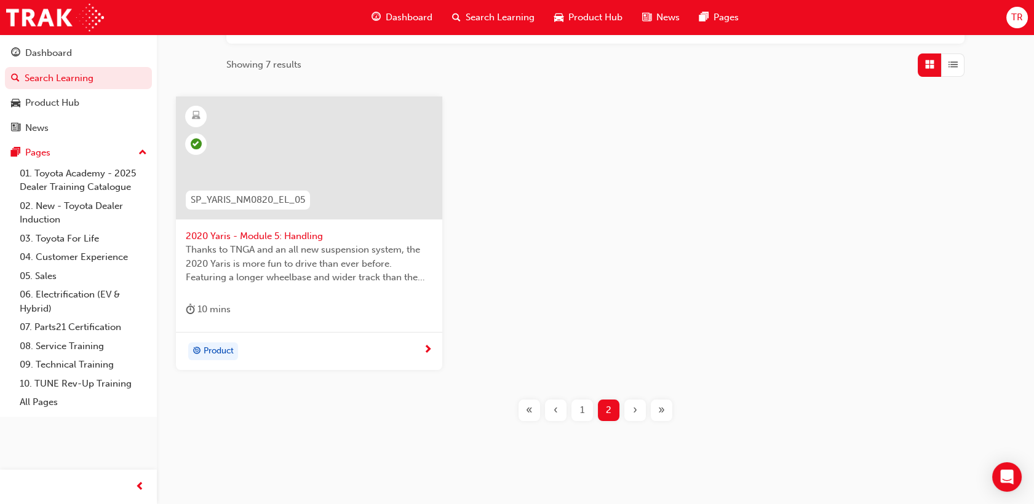
scroll to position [204, 0]
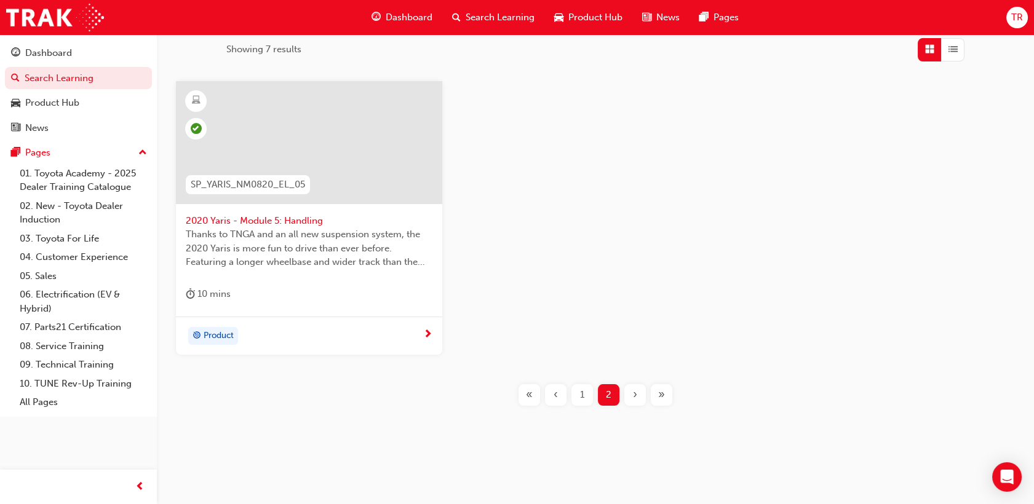
click at [582, 395] on span "1" at bounding box center [582, 395] width 4 height 14
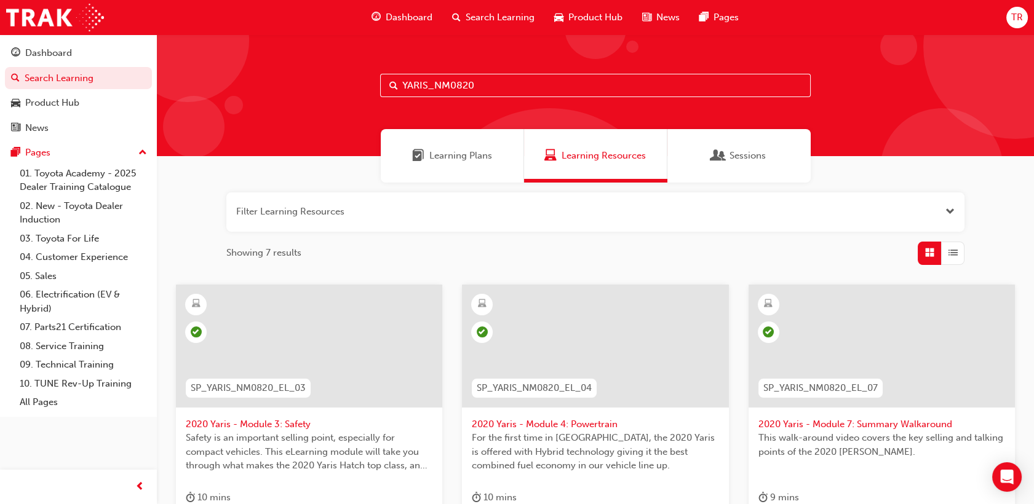
drag, startPoint x: 490, startPoint y: 86, endPoint x: 276, endPoint y: 76, distance: 214.2
click at [287, 79] on div "YARIS_NM0820" at bounding box center [595, 95] width 877 height 122
paste input "BZ4X_NM_0224"
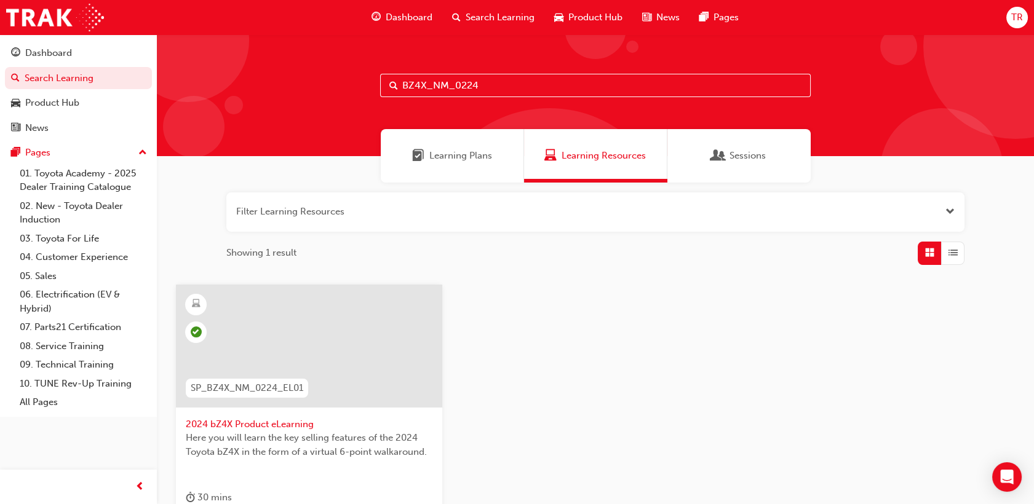
drag, startPoint x: 487, startPoint y: 89, endPoint x: 331, endPoint y: 83, distance: 156.3
click at [369, 85] on div "BZ4X_NM_0224" at bounding box center [595, 95] width 877 height 122
paste input "TOYOTA_ADBLUE"
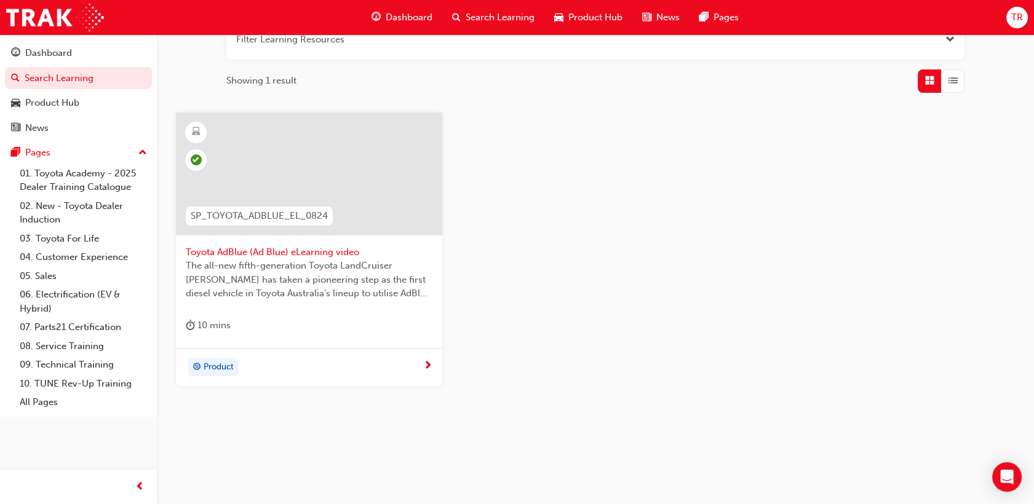
scroll to position [65, 0]
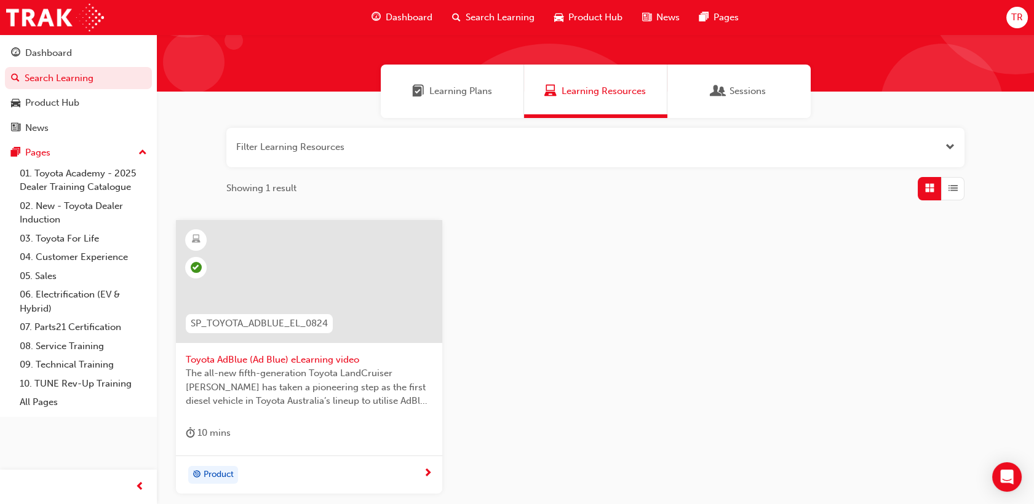
type input "TOYOTA_ADBLUE"
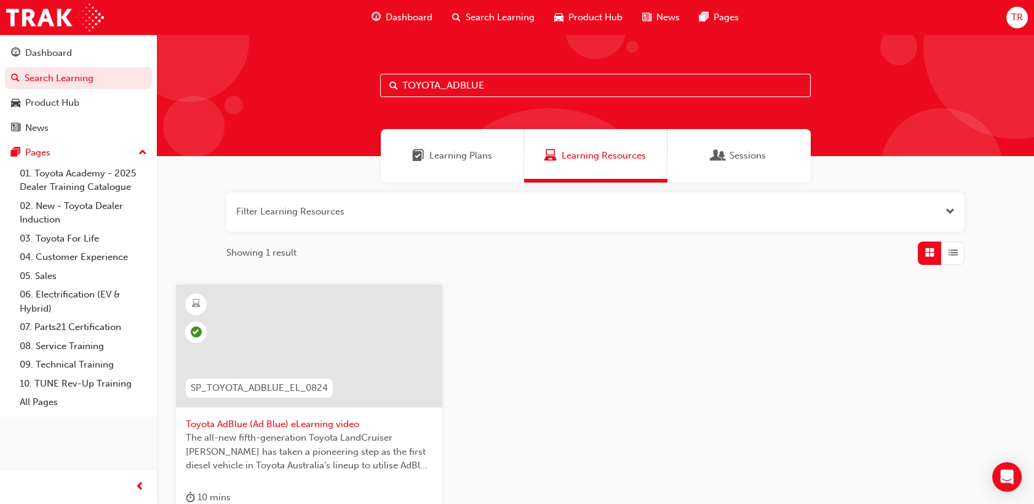
click at [207, 78] on div "TOYOTA_ADBLUE" at bounding box center [595, 95] width 877 height 122
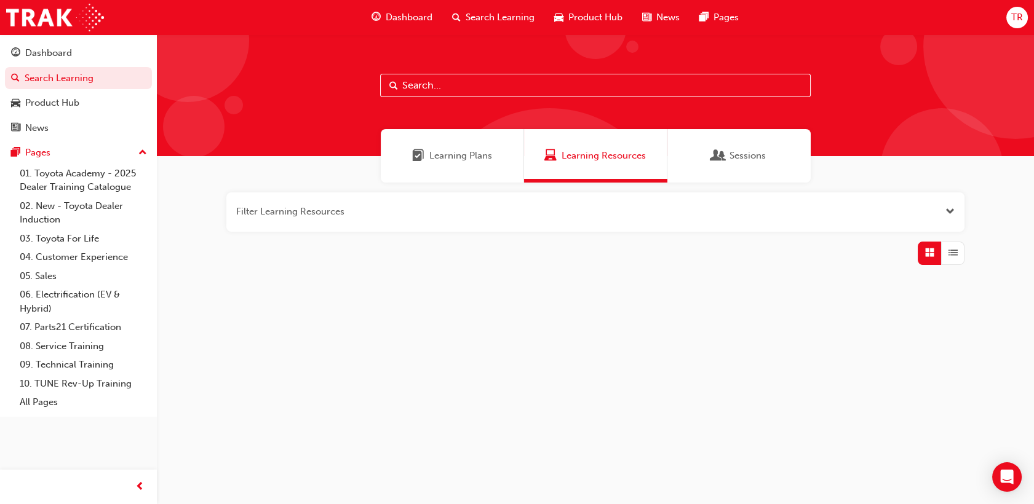
click at [389, 21] on span "Dashboard" at bounding box center [409, 17] width 47 height 14
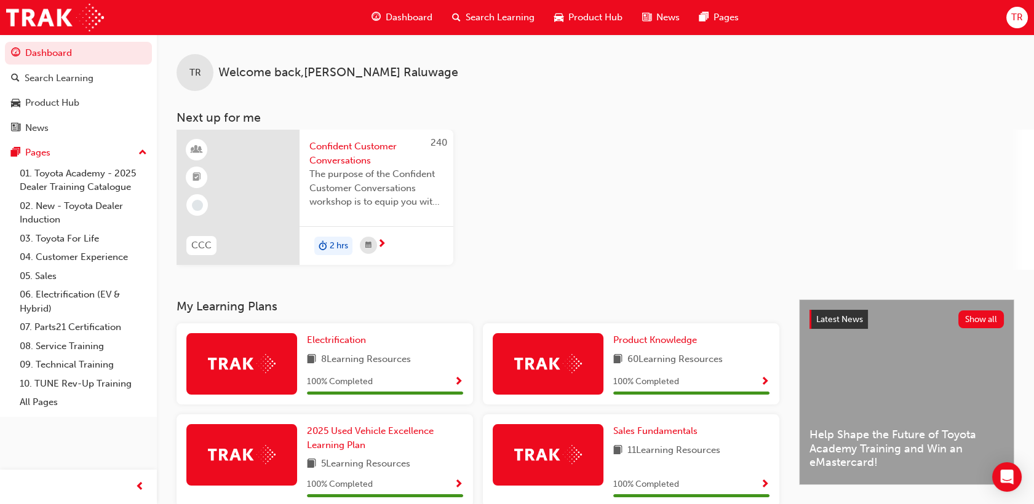
click at [385, 199] on span "The purpose of the Confident Customer Conversations workshop is to equip you wi…" at bounding box center [376, 188] width 134 height 42
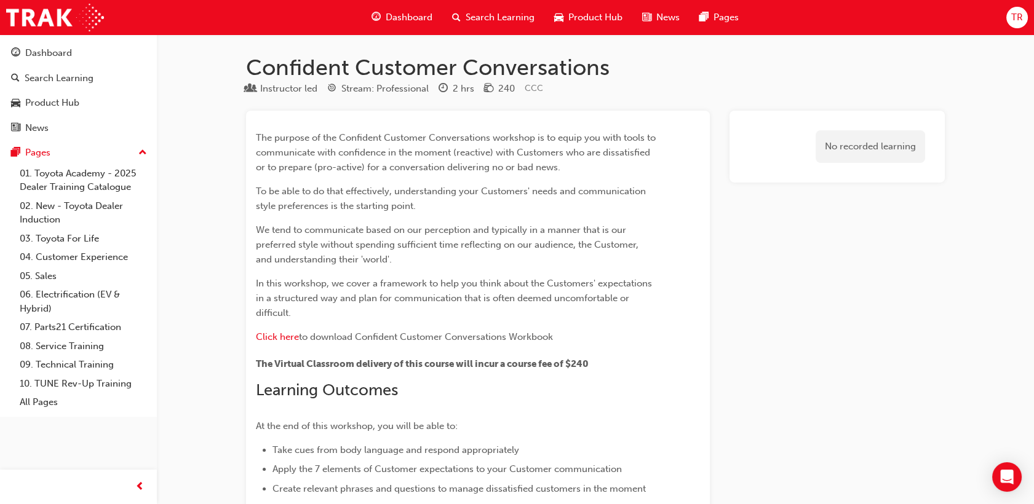
click at [408, 20] on span "Dashboard" at bounding box center [409, 17] width 47 height 14
